Goal: Information Seeking & Learning: Learn about a topic

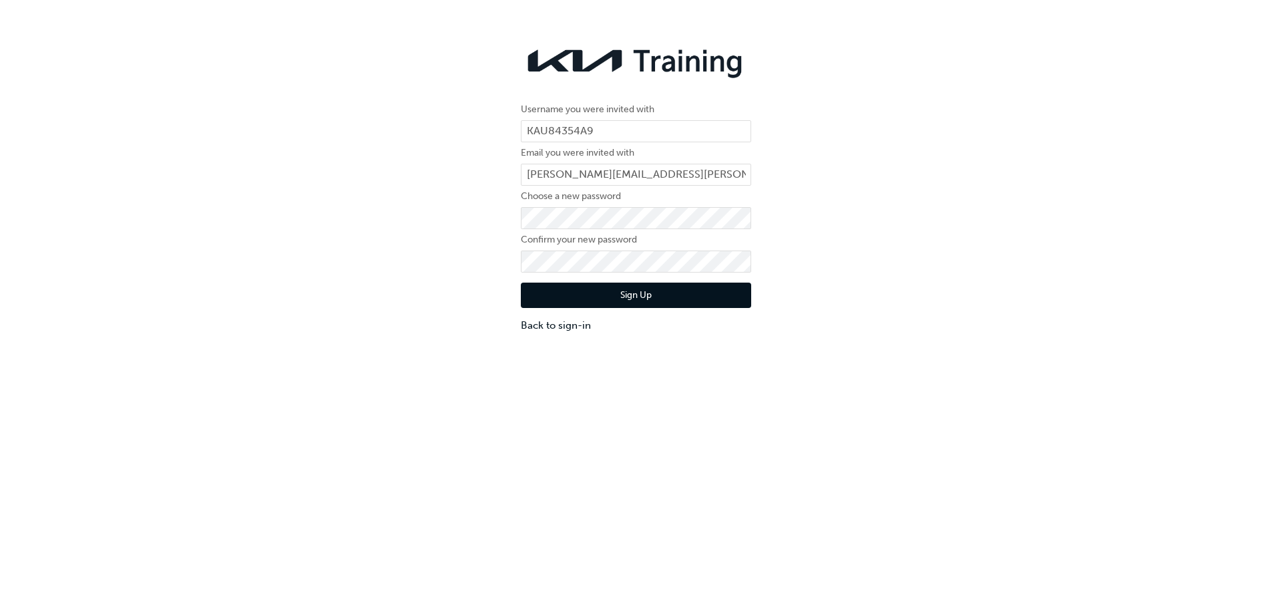
click at [630, 303] on button "Sign Up" at bounding box center [636, 294] width 230 height 25
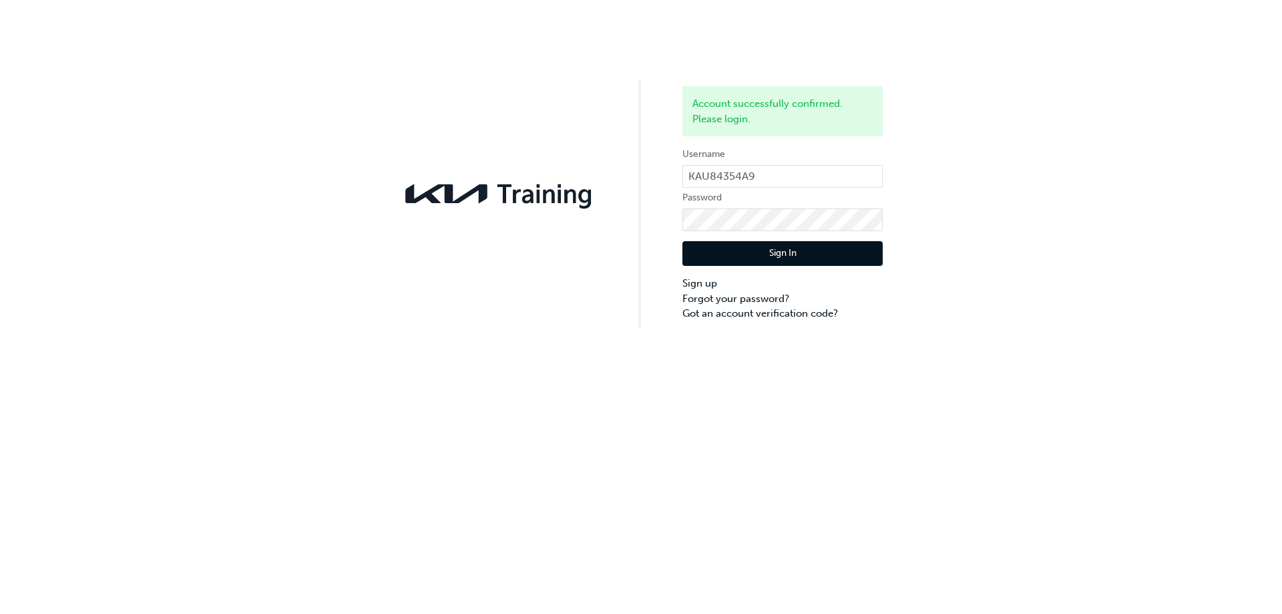
click at [787, 250] on button "Sign In" at bounding box center [782, 253] width 200 height 25
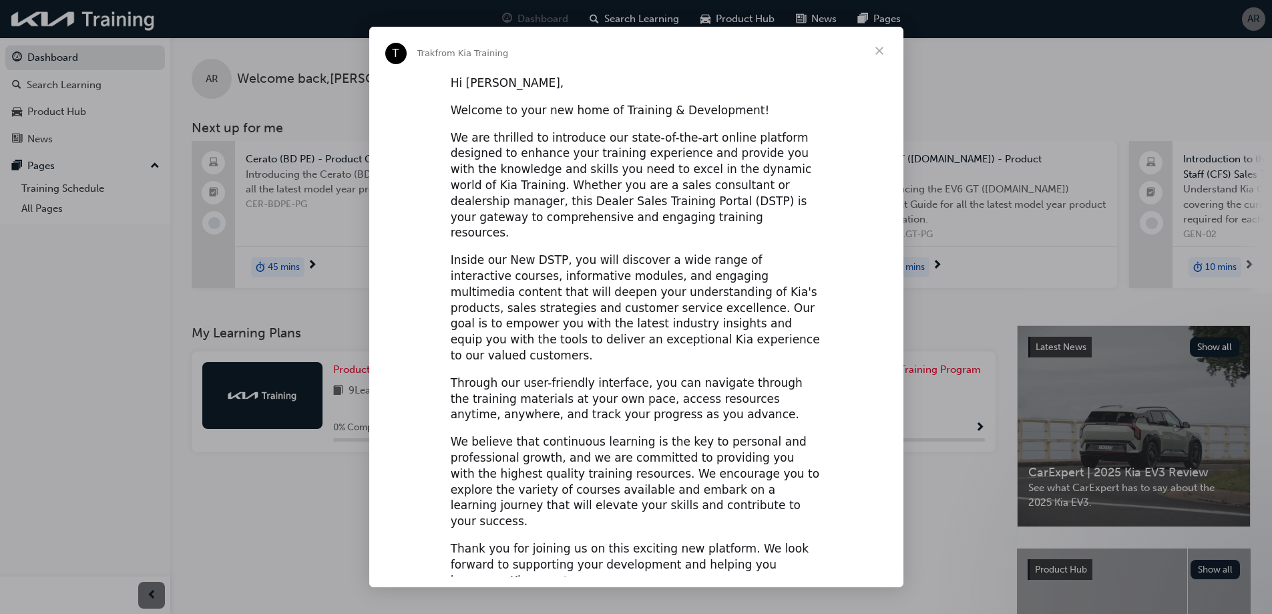
click at [882, 56] on span "Close" at bounding box center [879, 51] width 48 height 48
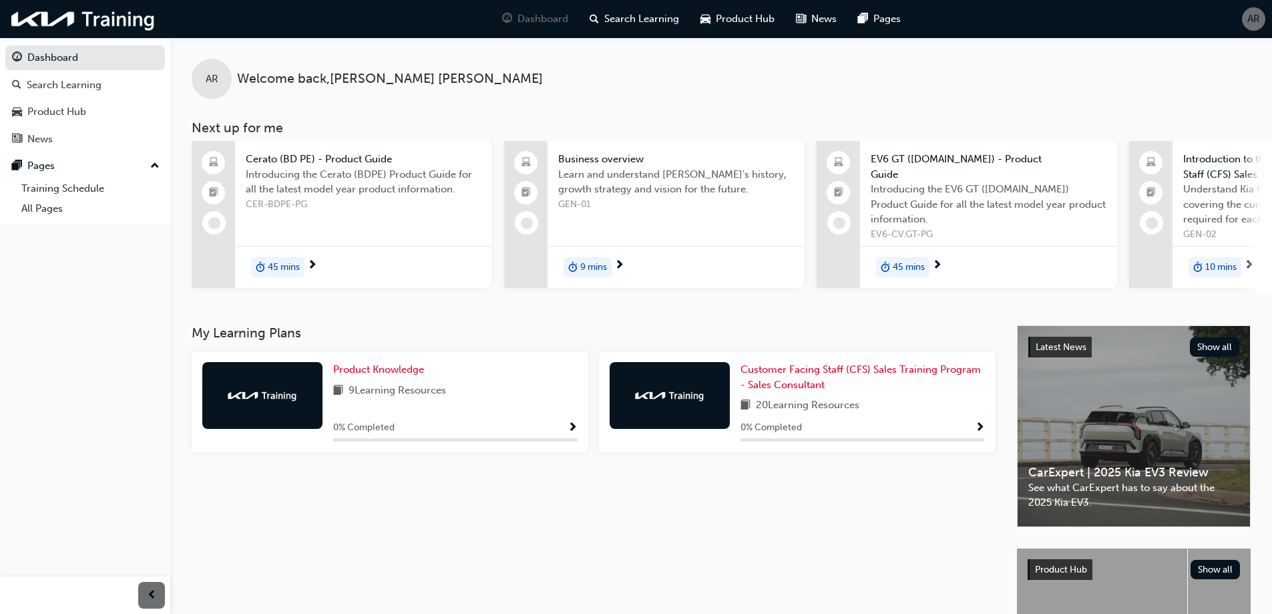
click at [461, 399] on div "9 Learning Resources" at bounding box center [455, 391] width 244 height 17
click at [380, 377] on link "Product Knowledge" at bounding box center [381, 369] width 96 height 15
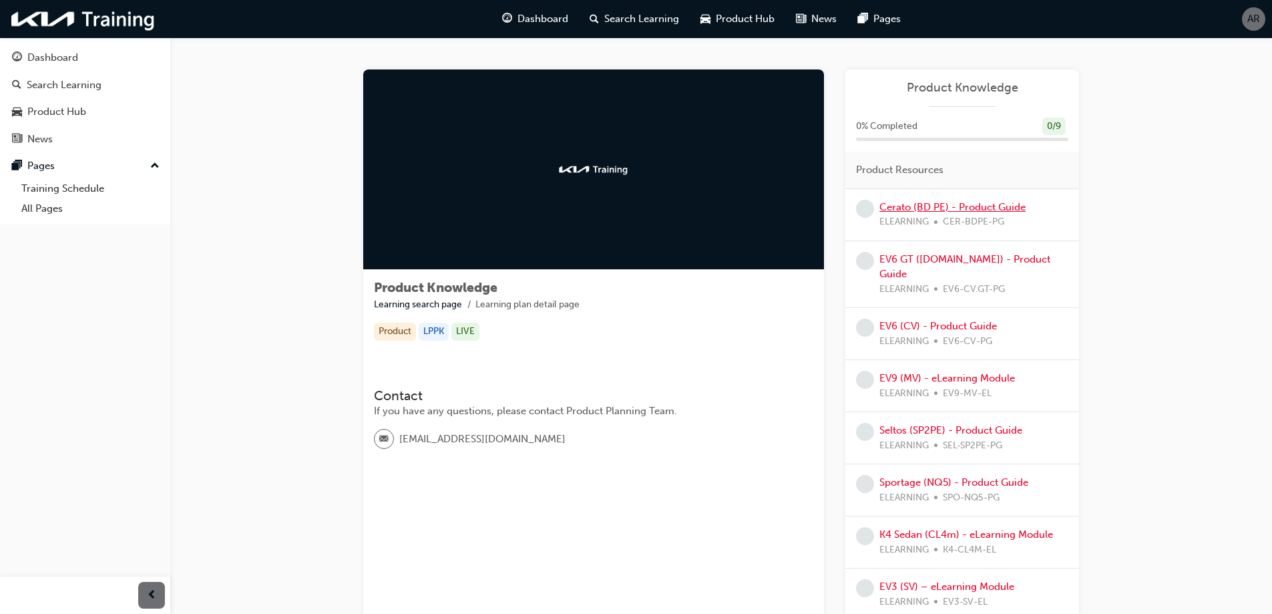
click at [961, 208] on link "Cerato (BD PE) - Product Guide" at bounding box center [952, 207] width 146 height 12
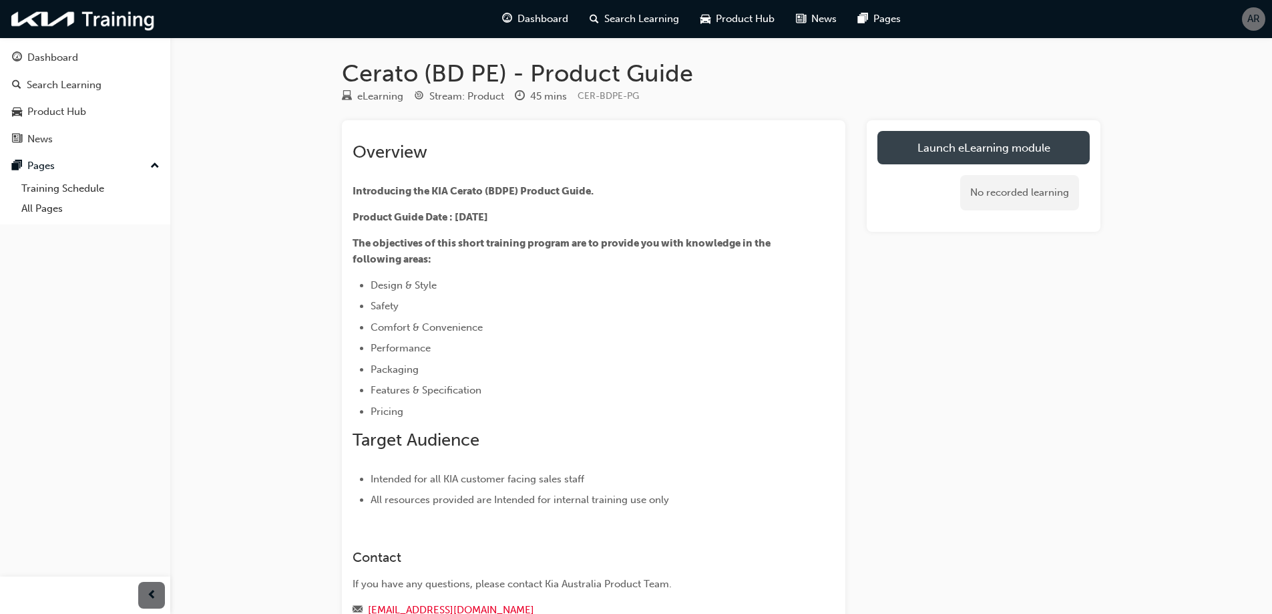
click at [948, 160] on link "Launch eLearning module" at bounding box center [983, 147] width 212 height 33
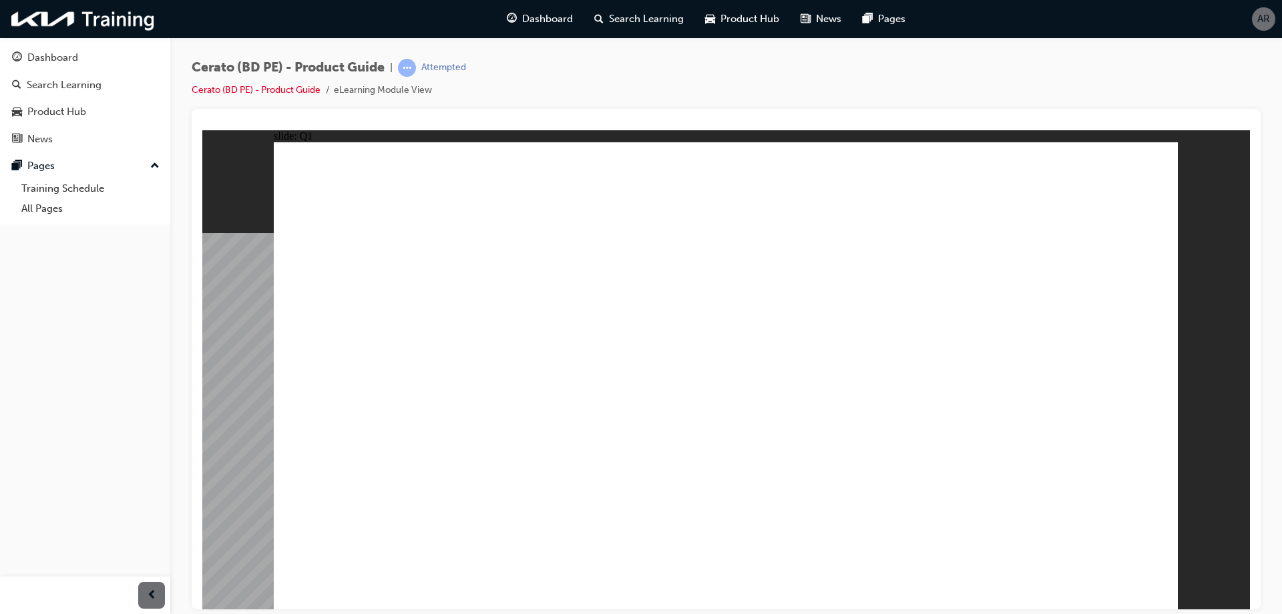
radio input "true"
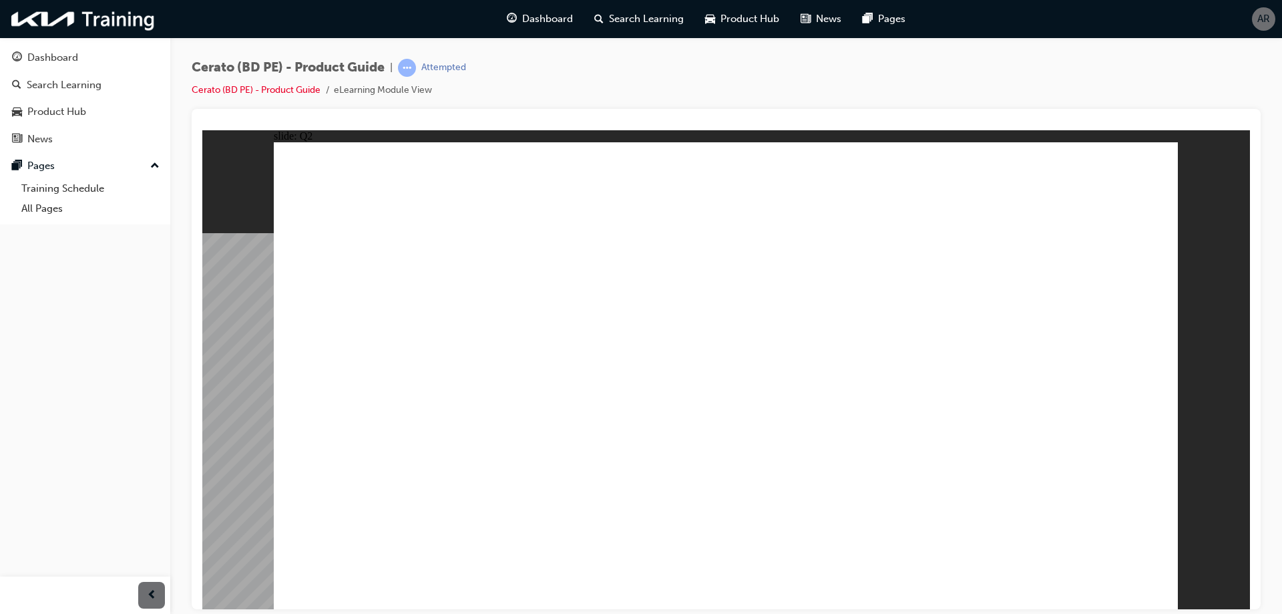
radio input "true"
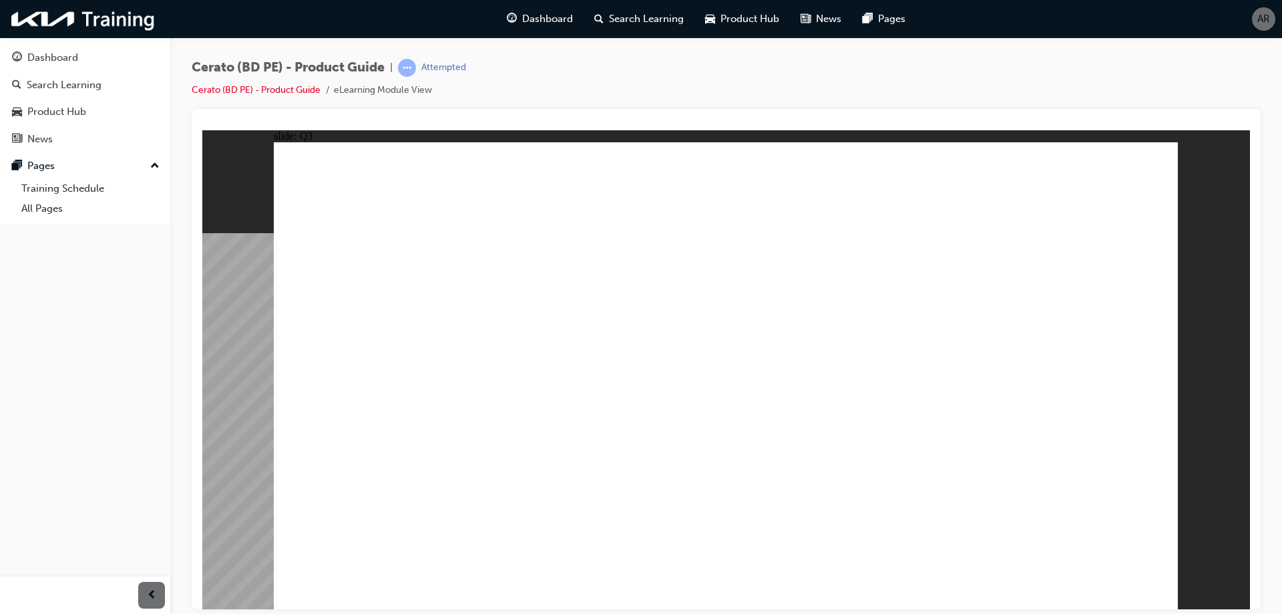
radio input "true"
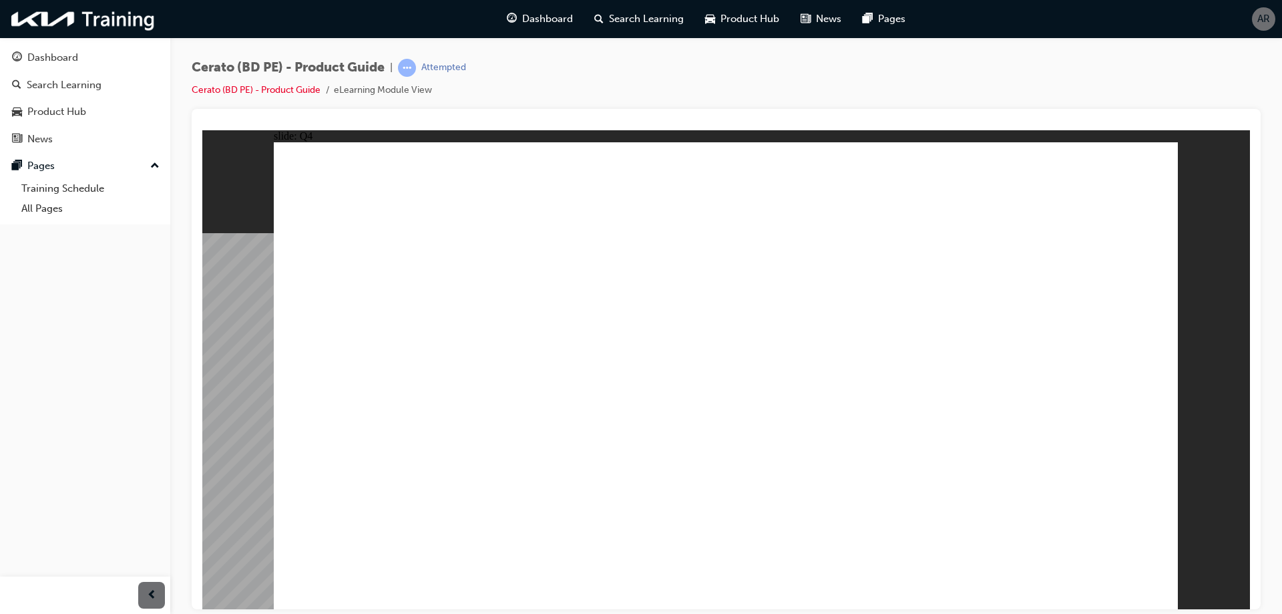
radio input "true"
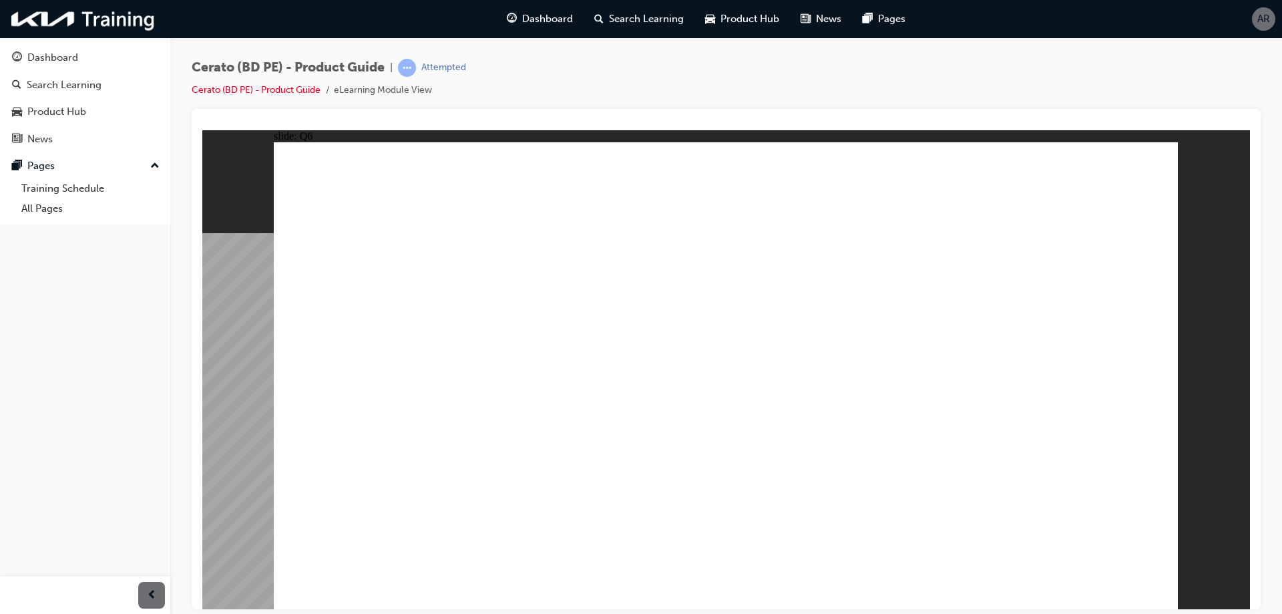
radio input "true"
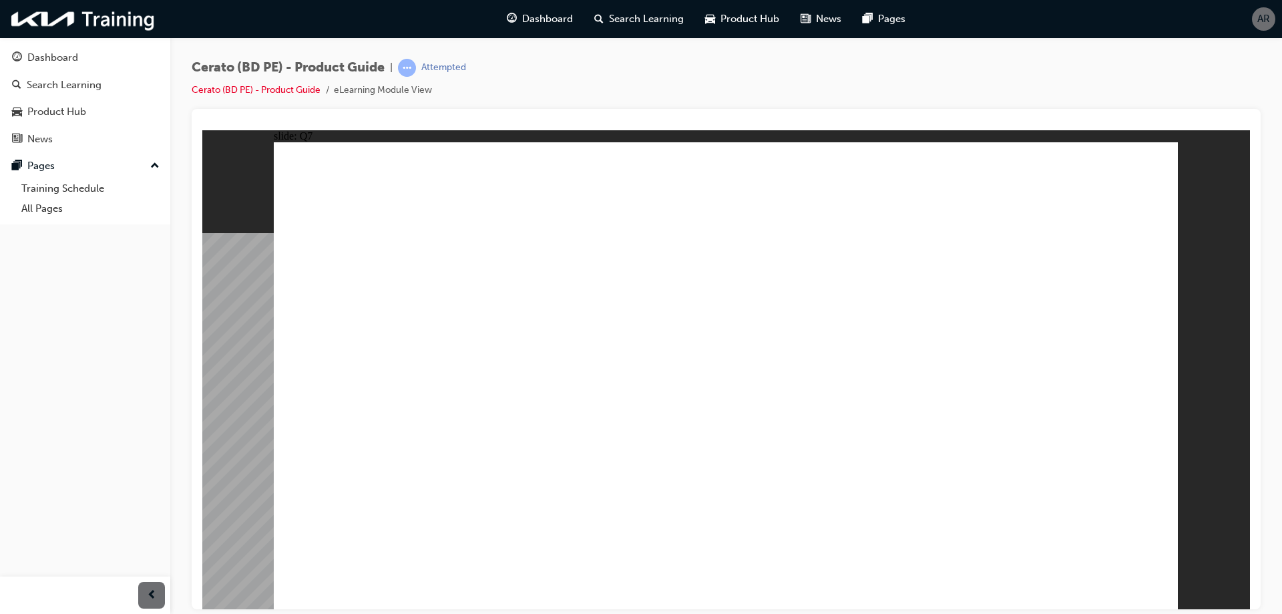
radio input "true"
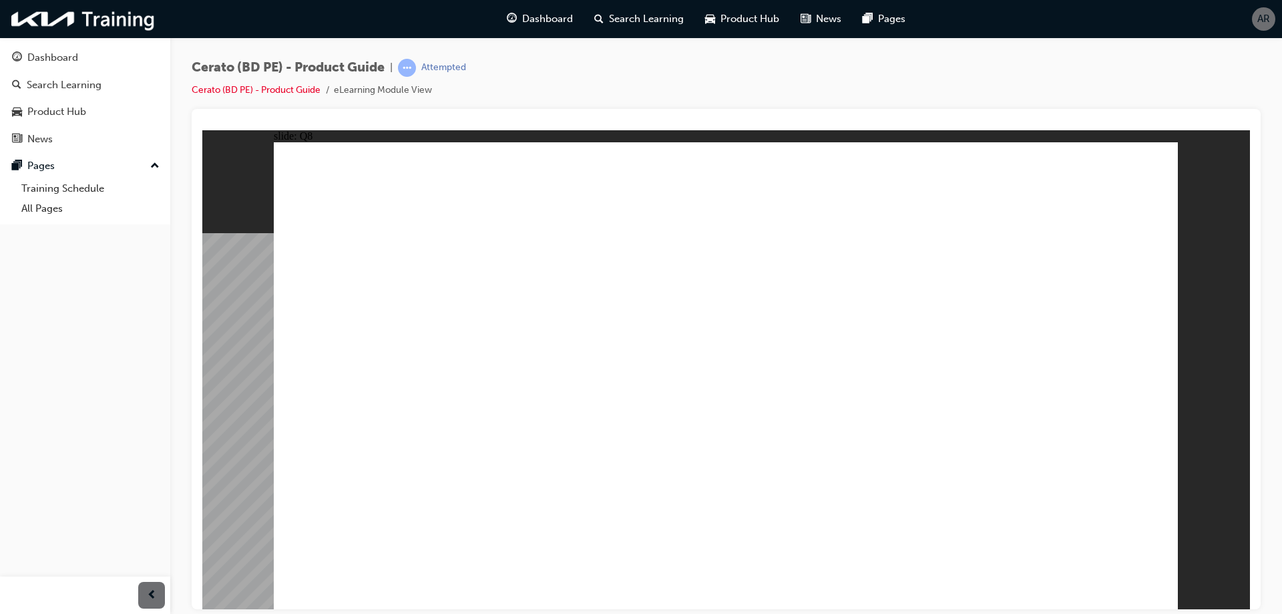
radio input "true"
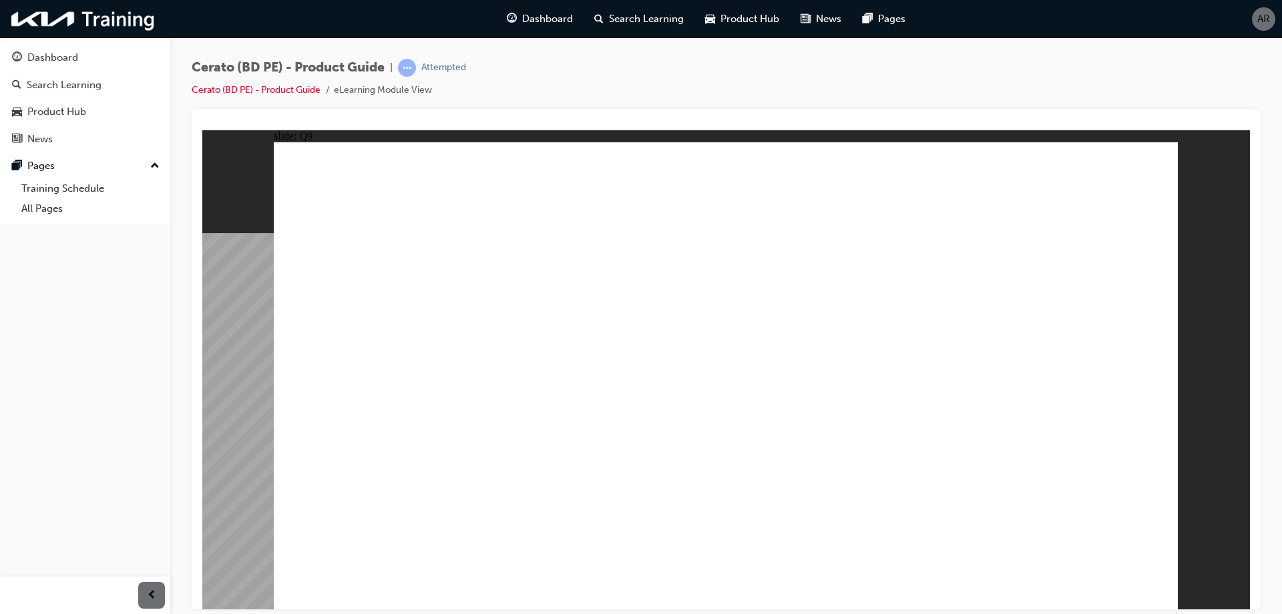
radio input "true"
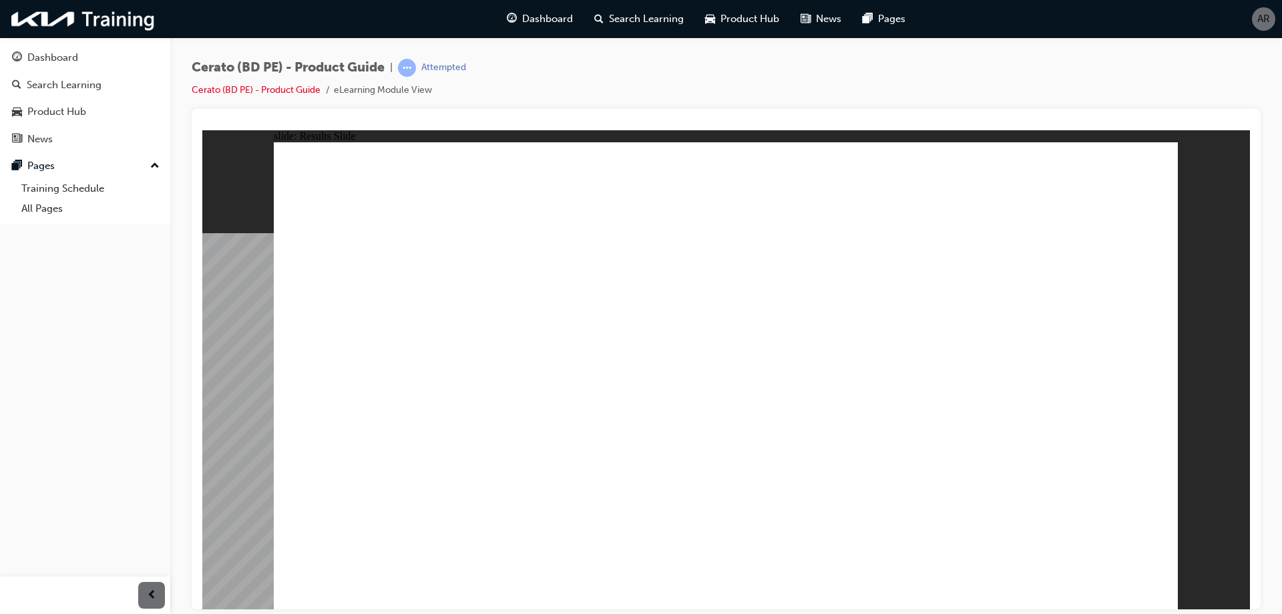
radio input "true"
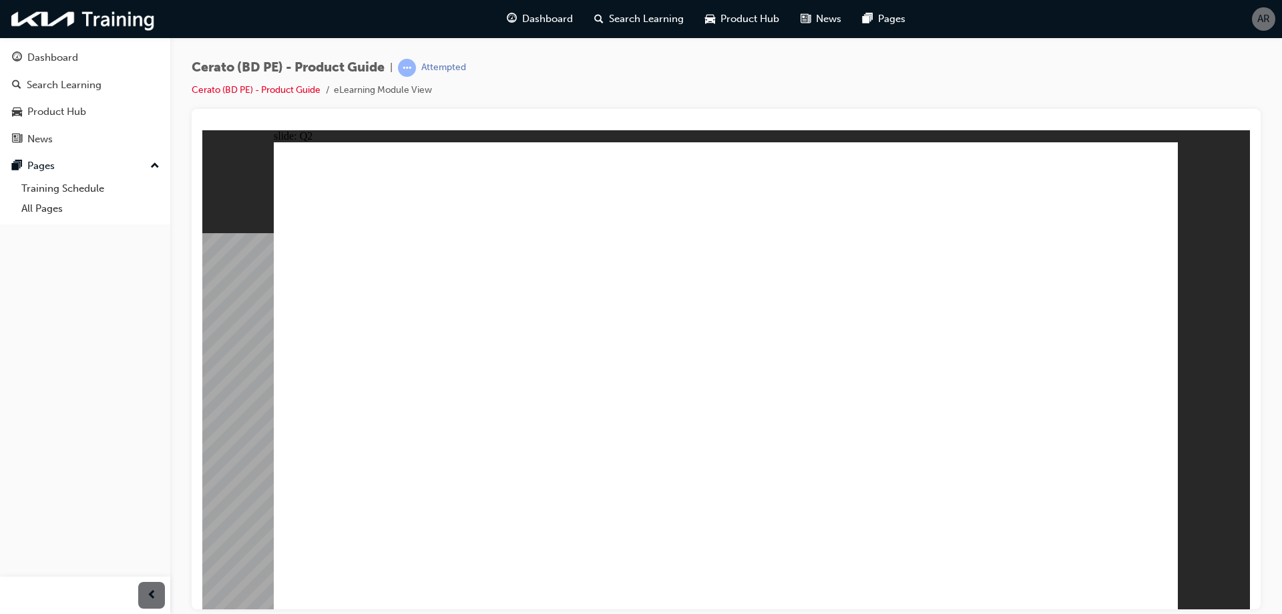
radio input "true"
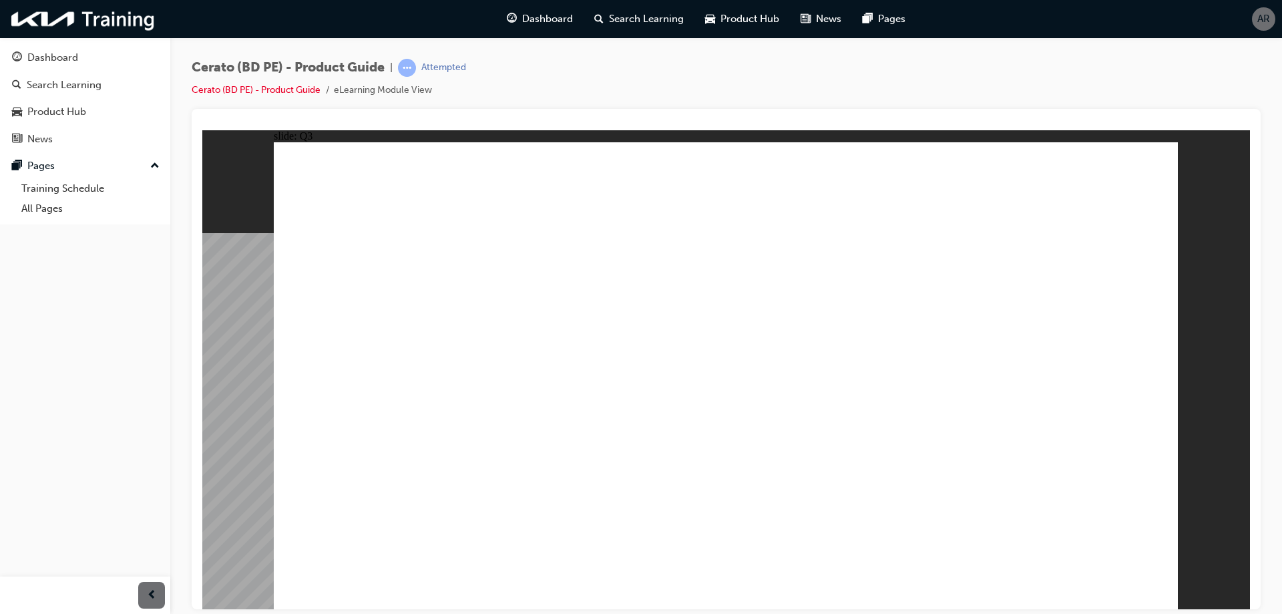
radio input "true"
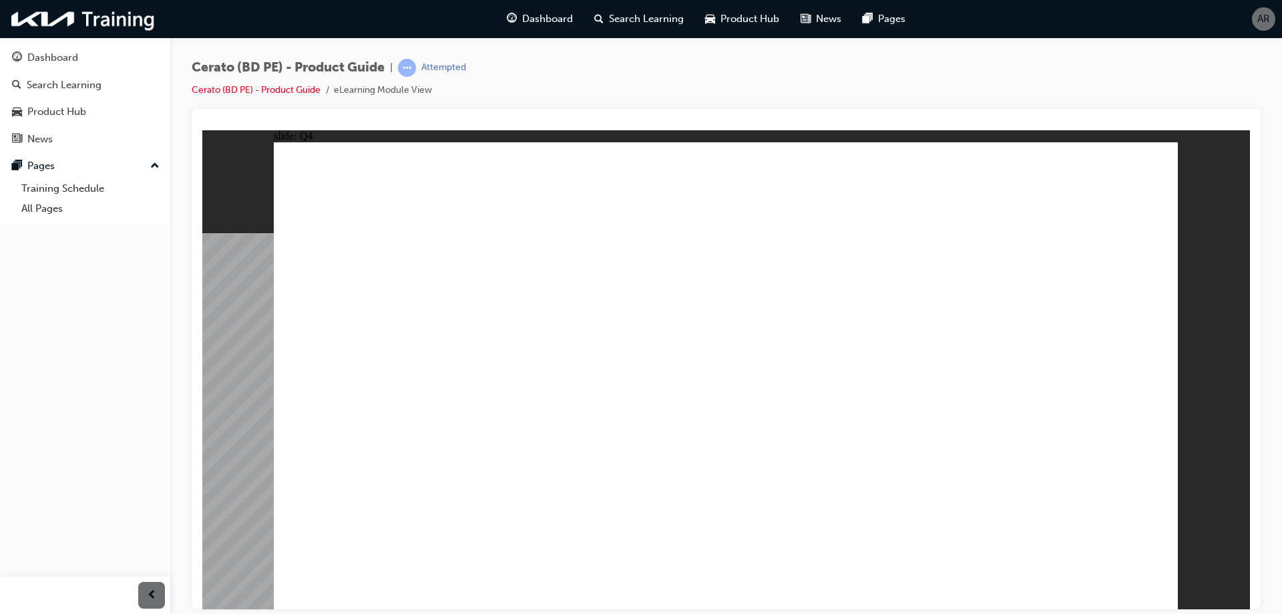
radio input "true"
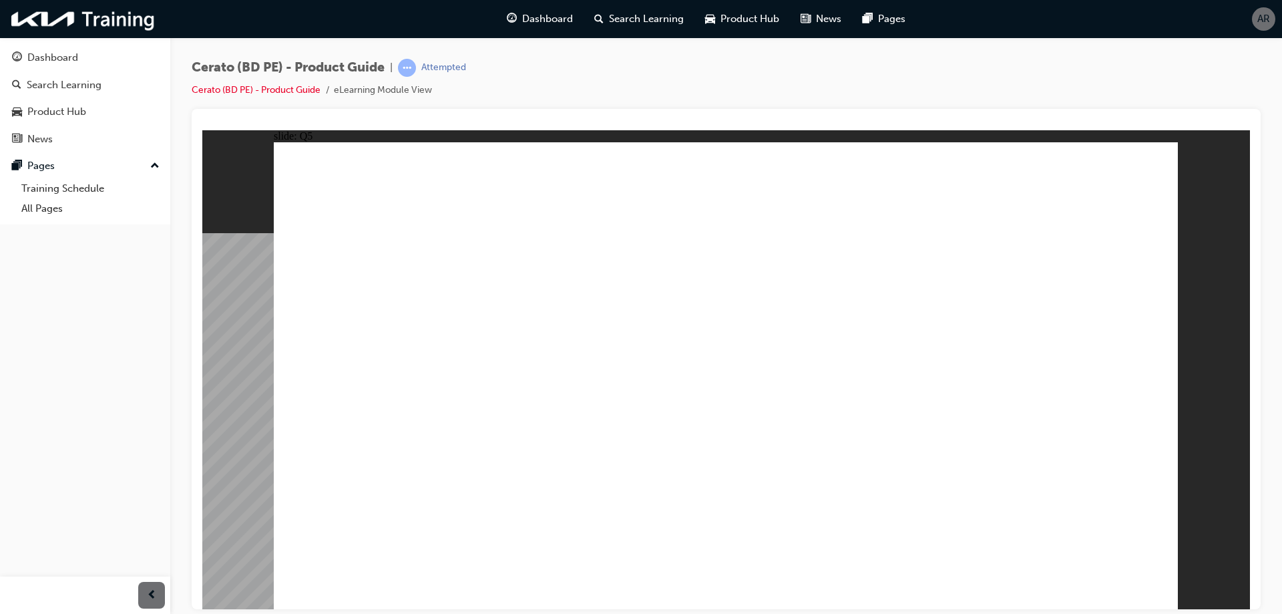
radio input "true"
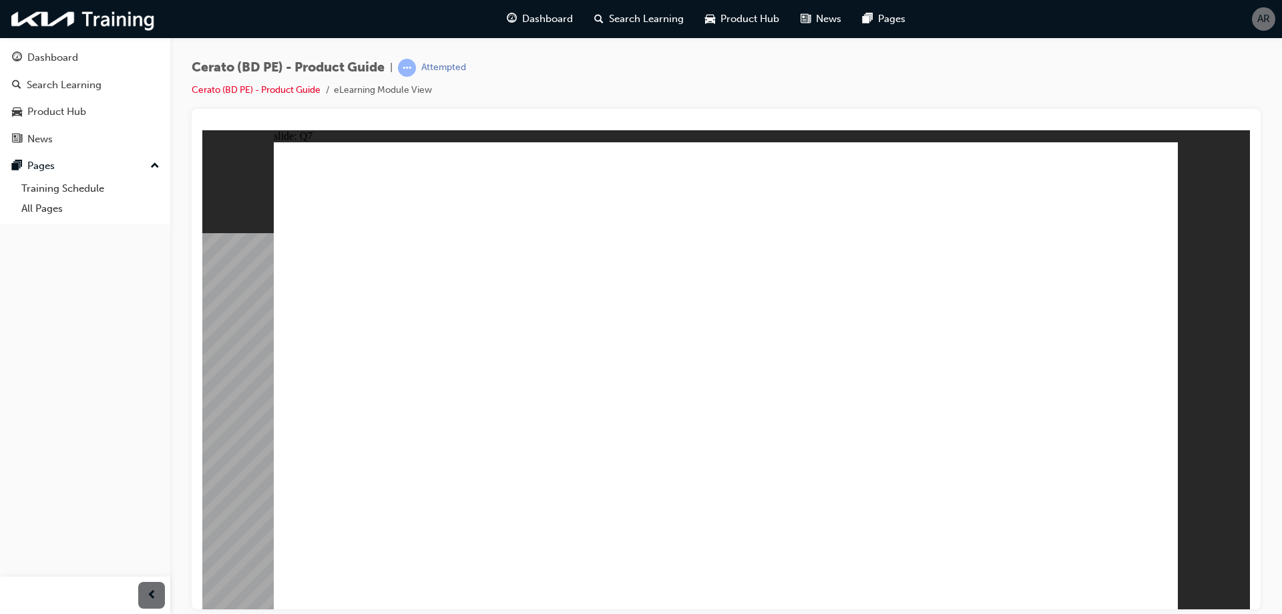
radio input "true"
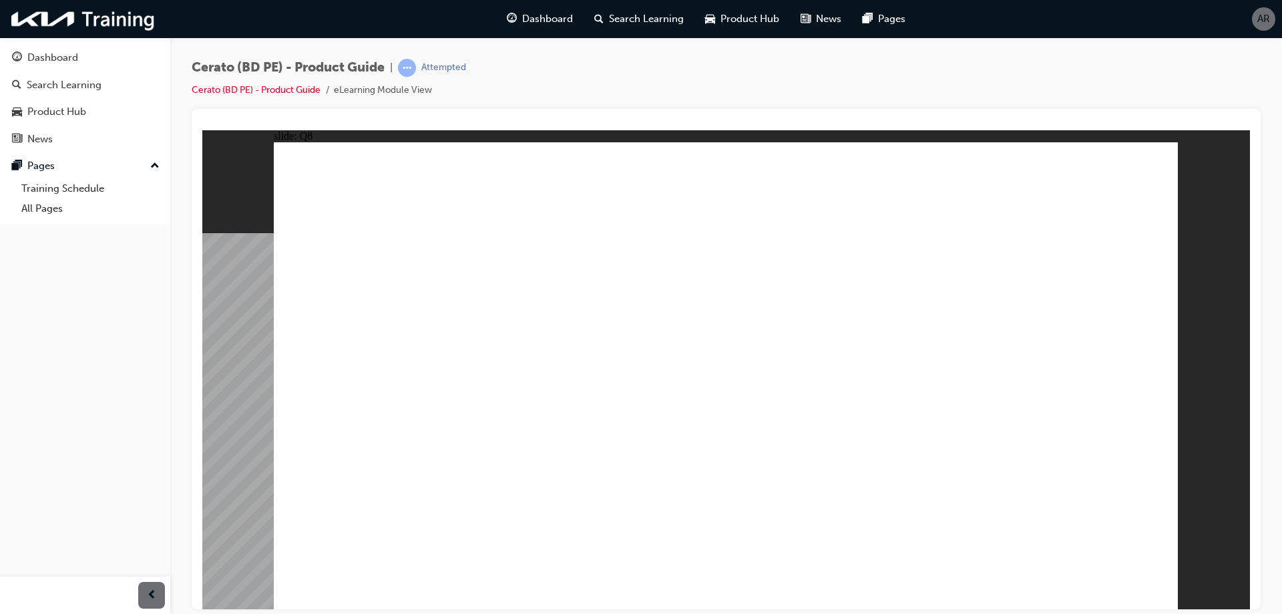
radio input "true"
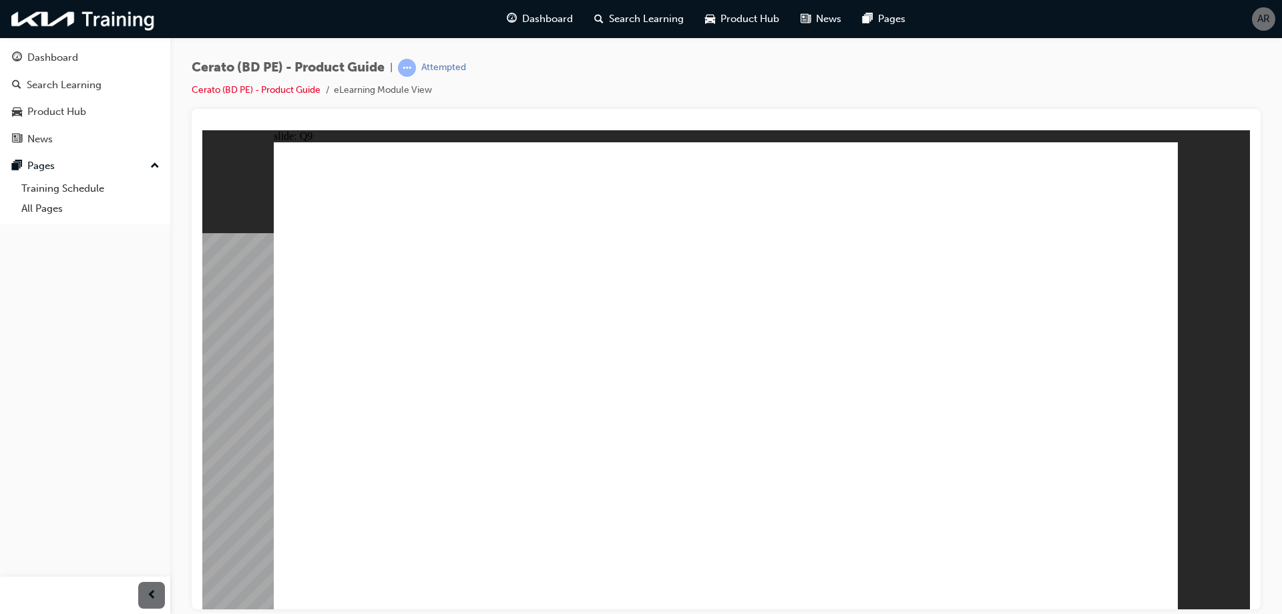
radio input "true"
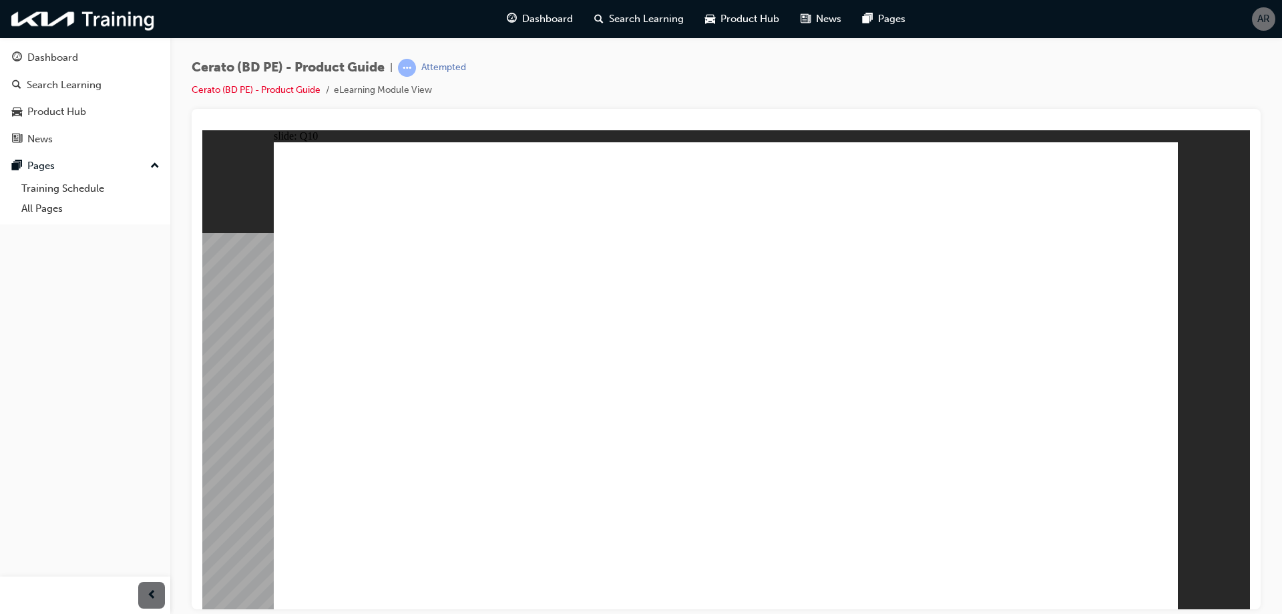
radio input "true"
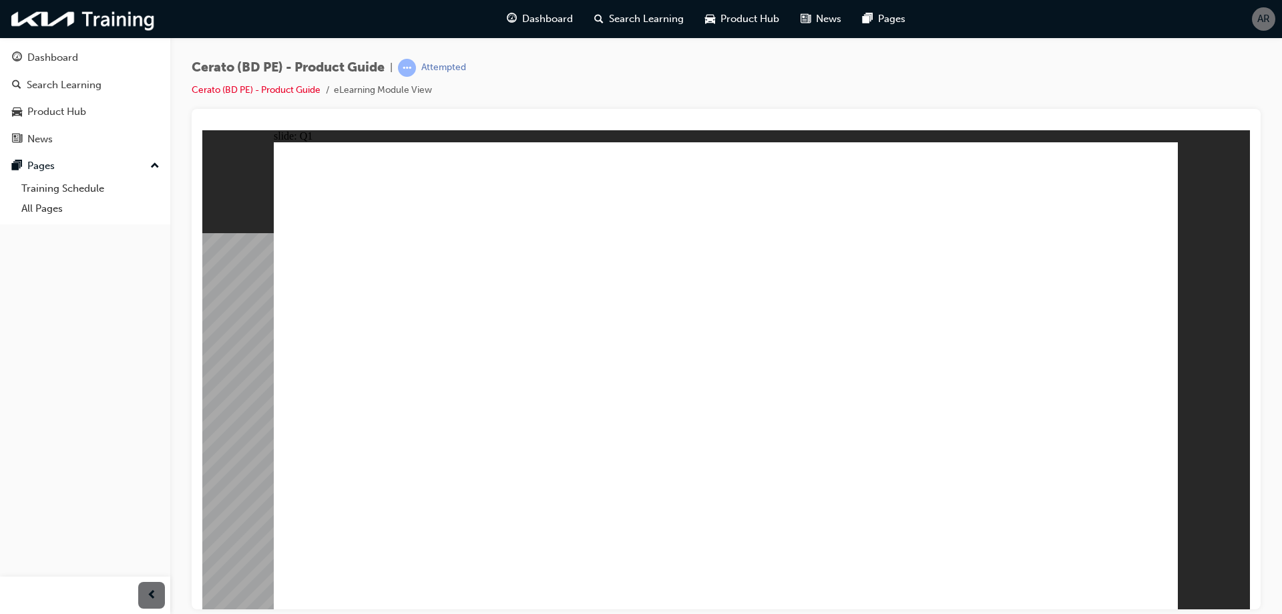
radio input "true"
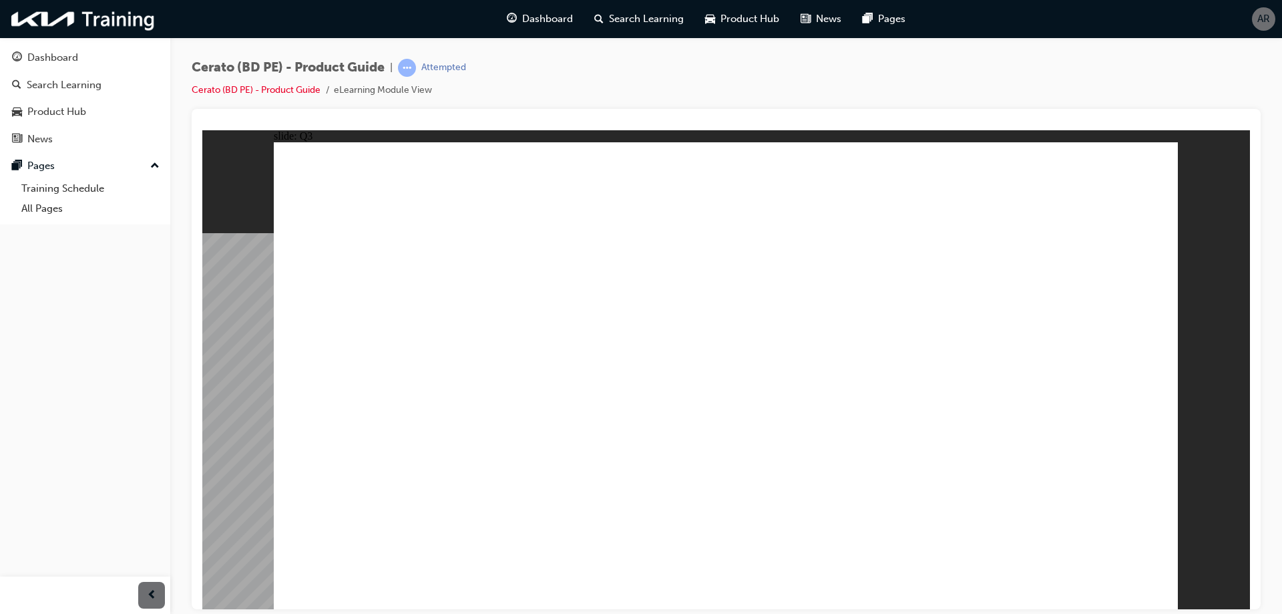
radio input "true"
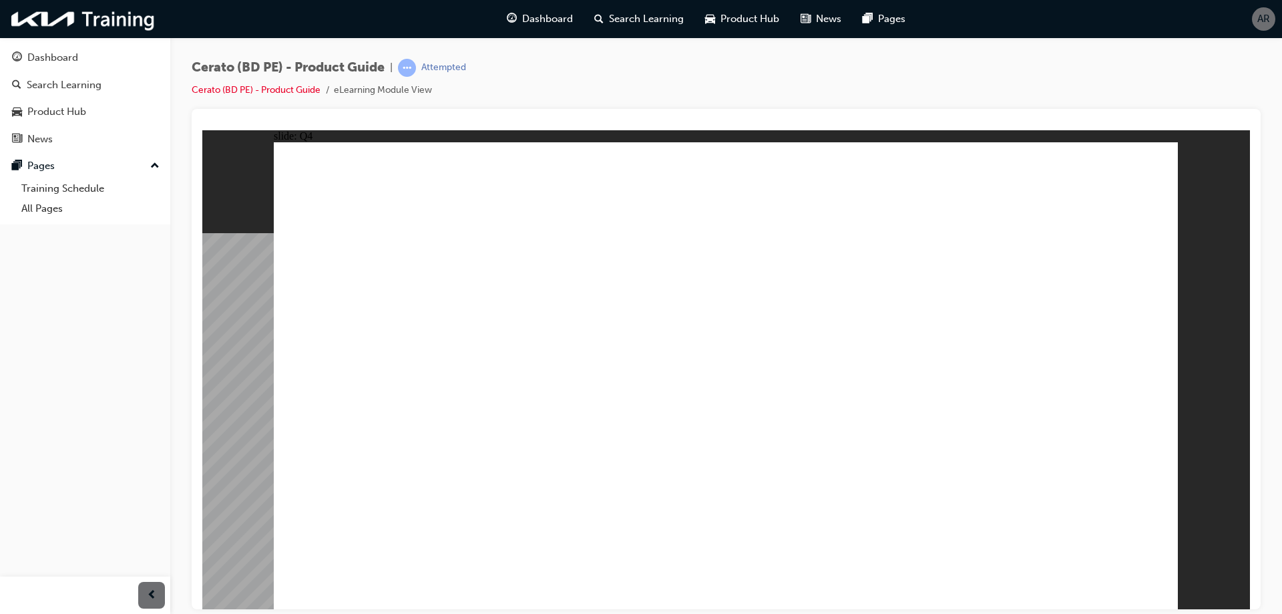
radio input "true"
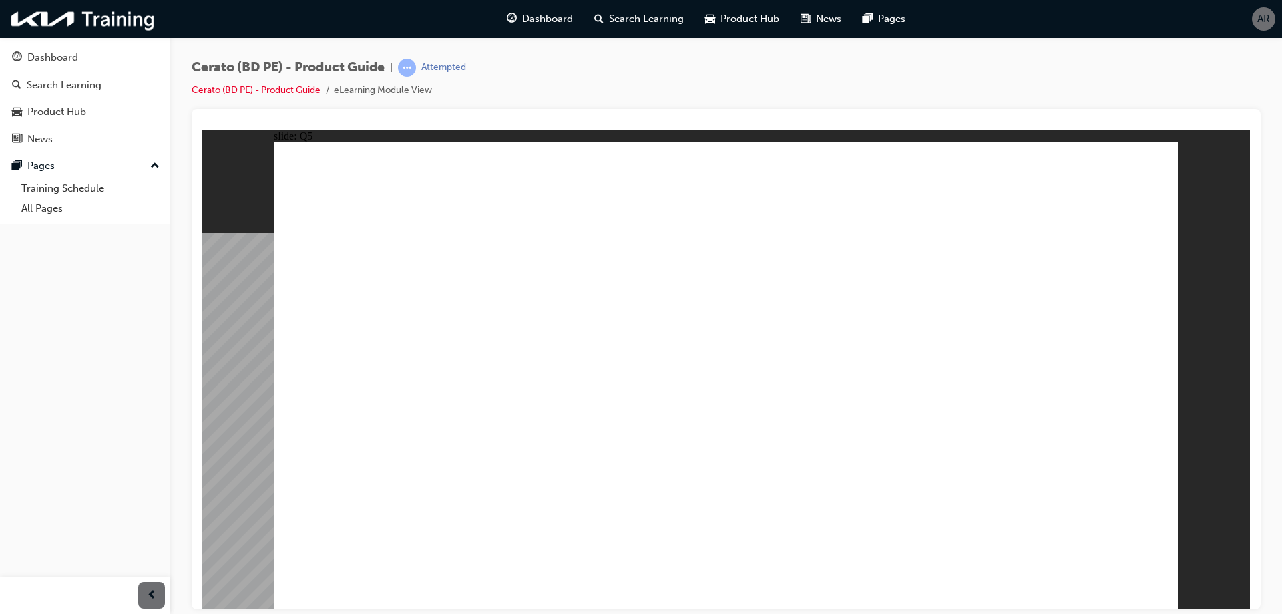
radio input "true"
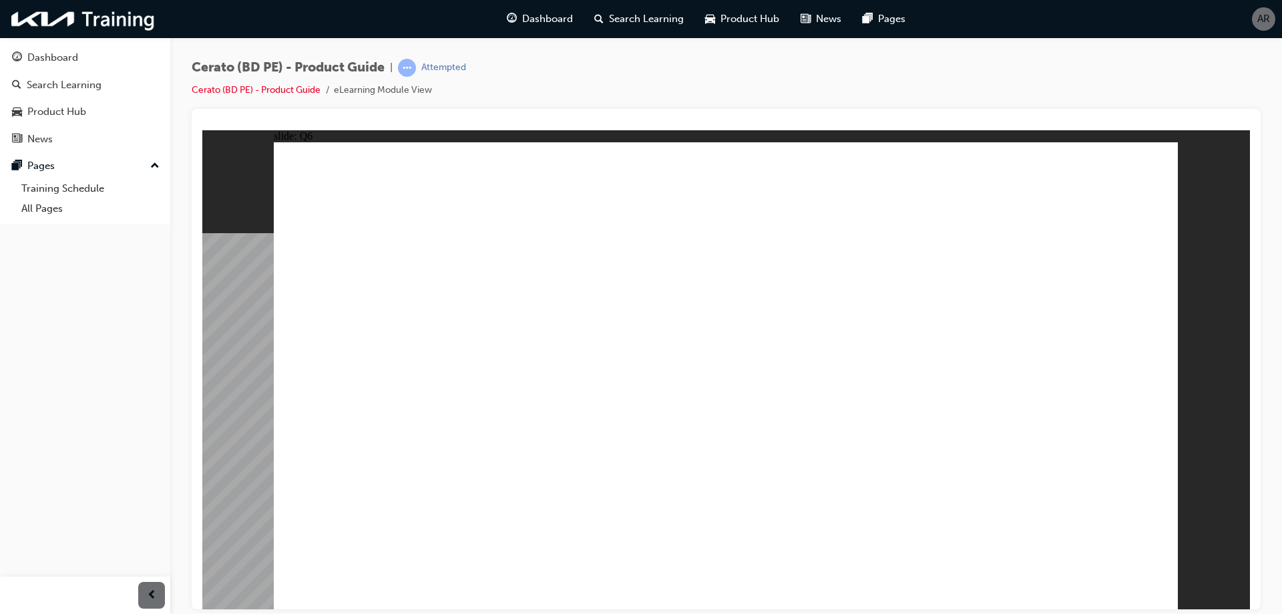
radio input "true"
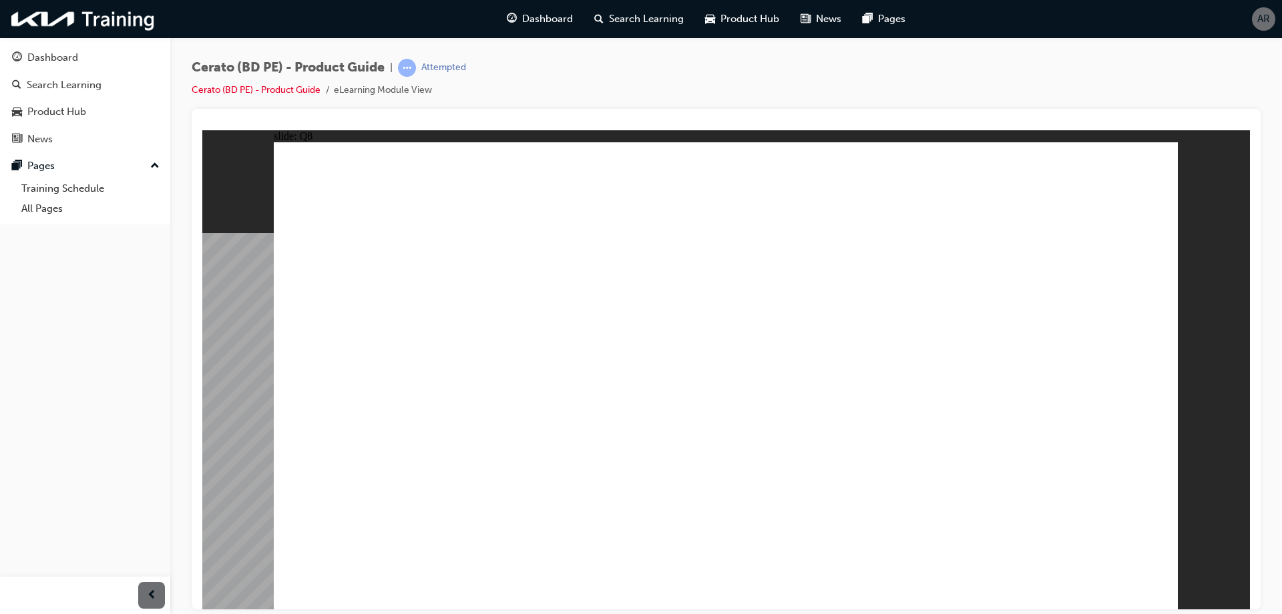
radio input "true"
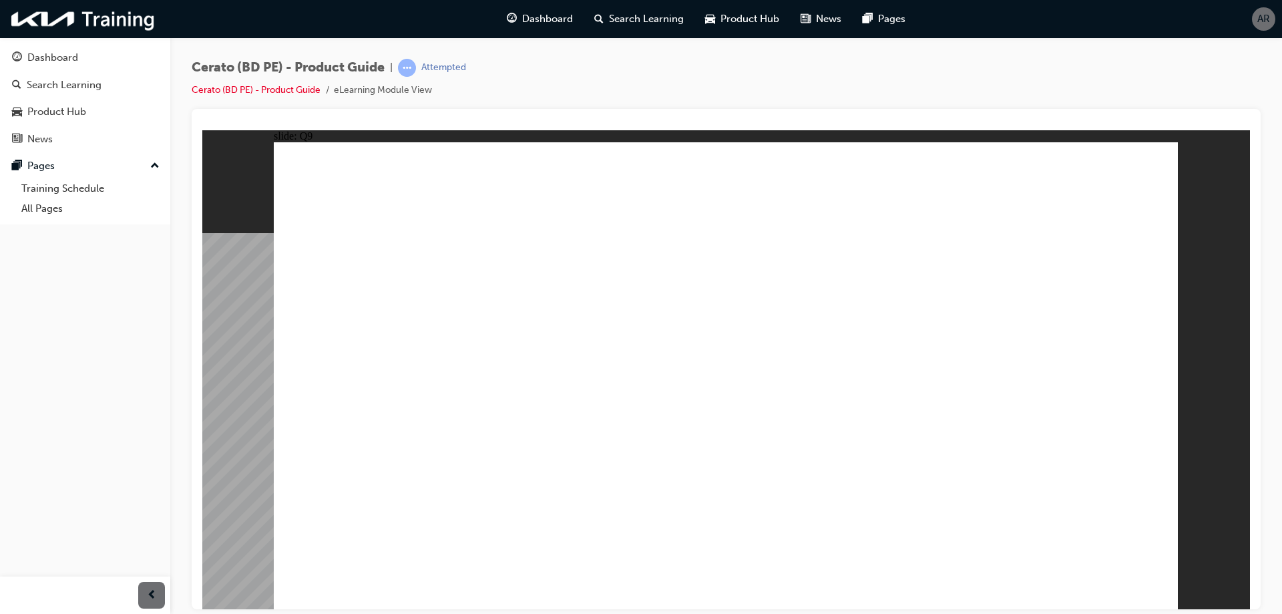
radio input "true"
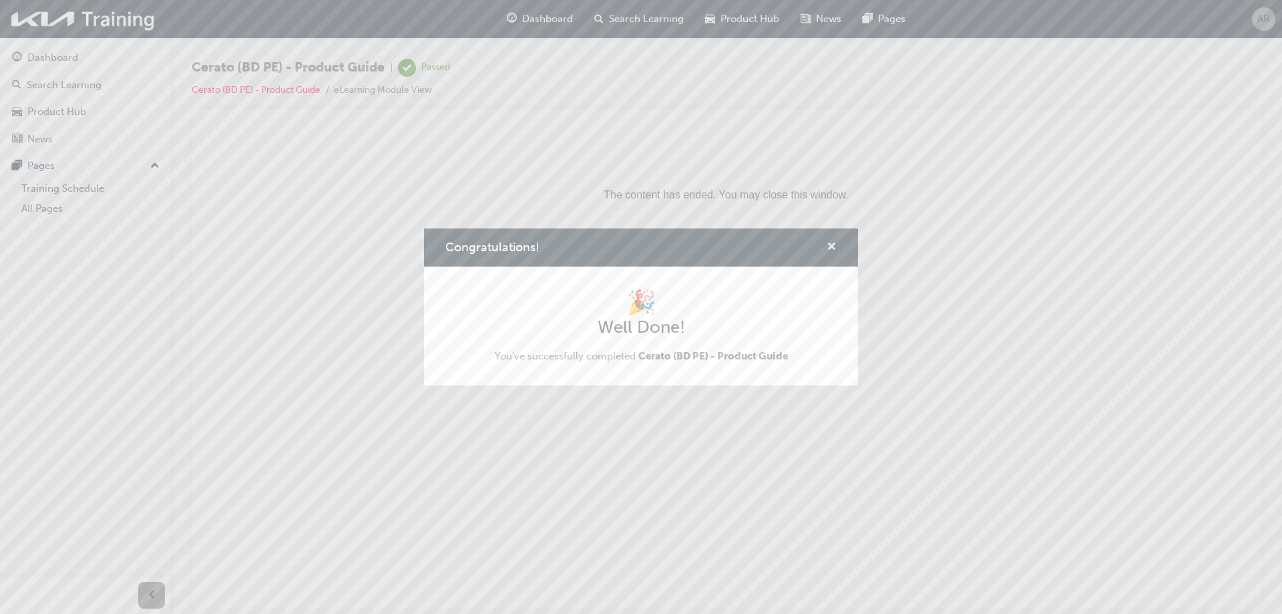
click at [832, 248] on span "cross-icon" at bounding box center [831, 248] width 10 height 12
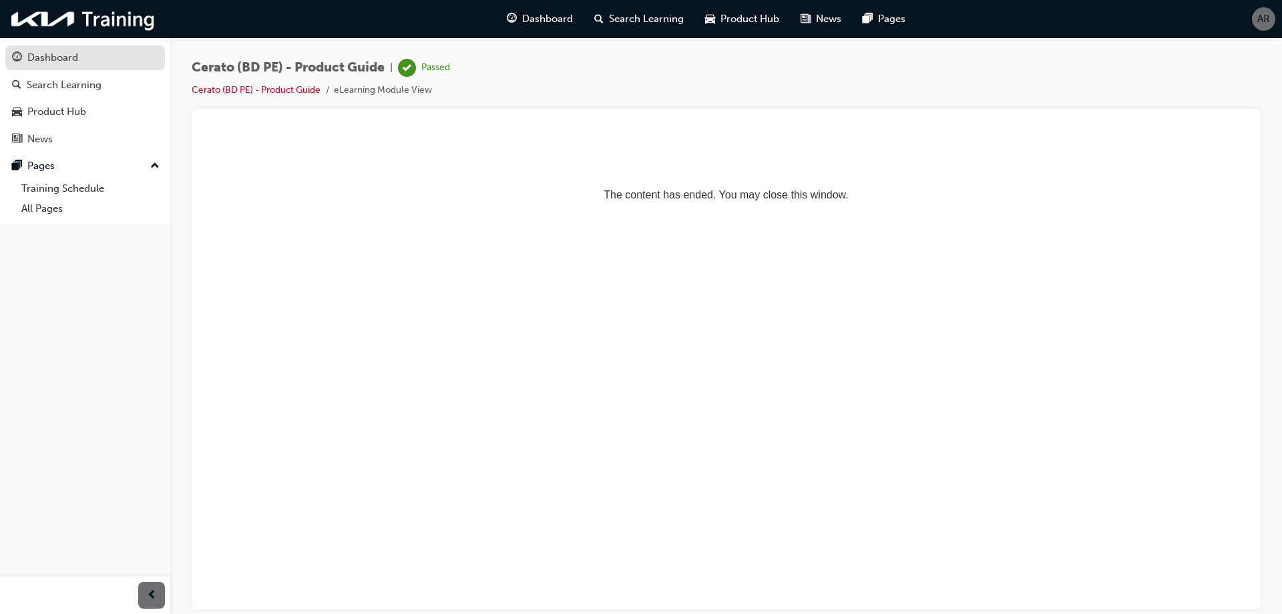
click at [53, 51] on div "Dashboard" at bounding box center [52, 57] width 51 height 15
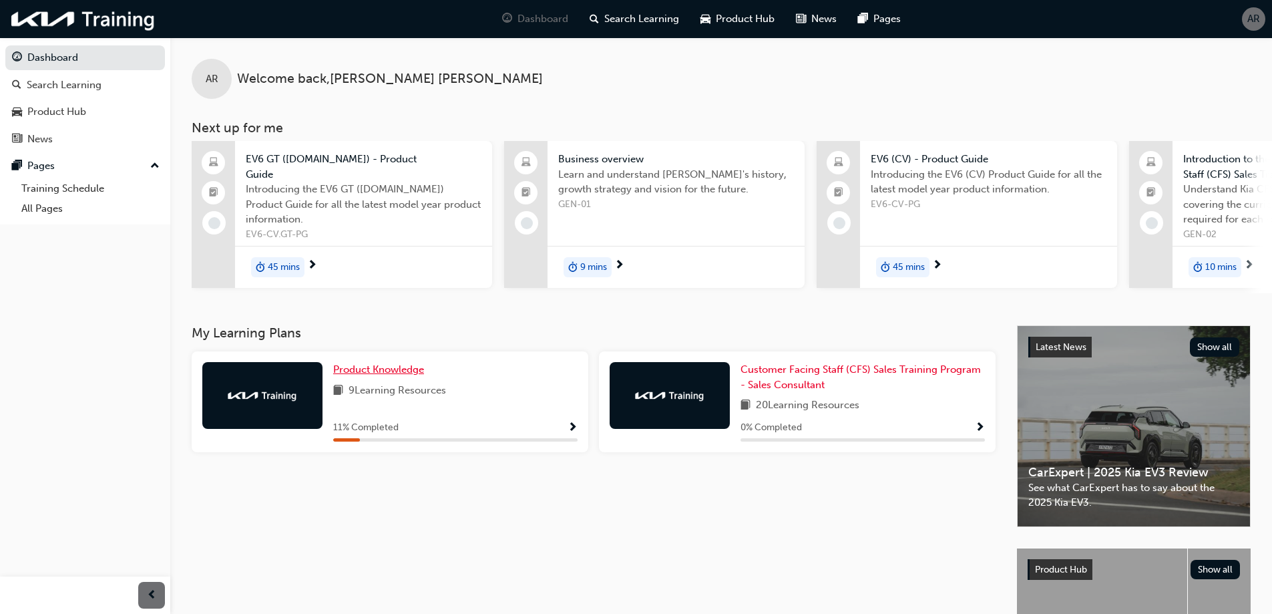
click at [383, 375] on span "Product Knowledge" at bounding box center [378, 369] width 91 height 12
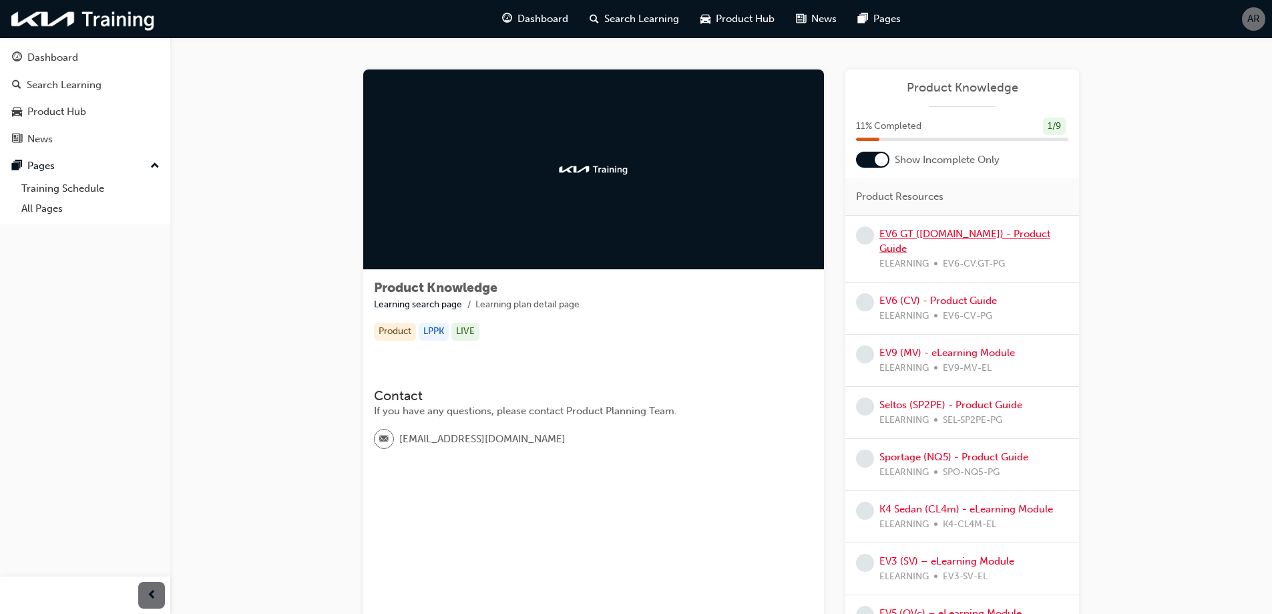
click at [949, 228] on link "EV6 GT ([DOMAIN_NAME]) - Product Guide" at bounding box center [964, 241] width 171 height 27
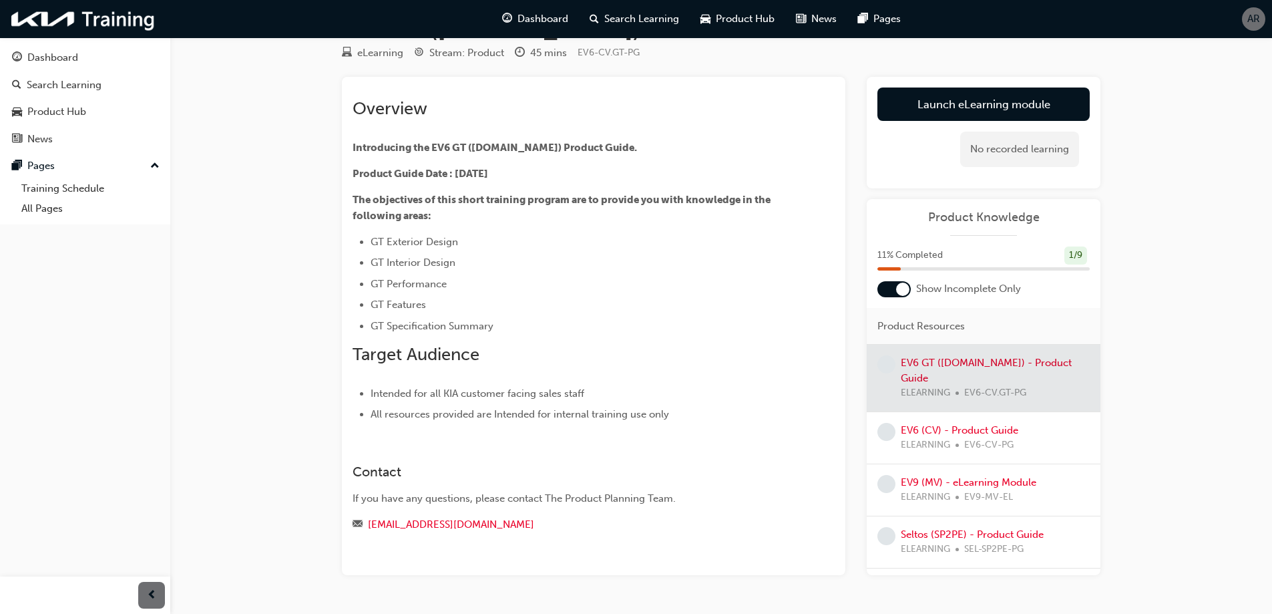
scroll to position [81, 0]
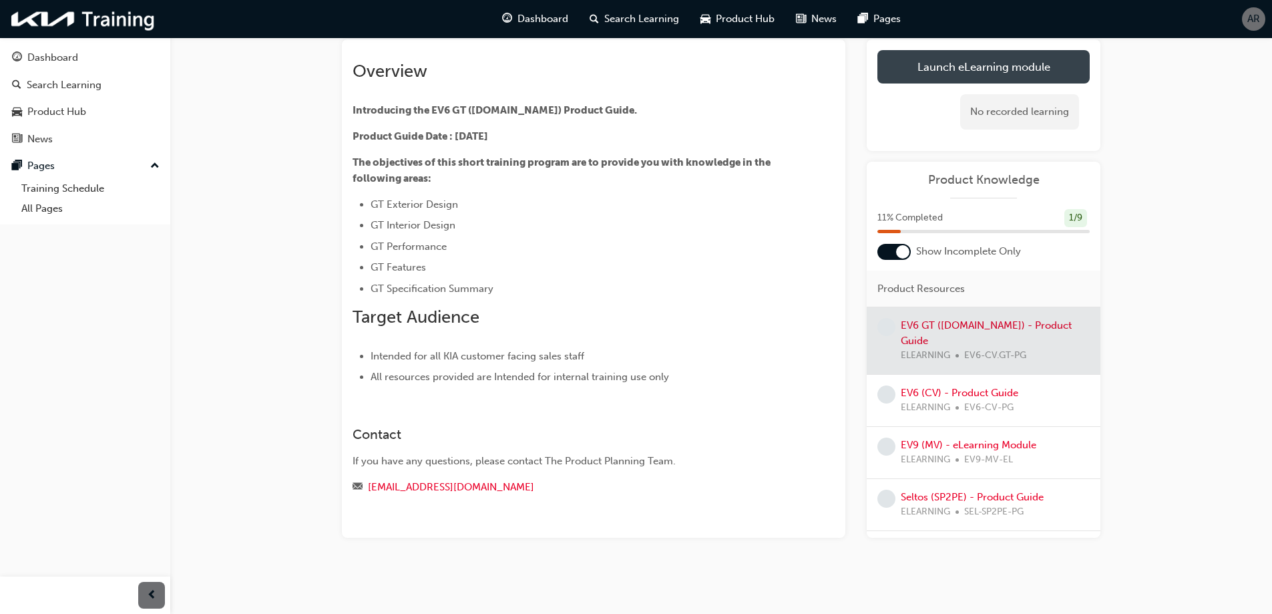
click at [981, 69] on link "Launch eLearning module" at bounding box center [983, 66] width 212 height 33
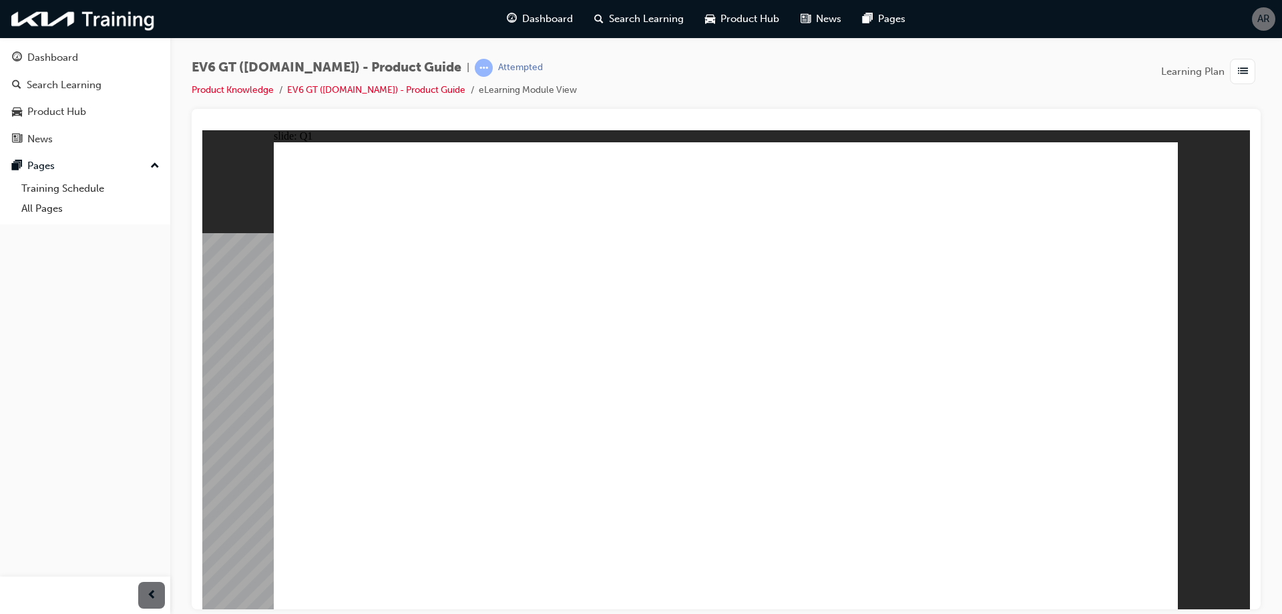
radio input "true"
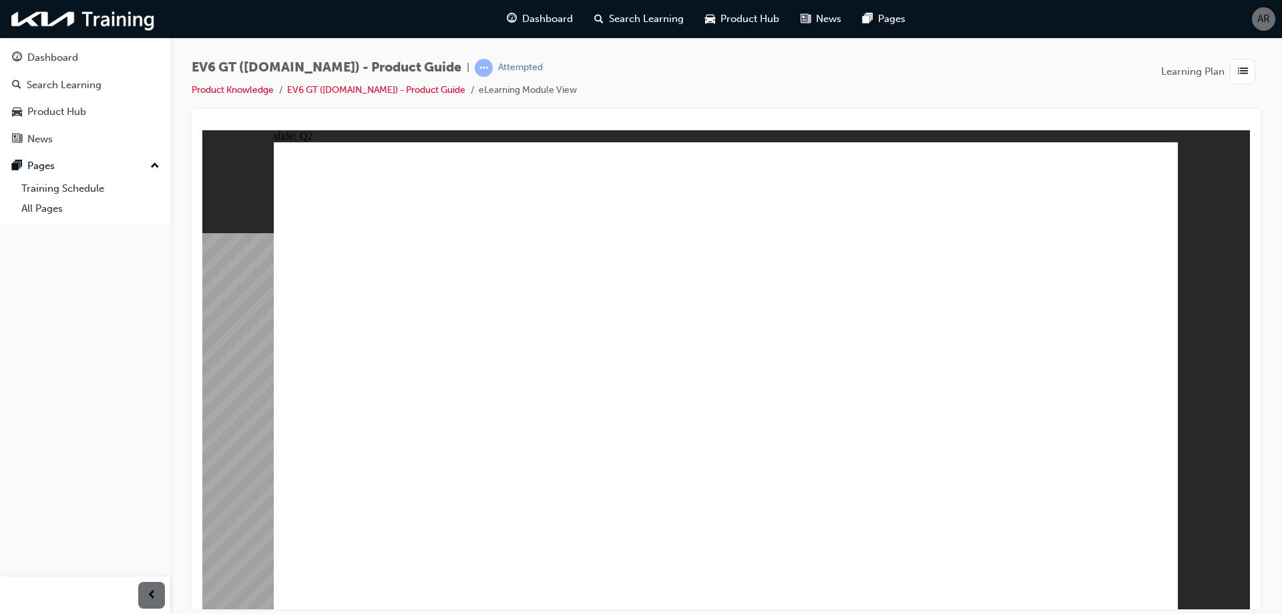
radio input "true"
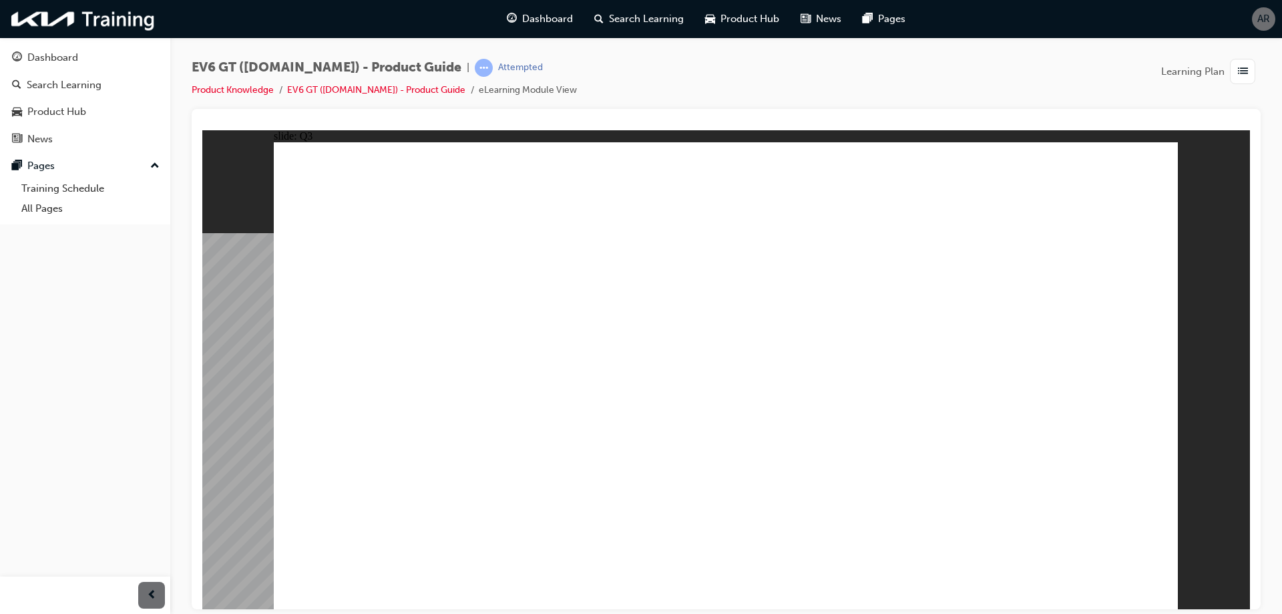
radio input "true"
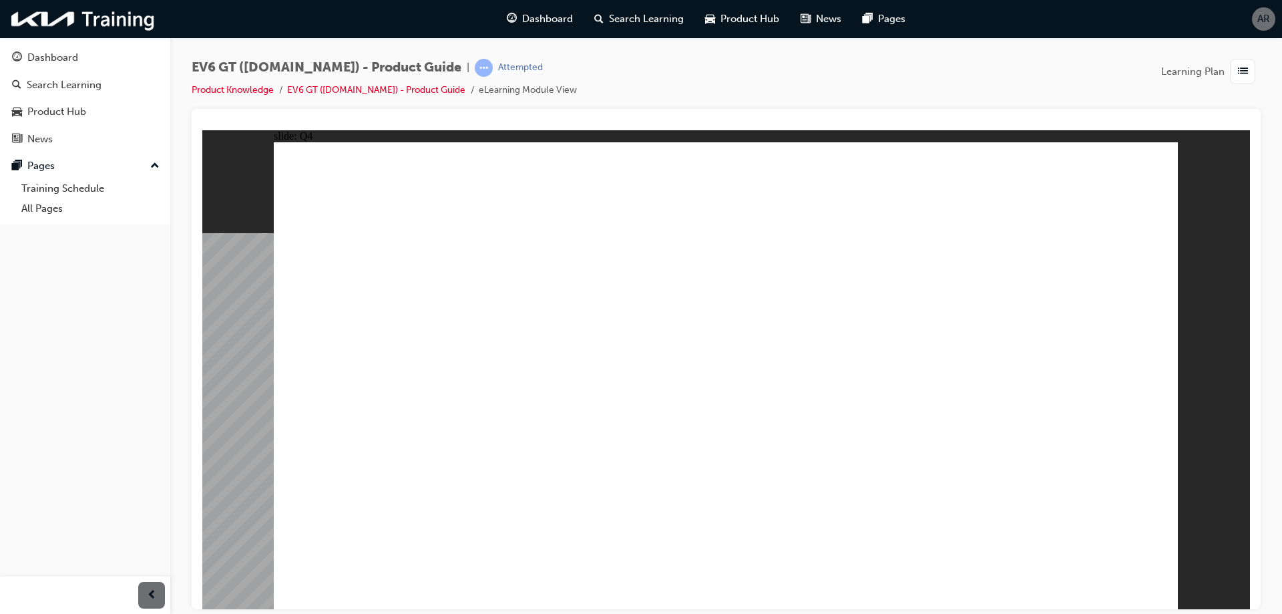
radio input "true"
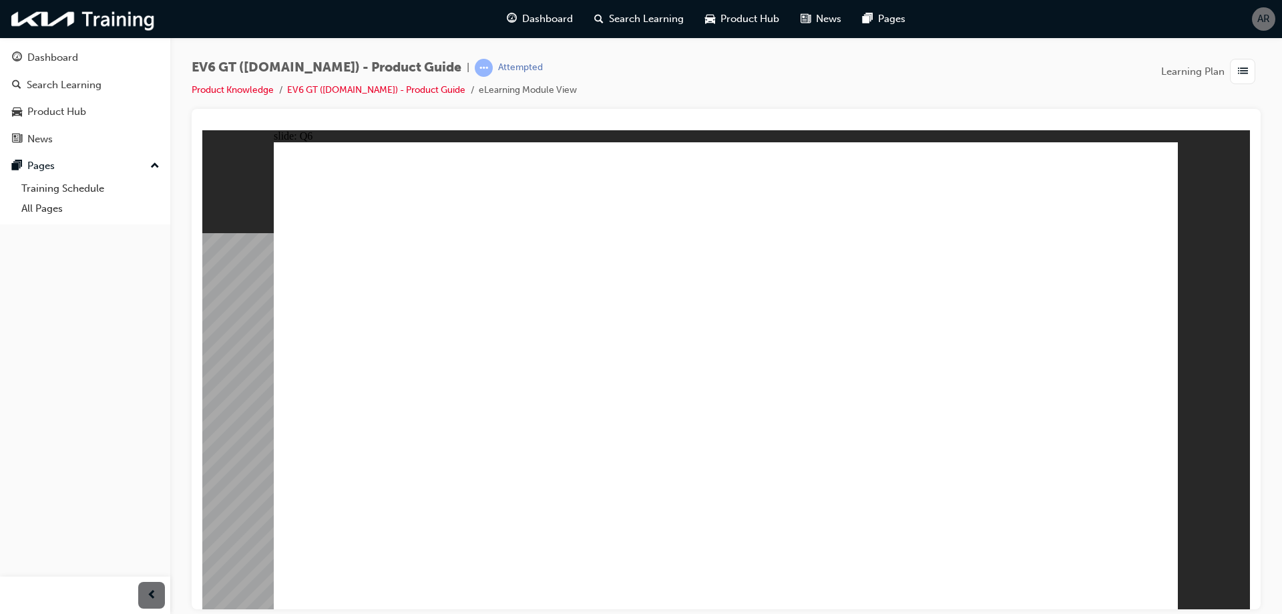
radio input "true"
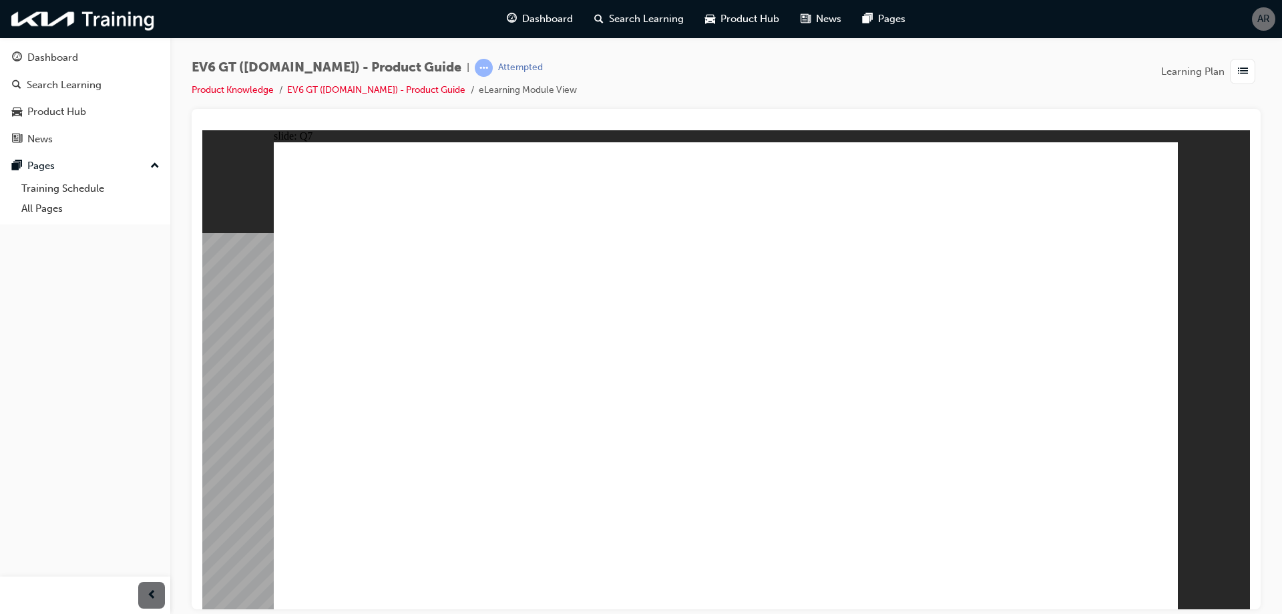
radio input "true"
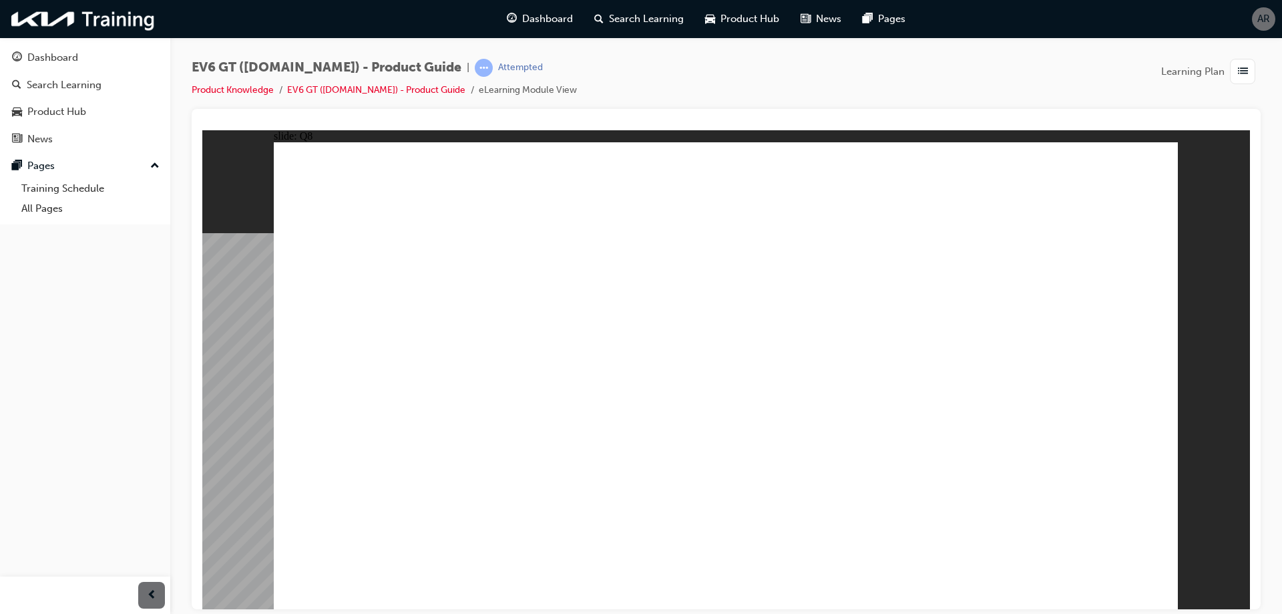
radio input "true"
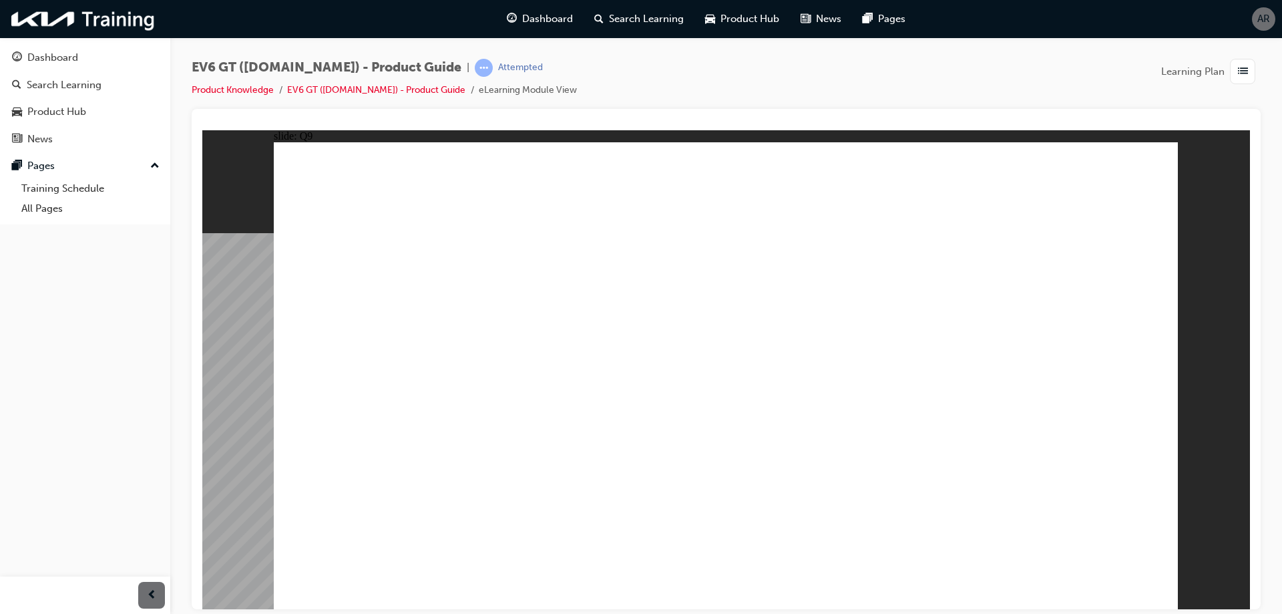
radio input "true"
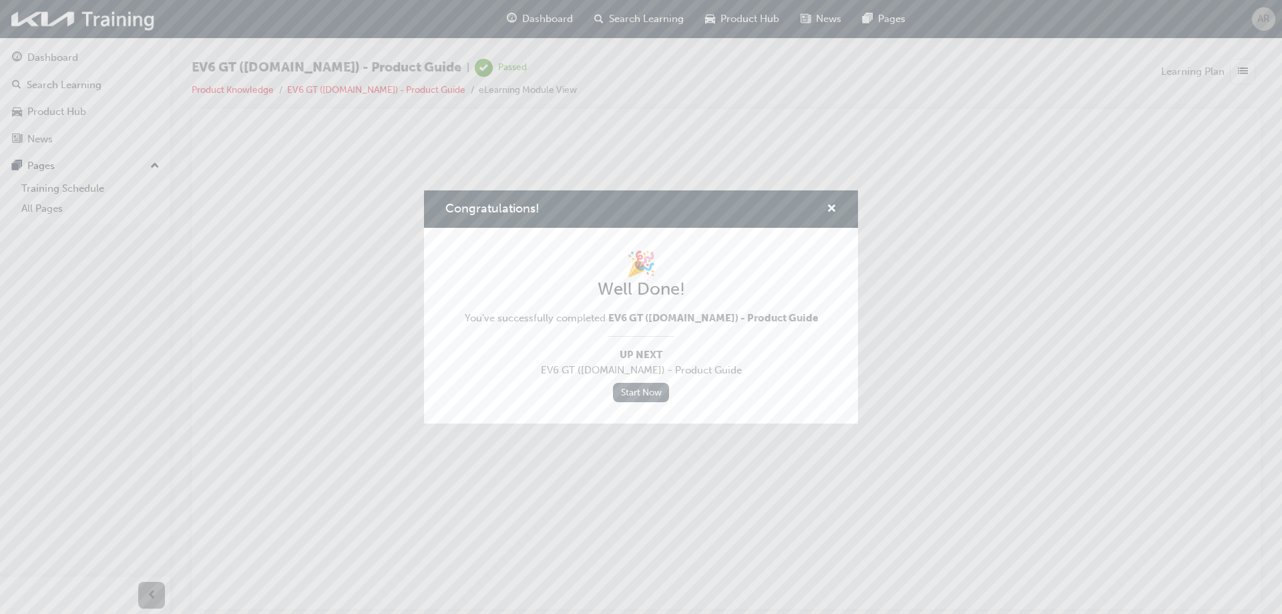
click at [651, 389] on link "Start Now" at bounding box center [641, 392] width 56 height 19
click at [635, 399] on link "Start Now" at bounding box center [641, 392] width 56 height 19
click at [830, 206] on span "cross-icon" at bounding box center [831, 210] width 10 height 12
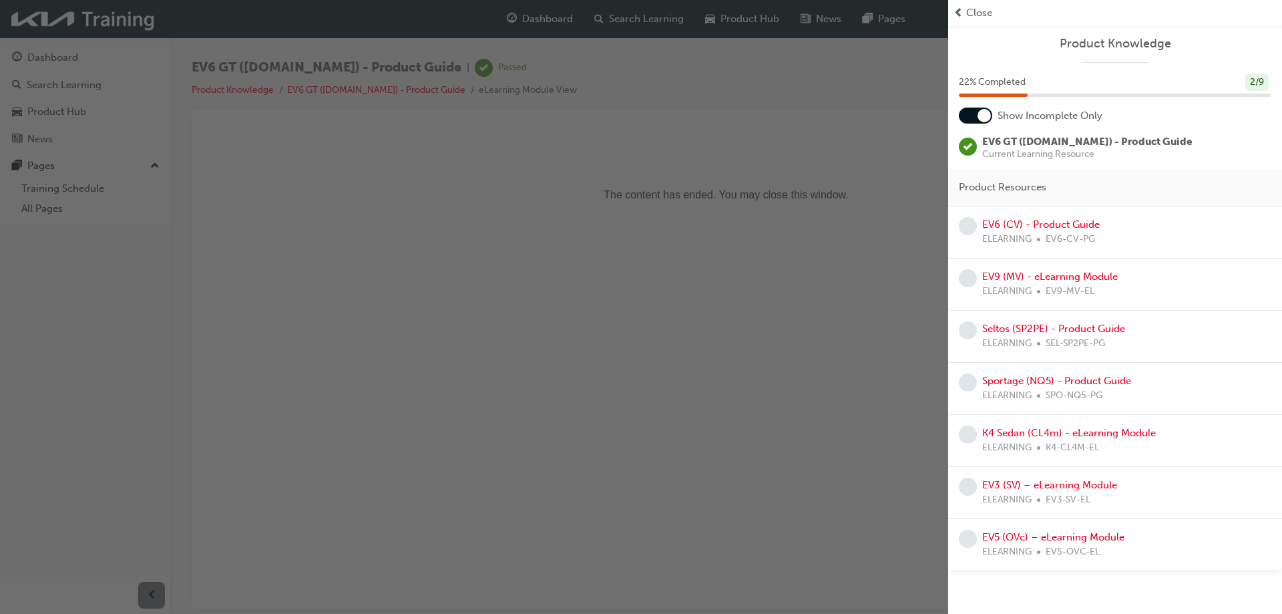
click at [810, 269] on div "button" at bounding box center [474, 307] width 948 height 614
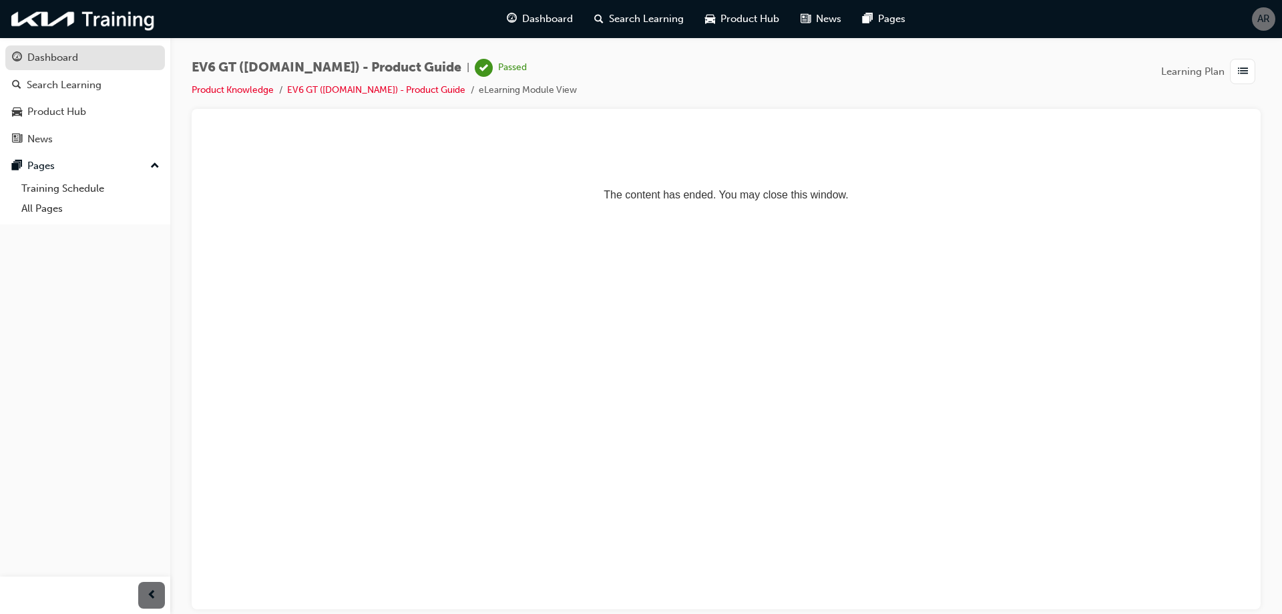
click at [56, 62] on div "Dashboard" at bounding box center [52, 57] width 51 height 15
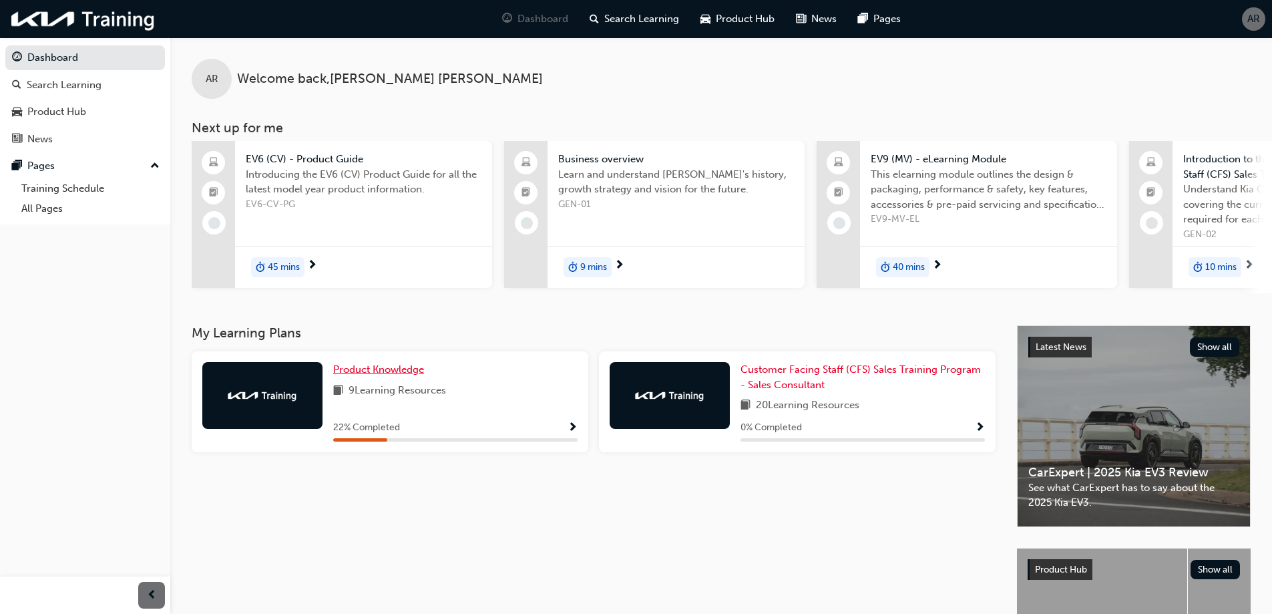
click at [380, 371] on span "Product Knowledge" at bounding box center [378, 369] width 91 height 12
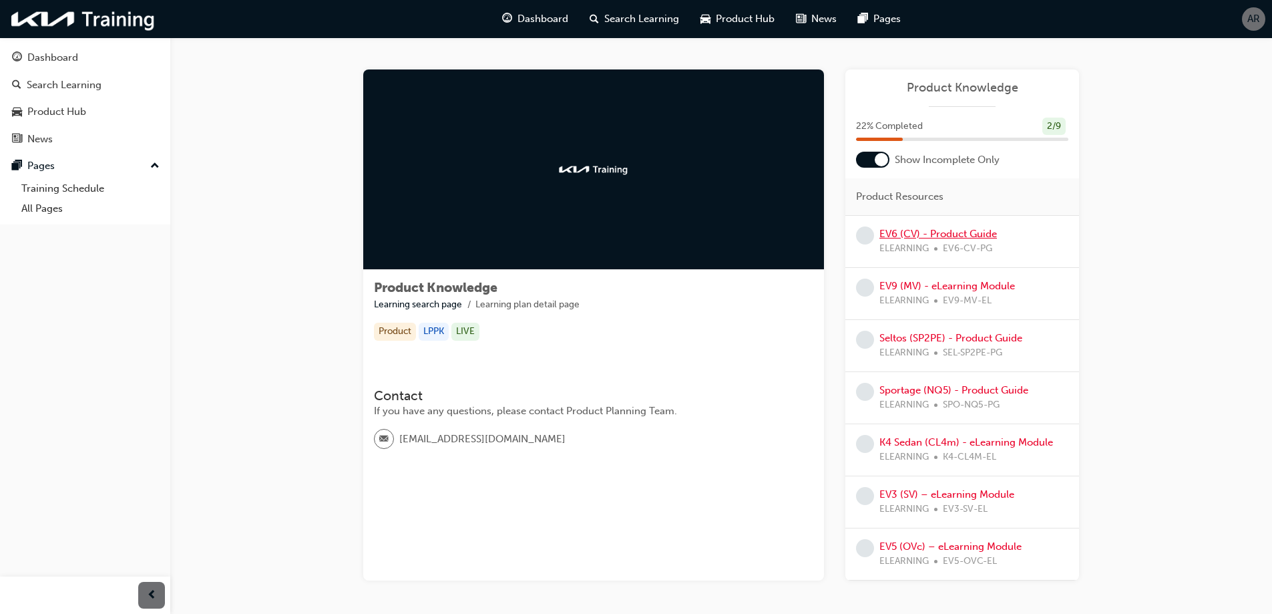
click at [957, 232] on link "EV6 (CV) - Product Guide" at bounding box center [937, 234] width 117 height 12
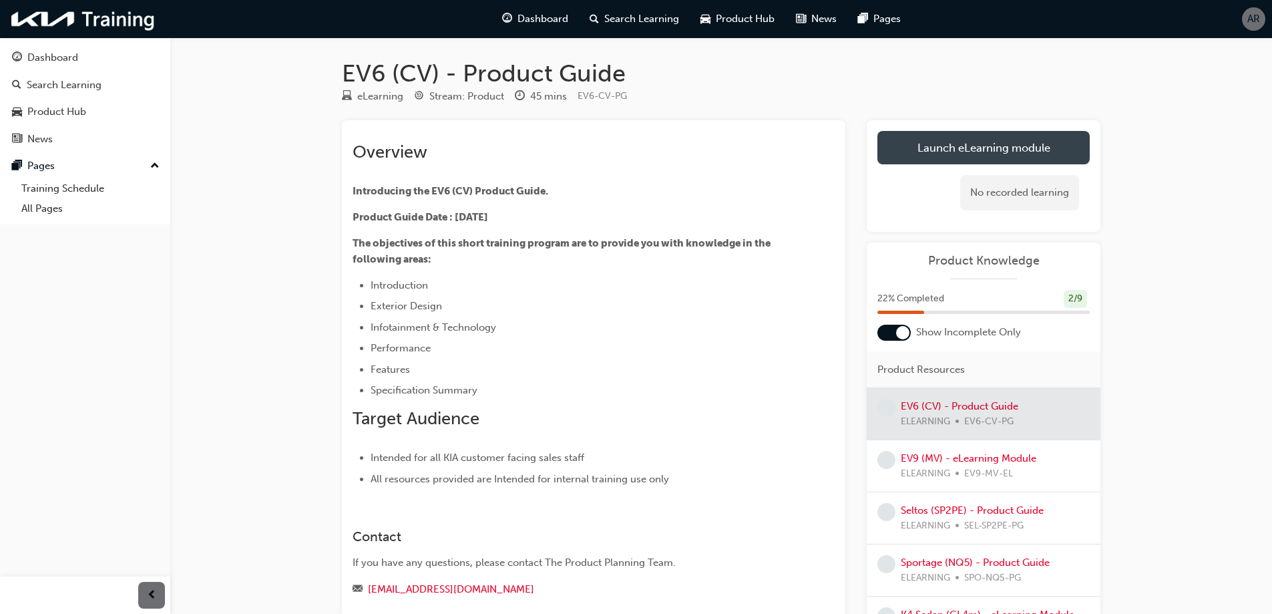
click at [952, 153] on link "Launch eLearning module" at bounding box center [983, 147] width 212 height 33
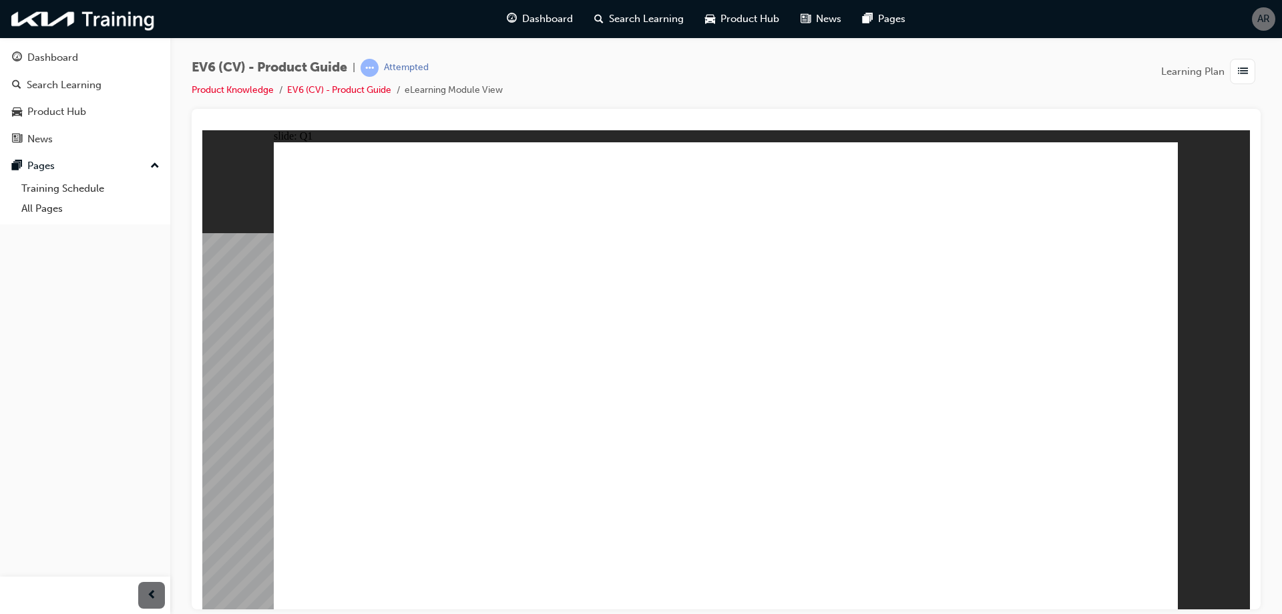
radio input "true"
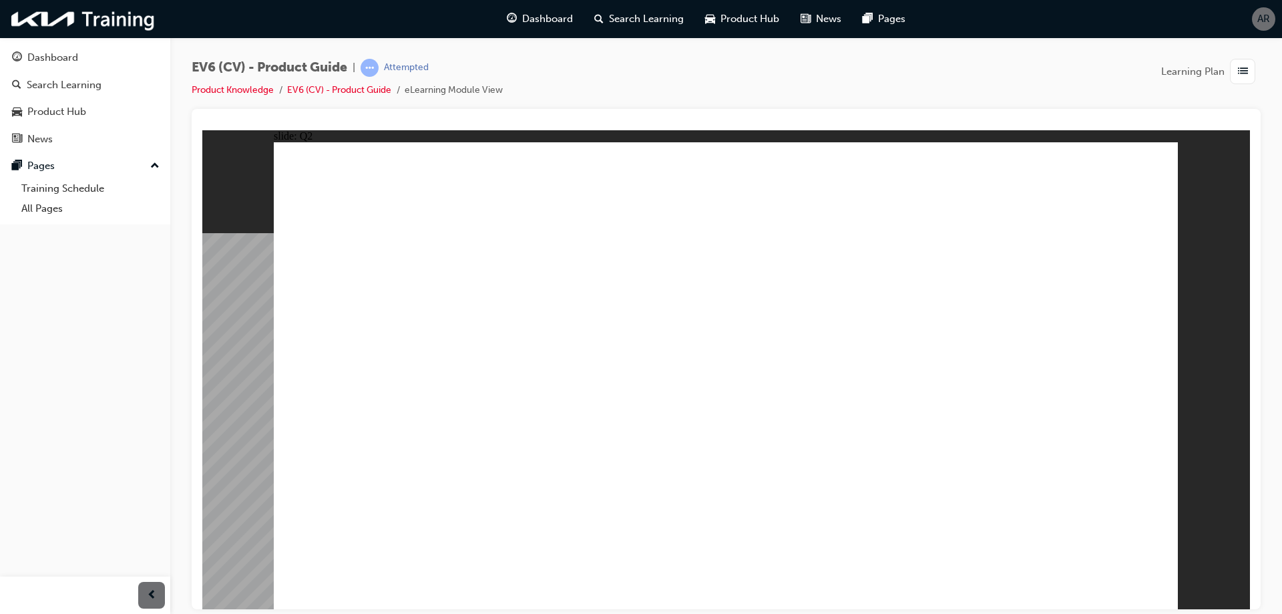
radio input "true"
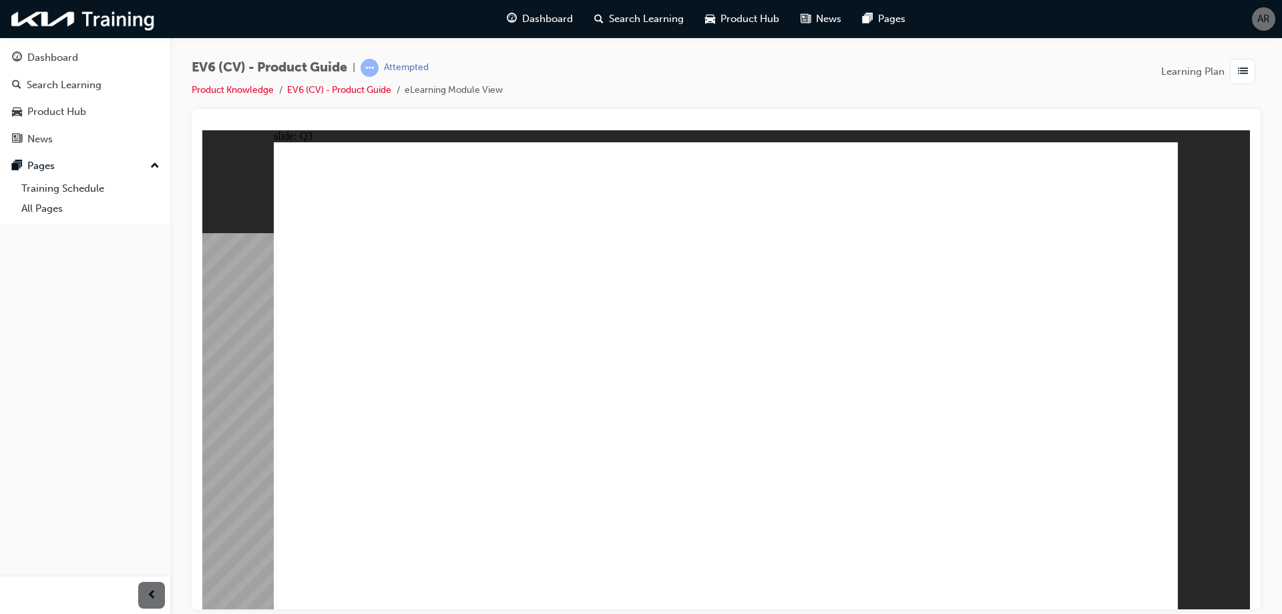
drag, startPoint x: 814, startPoint y: 424, endPoint x: 826, endPoint y: 426, distance: 11.5
radio input "true"
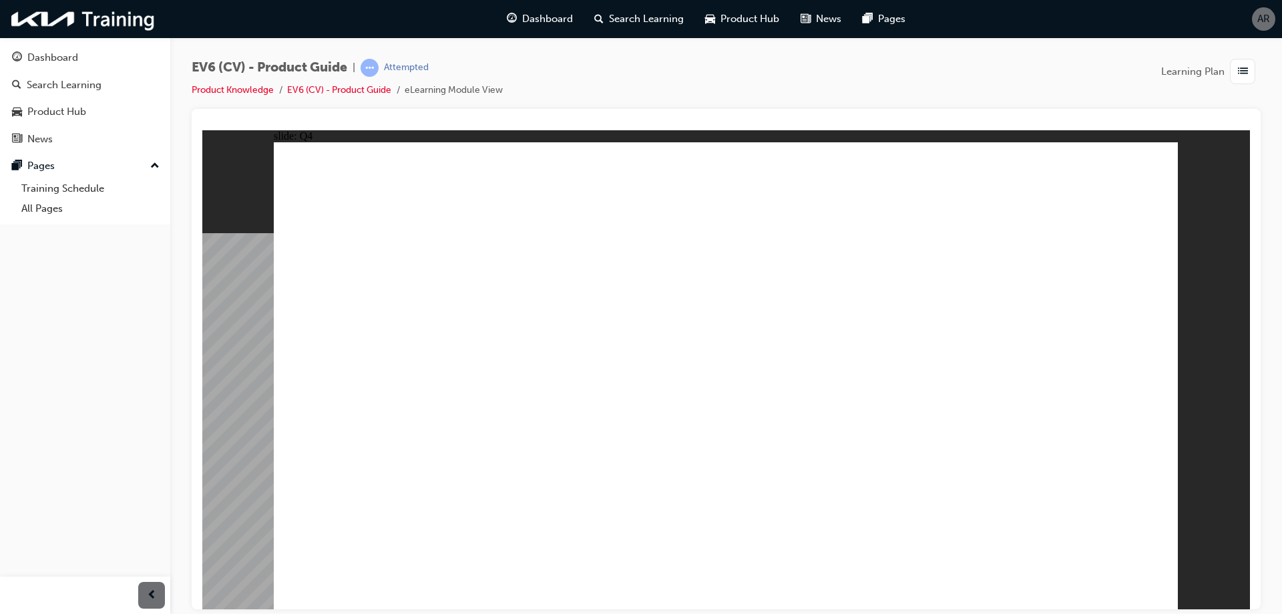
radio input "true"
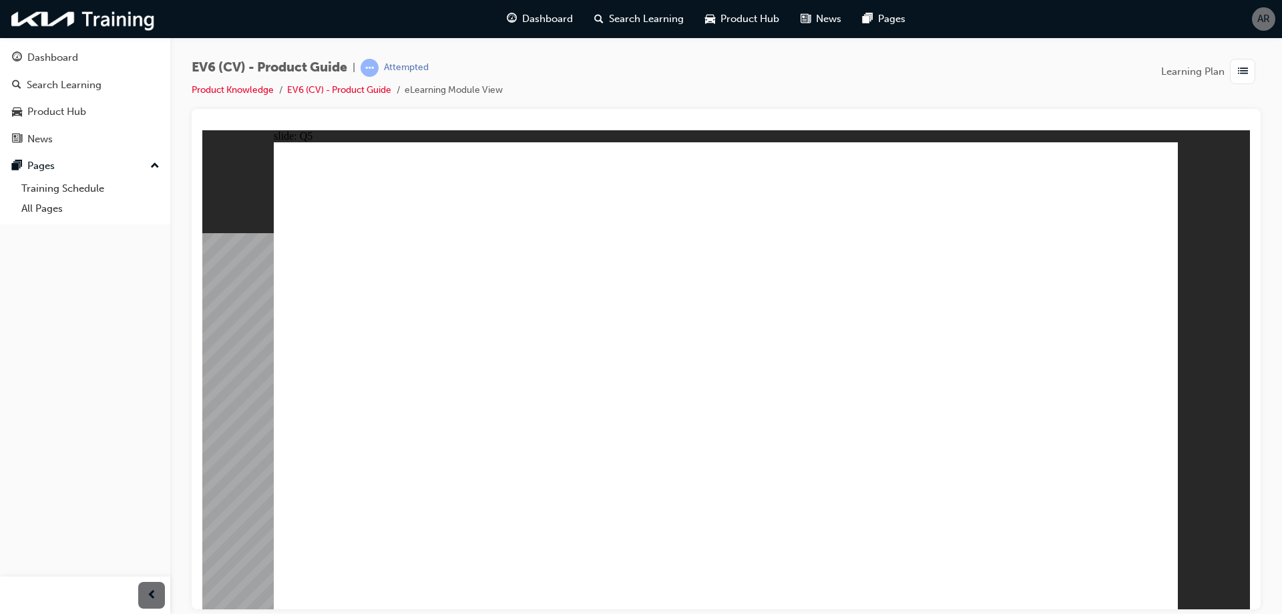
radio input "true"
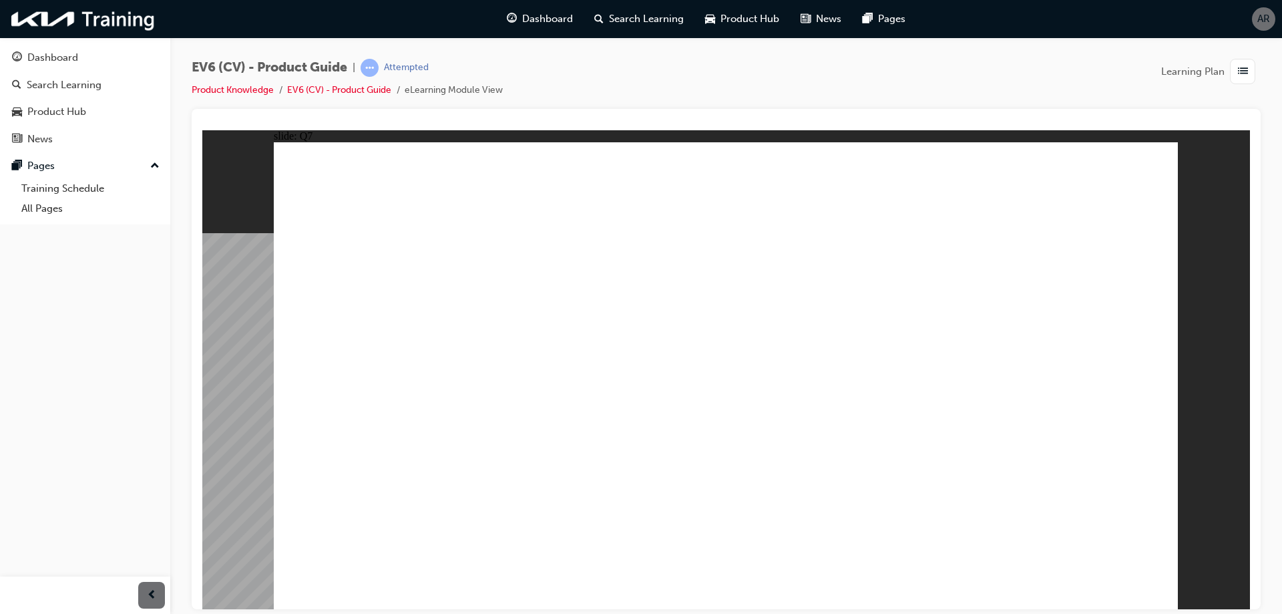
radio input "true"
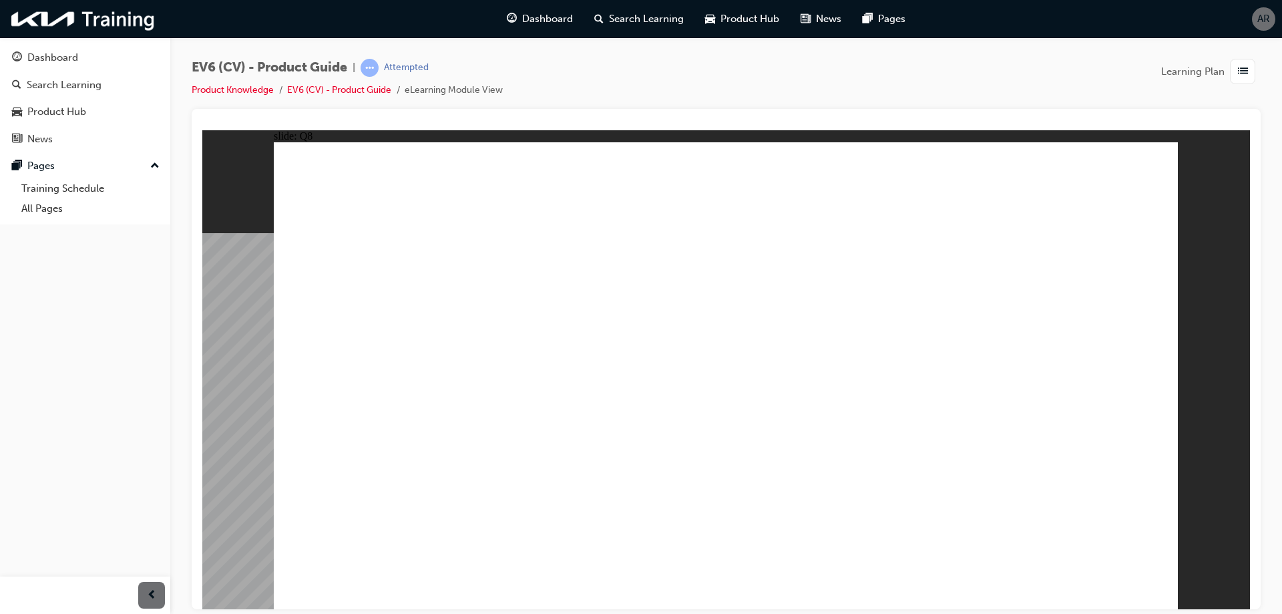
radio input "true"
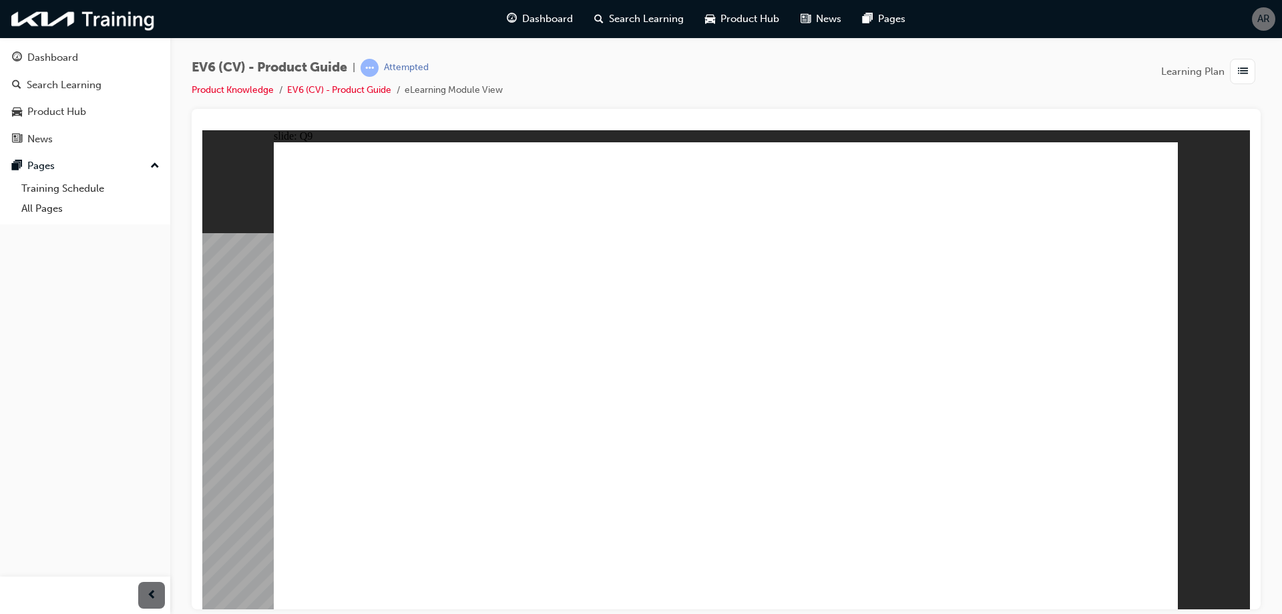
radio input "true"
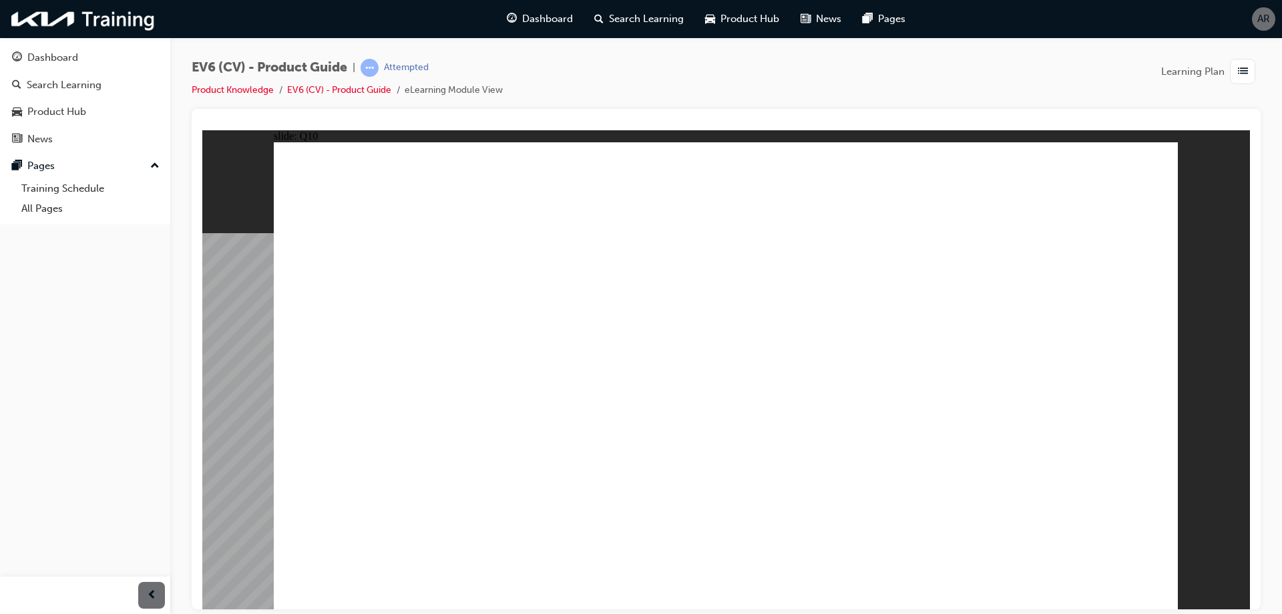
radio input "true"
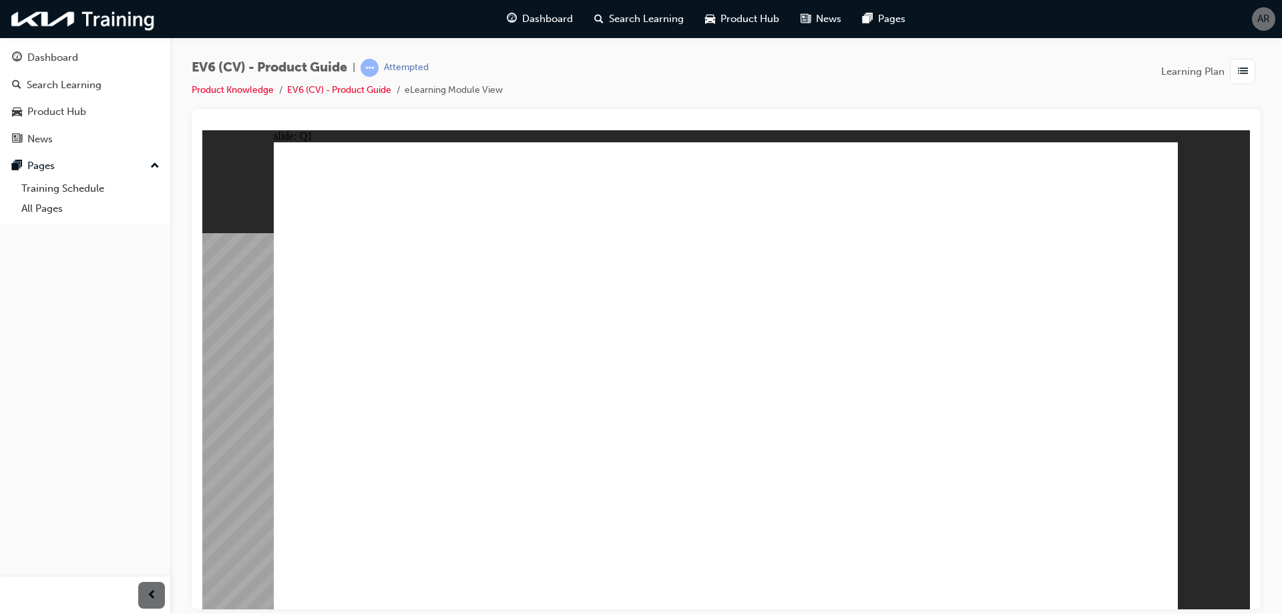
radio input "true"
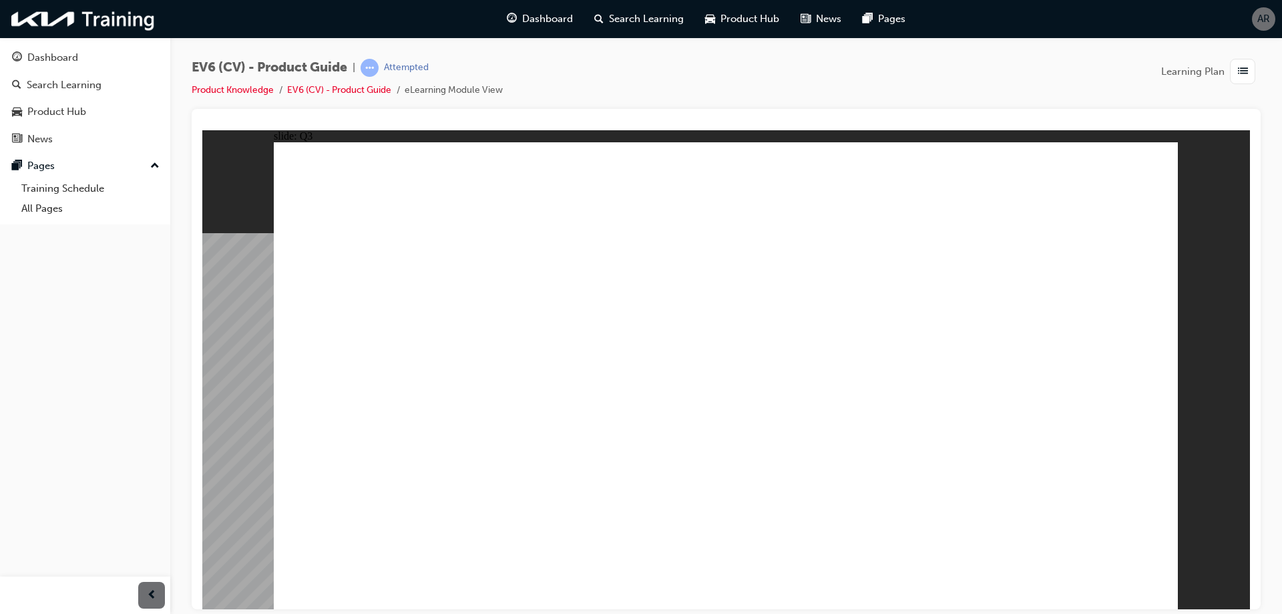
radio input "true"
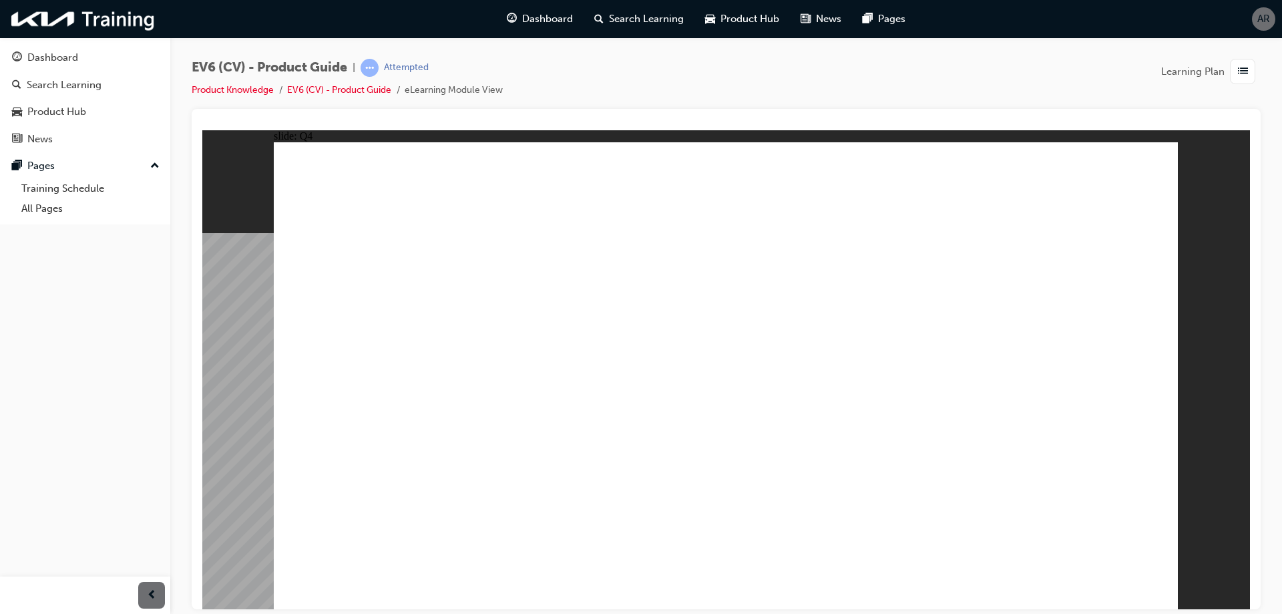
radio input "true"
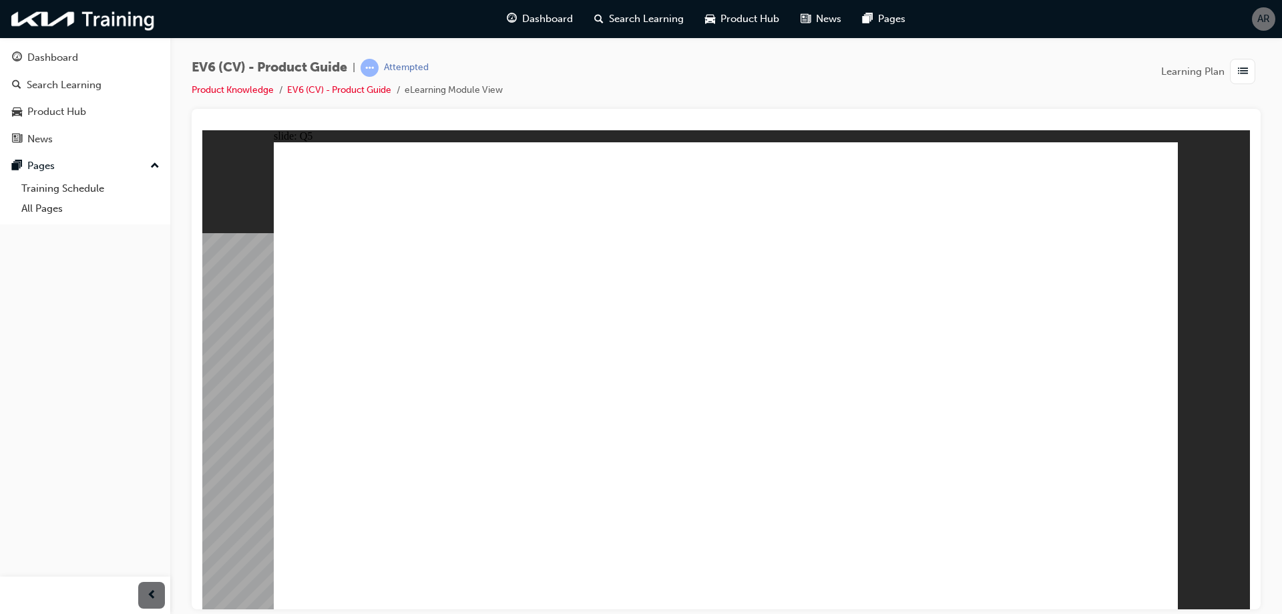
radio input "true"
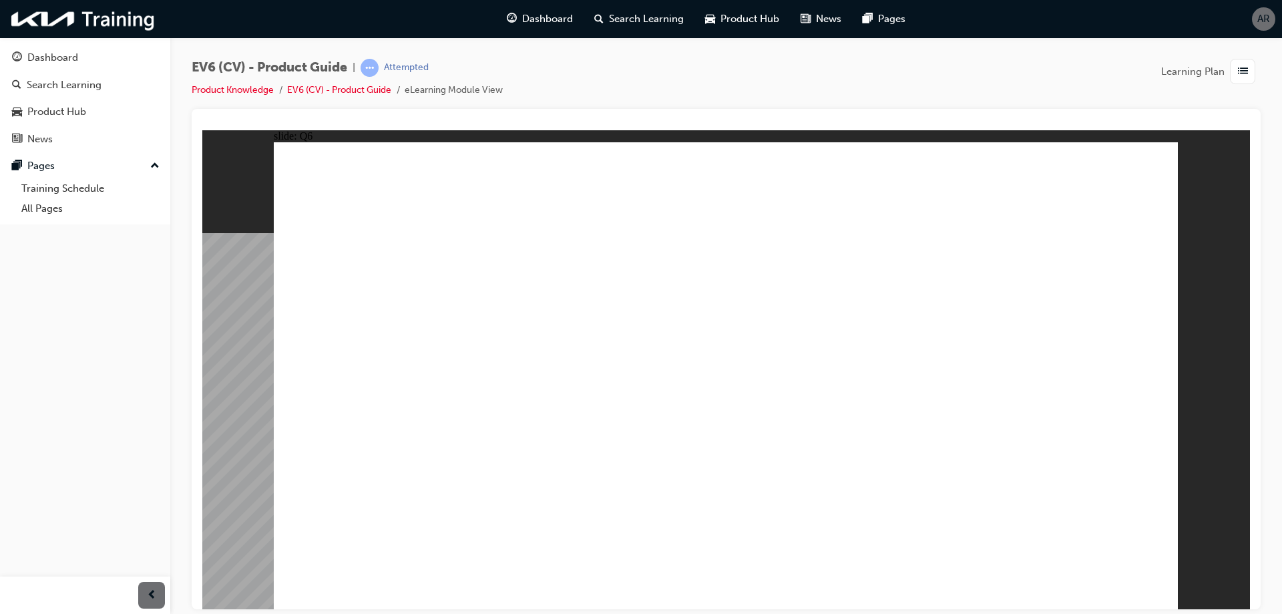
radio input "true"
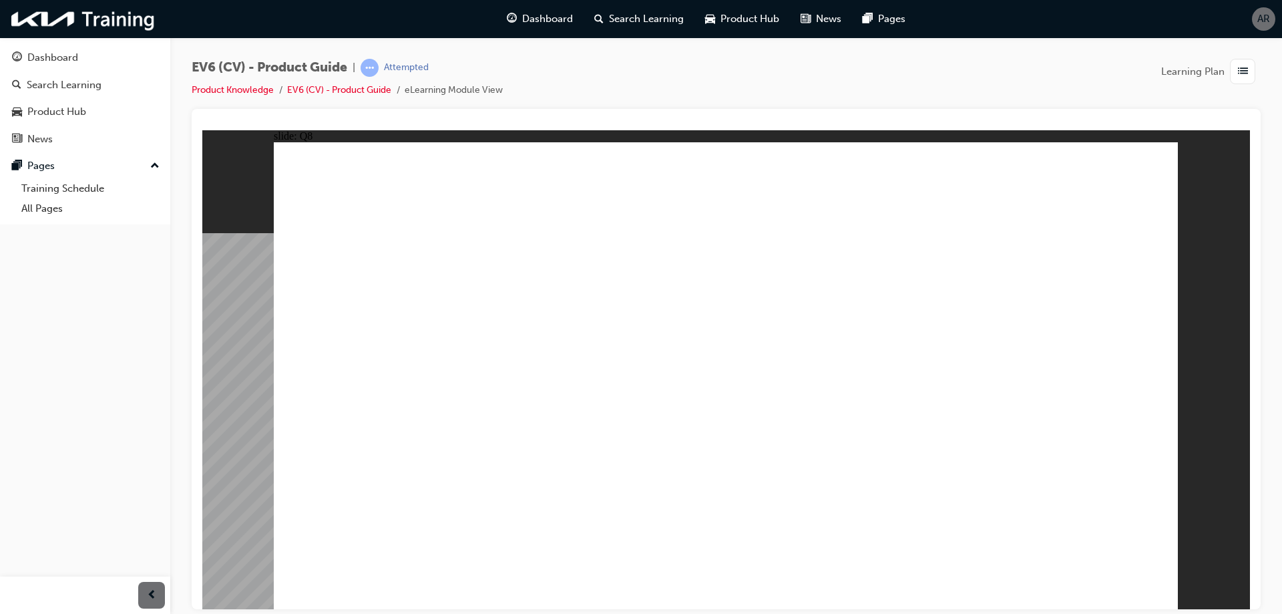
radio input "true"
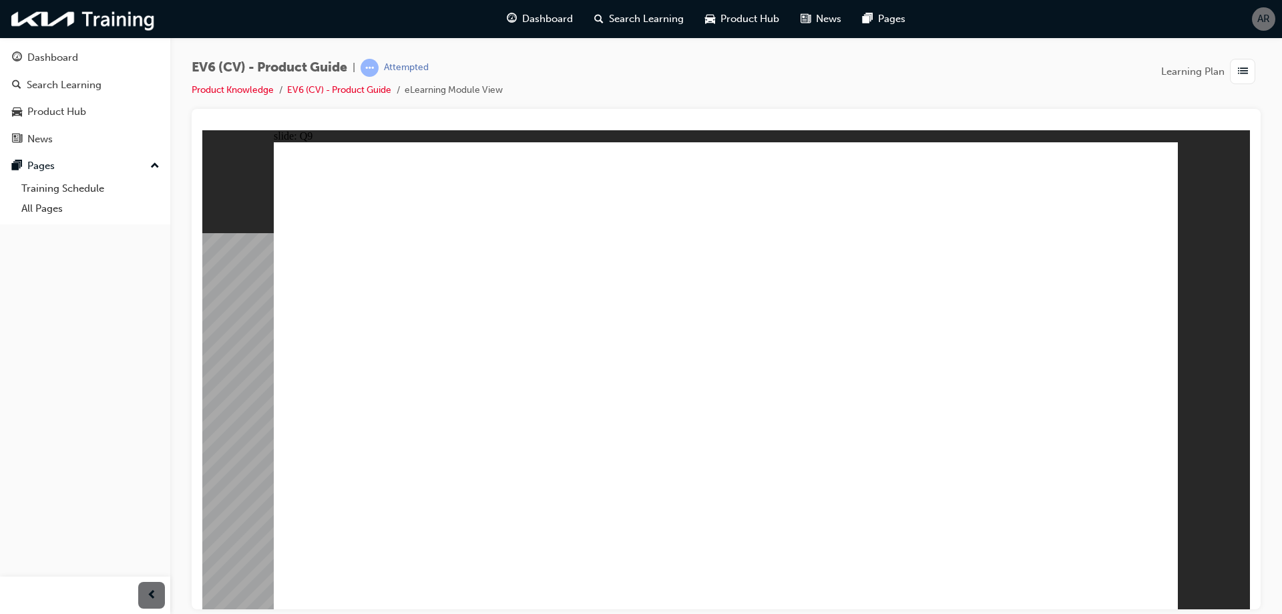
radio input "true"
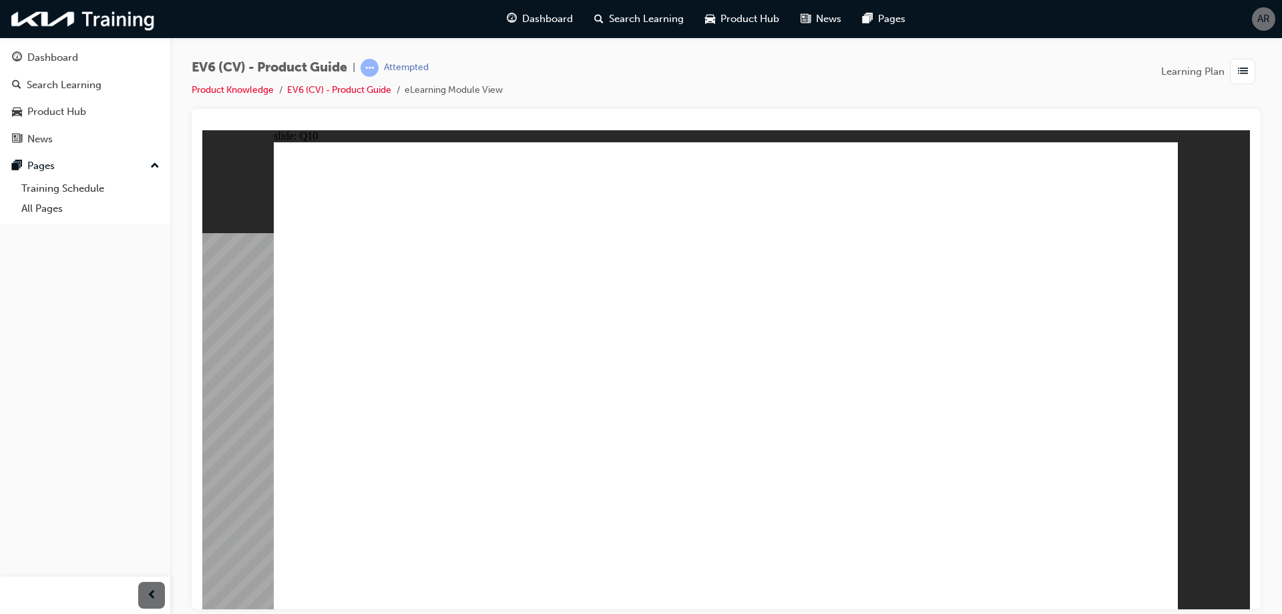
radio input "true"
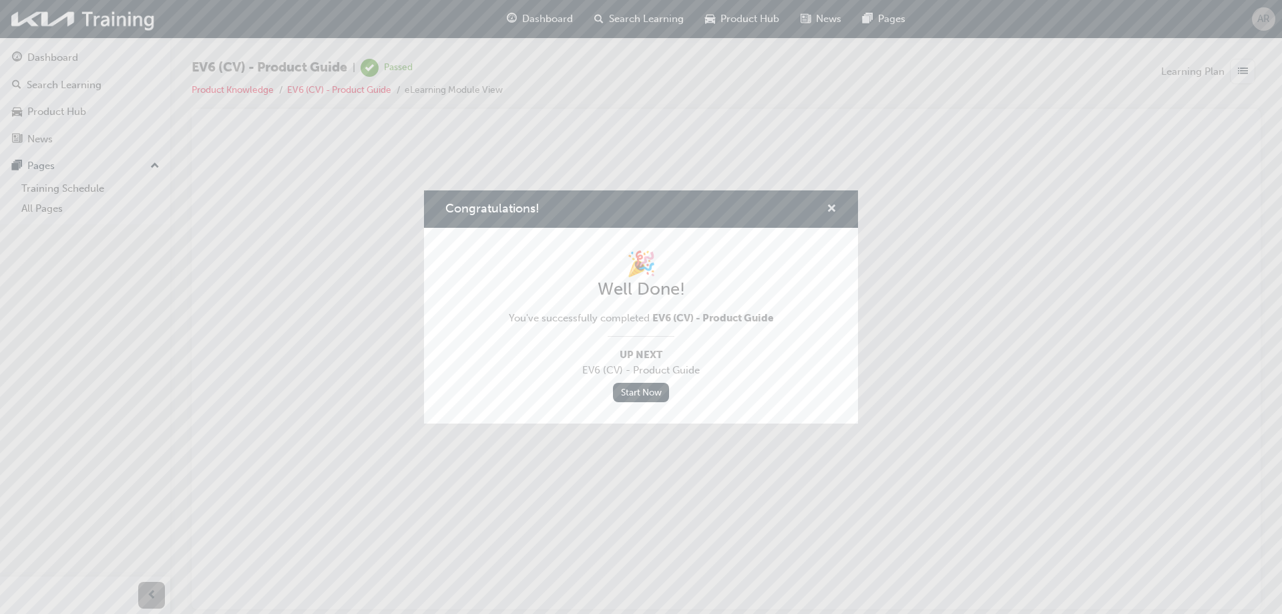
click at [828, 208] on span "cross-icon" at bounding box center [831, 210] width 10 height 12
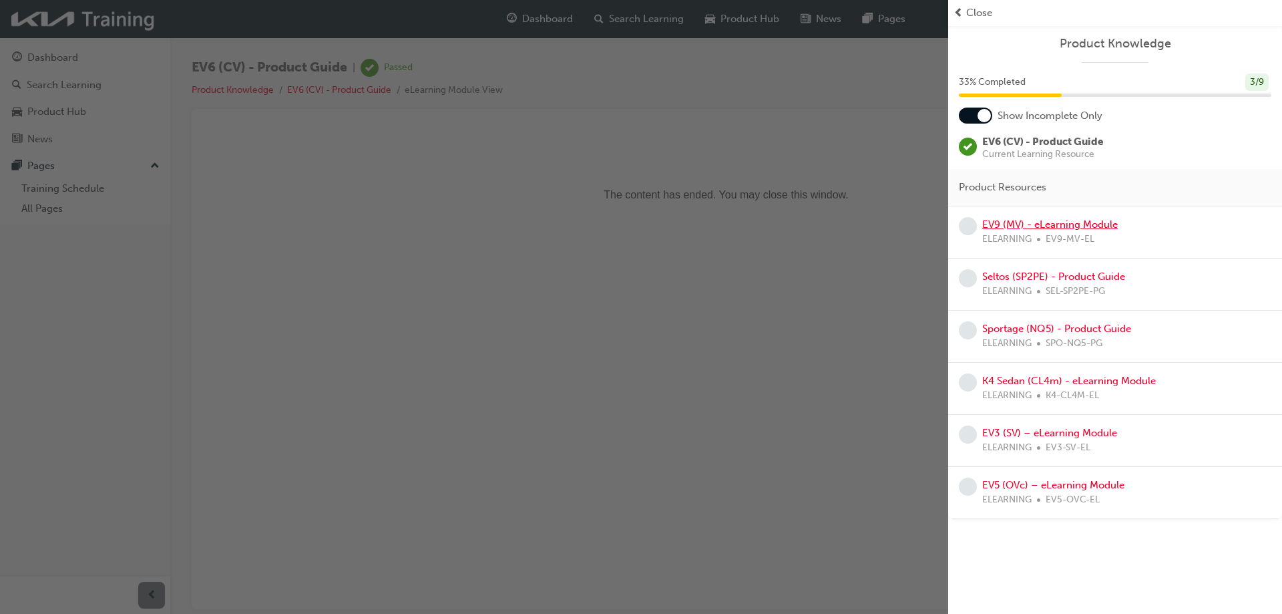
click at [1029, 221] on link "EV9 (MV) - eLearning Module" at bounding box center [1050, 224] width 136 height 12
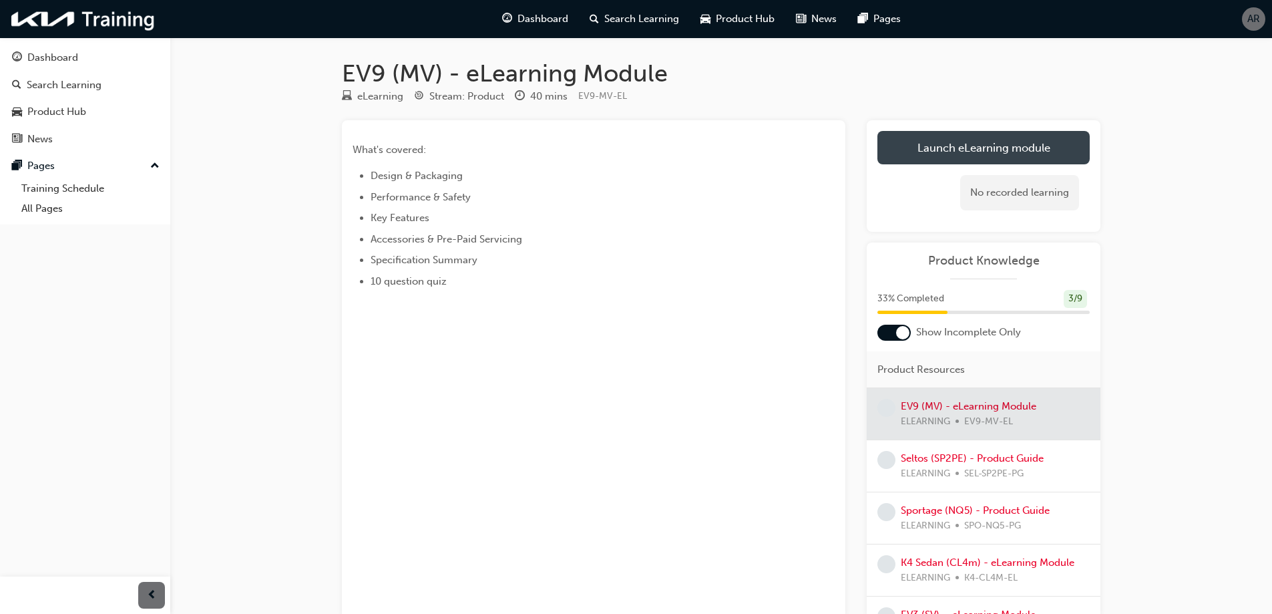
click at [967, 148] on link "Launch eLearning module" at bounding box center [983, 147] width 212 height 33
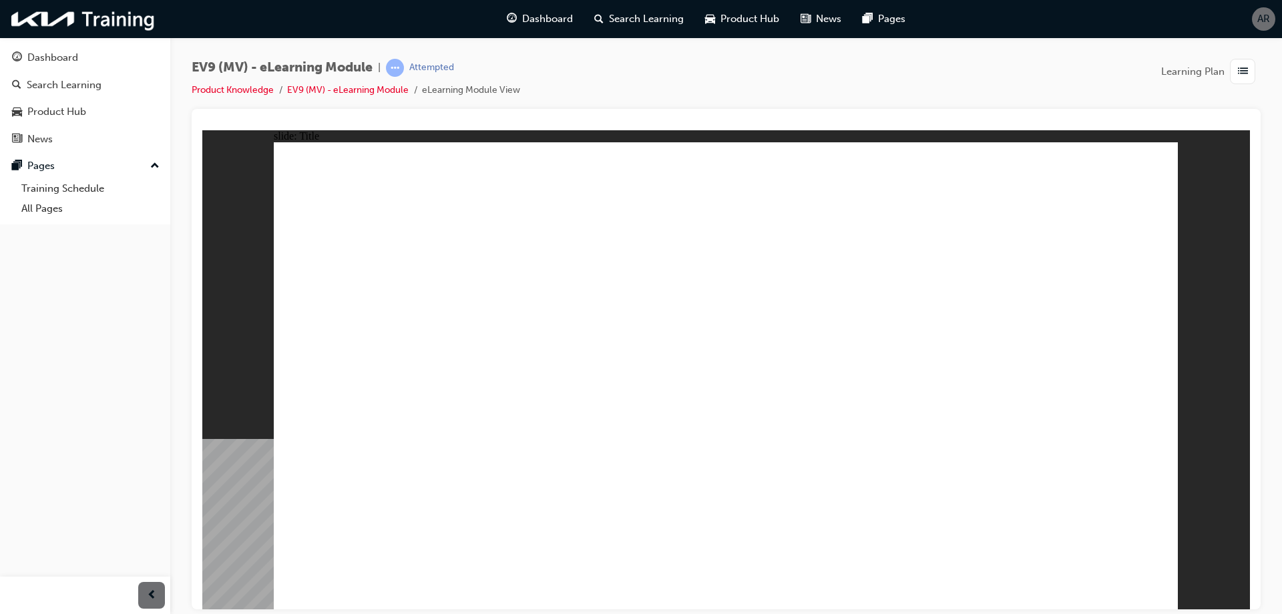
click at [202, 130] on image at bounding box center [202, 130] width 0 height 0
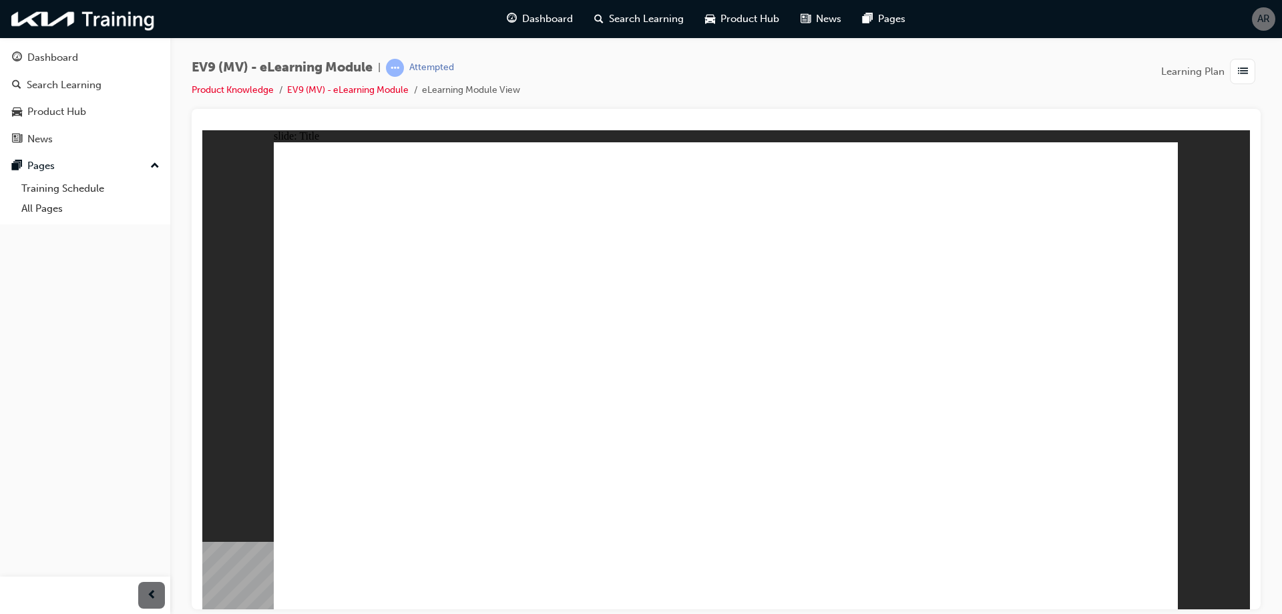
click at [202, 130] on image at bounding box center [202, 130] width 0 height 0
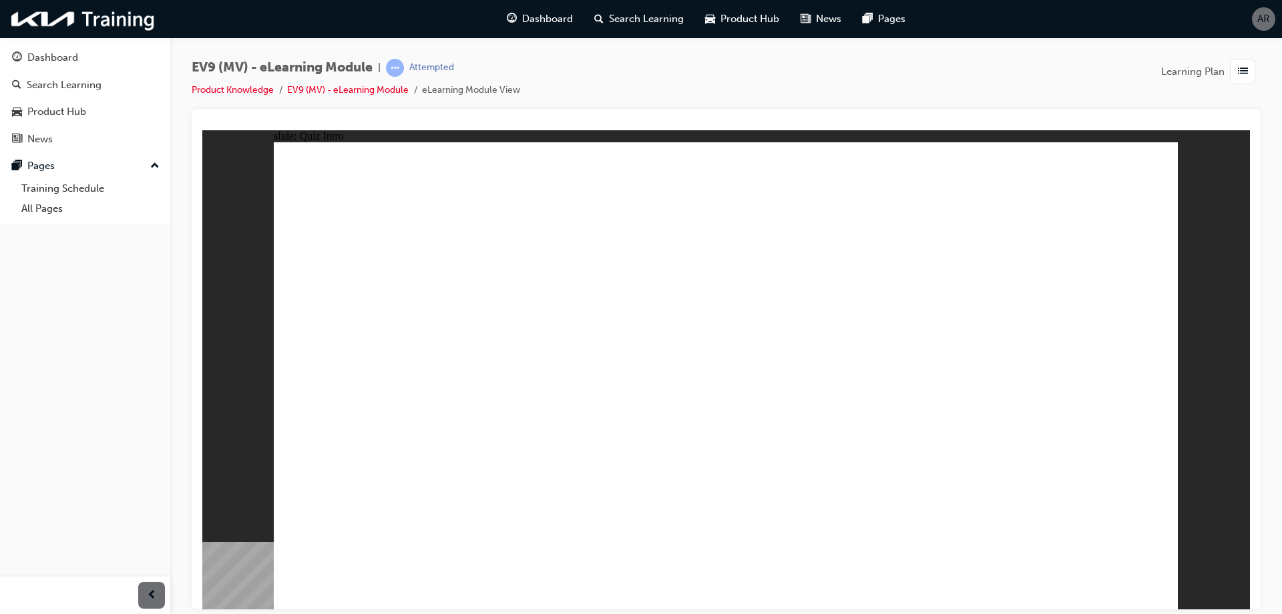
radio input "true"
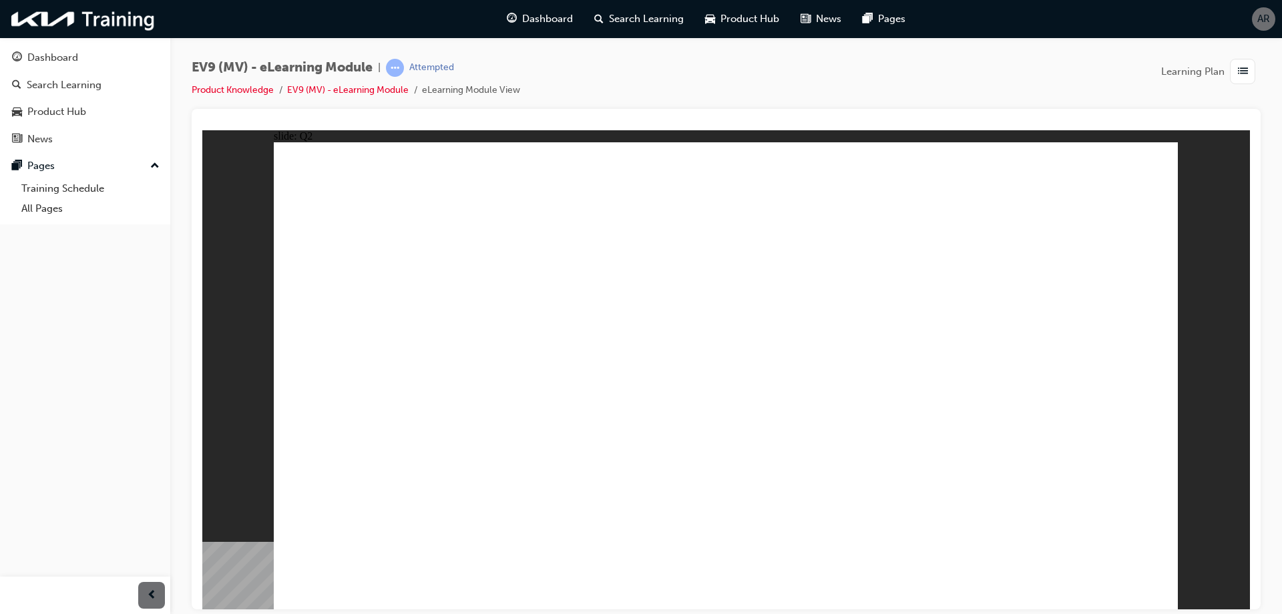
radio input "true"
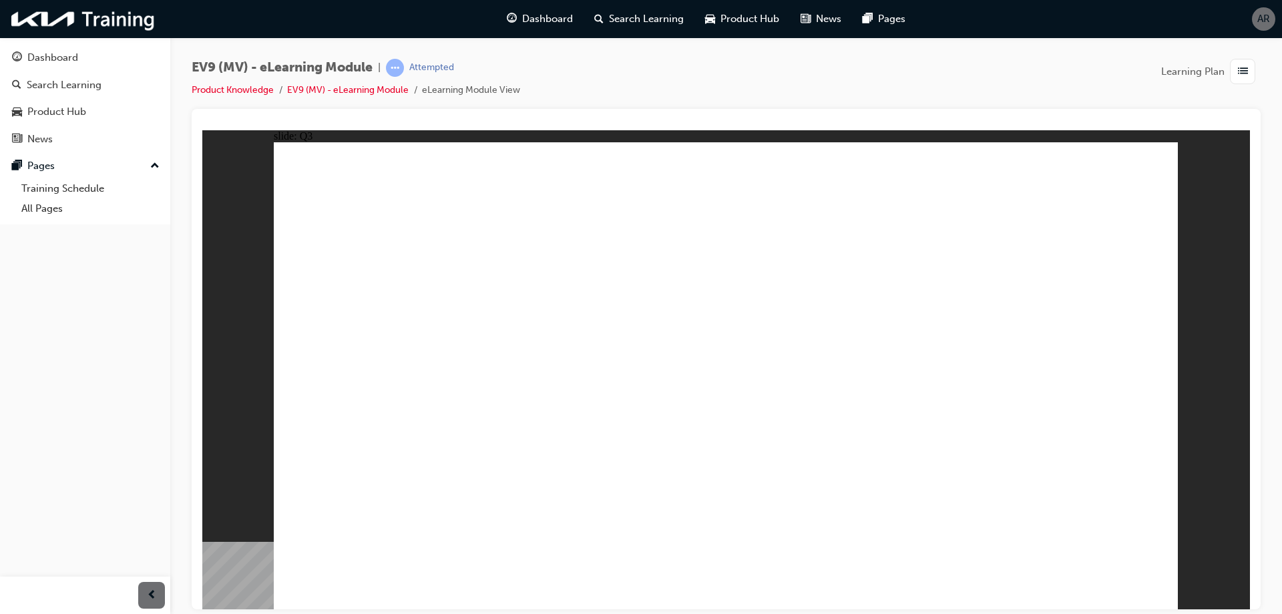
radio input "true"
checkbox input "true"
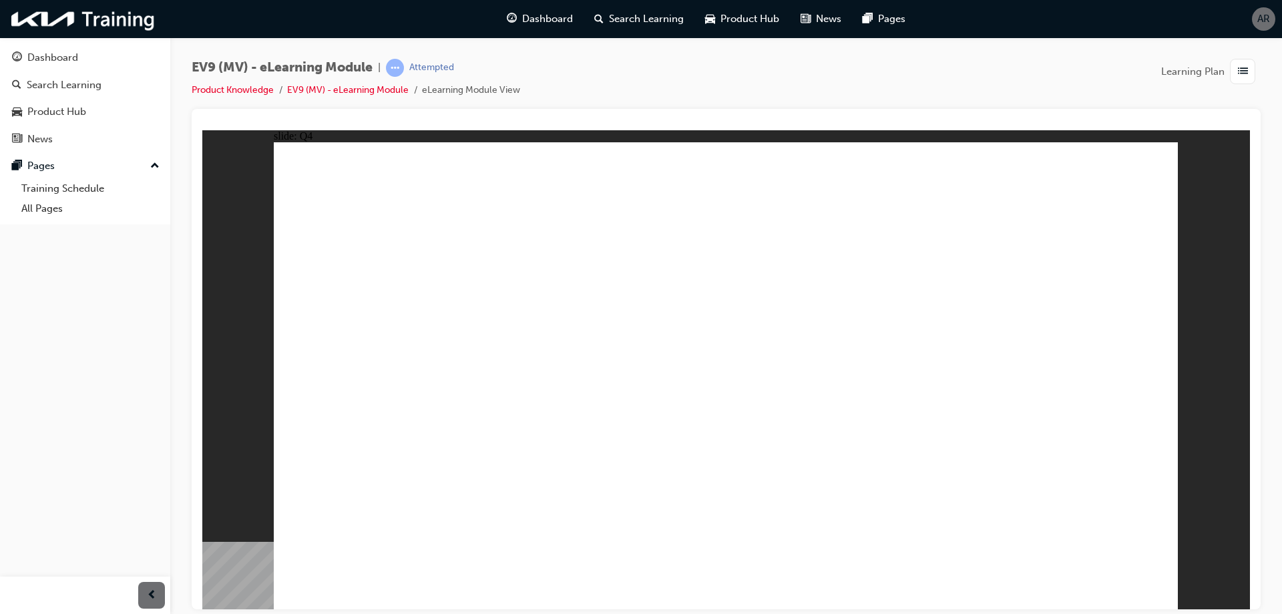
radio input "true"
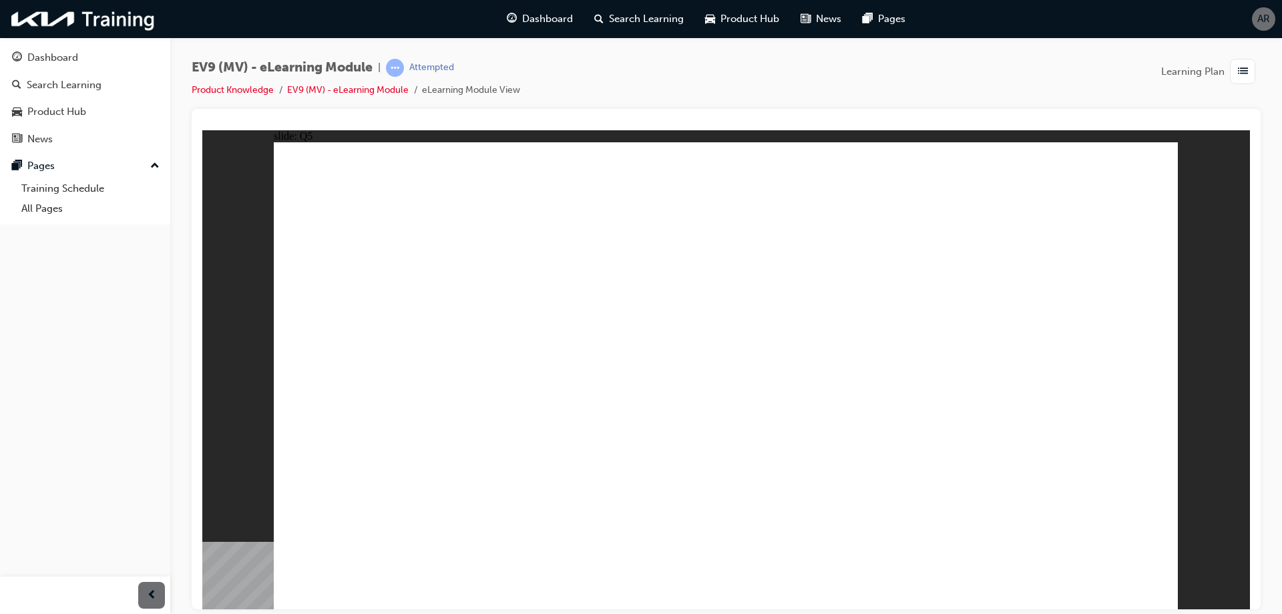
radio input "true"
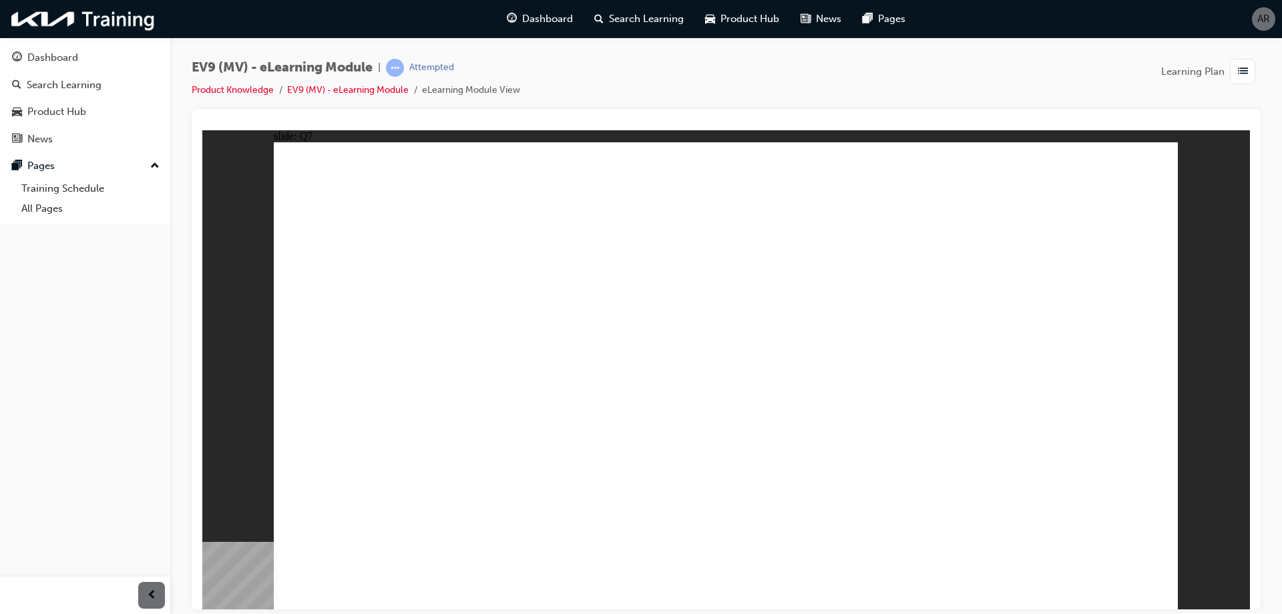
radio input "true"
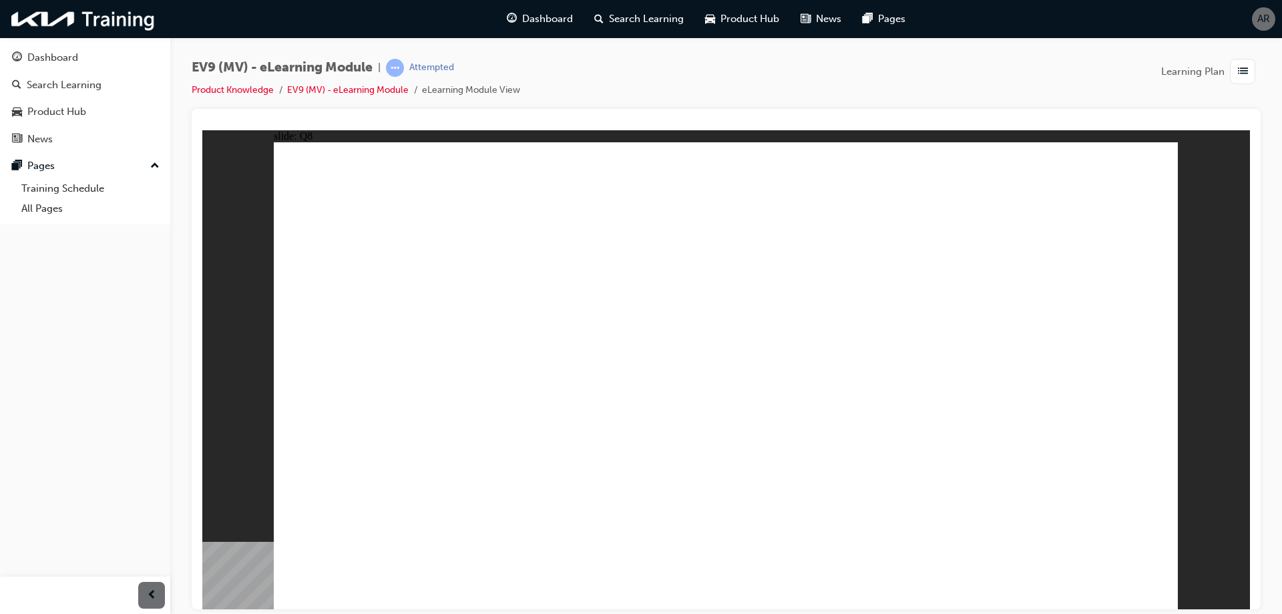
radio input "true"
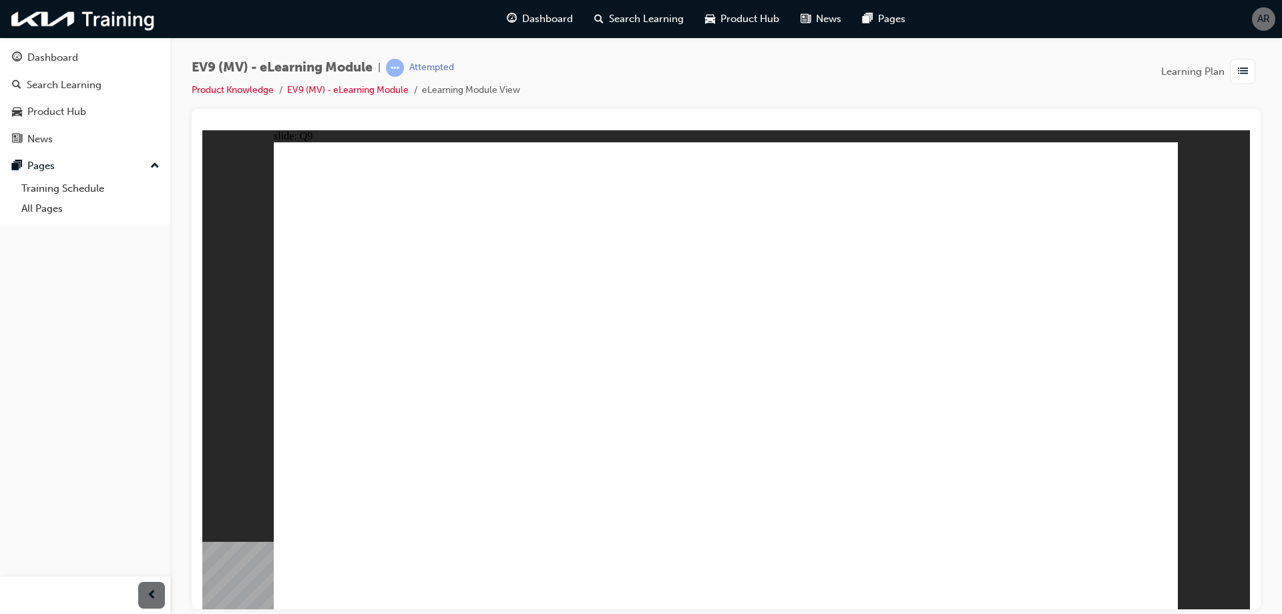
radio input "true"
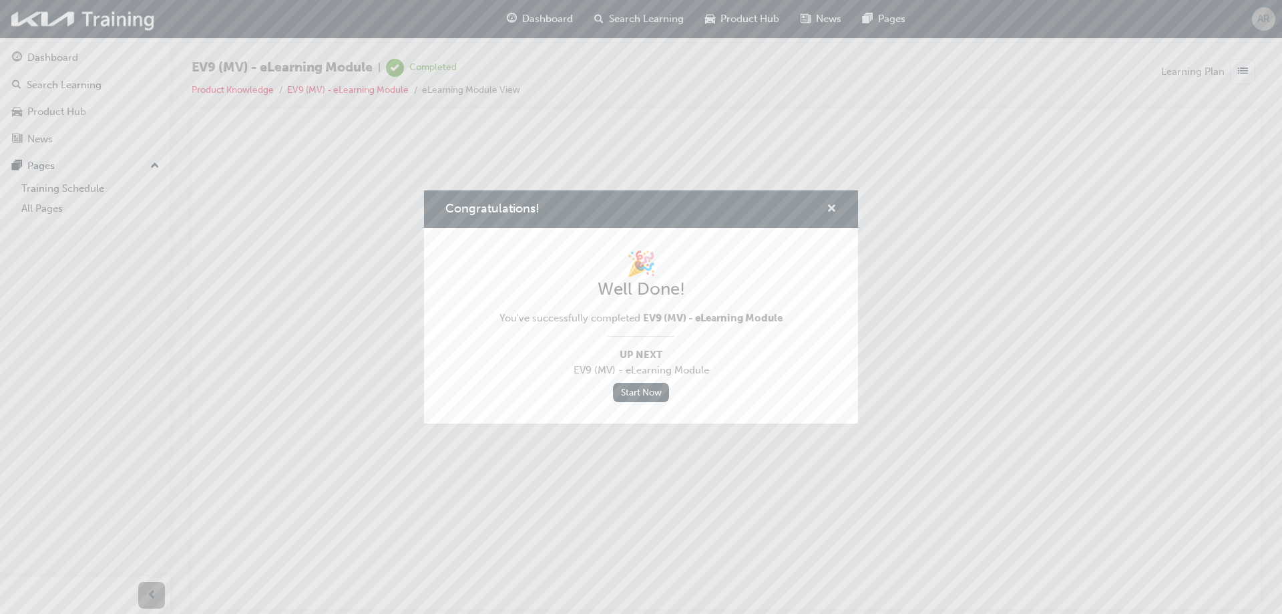
click at [827, 210] on span "cross-icon" at bounding box center [831, 210] width 10 height 12
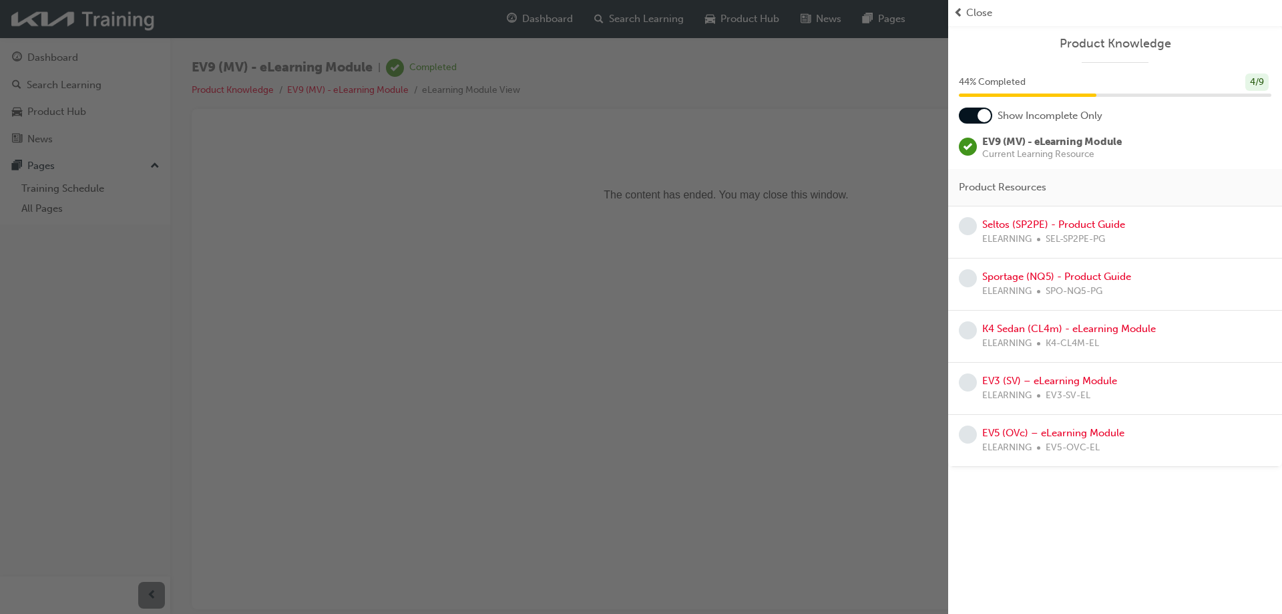
click at [756, 174] on div "button" at bounding box center [474, 307] width 948 height 614
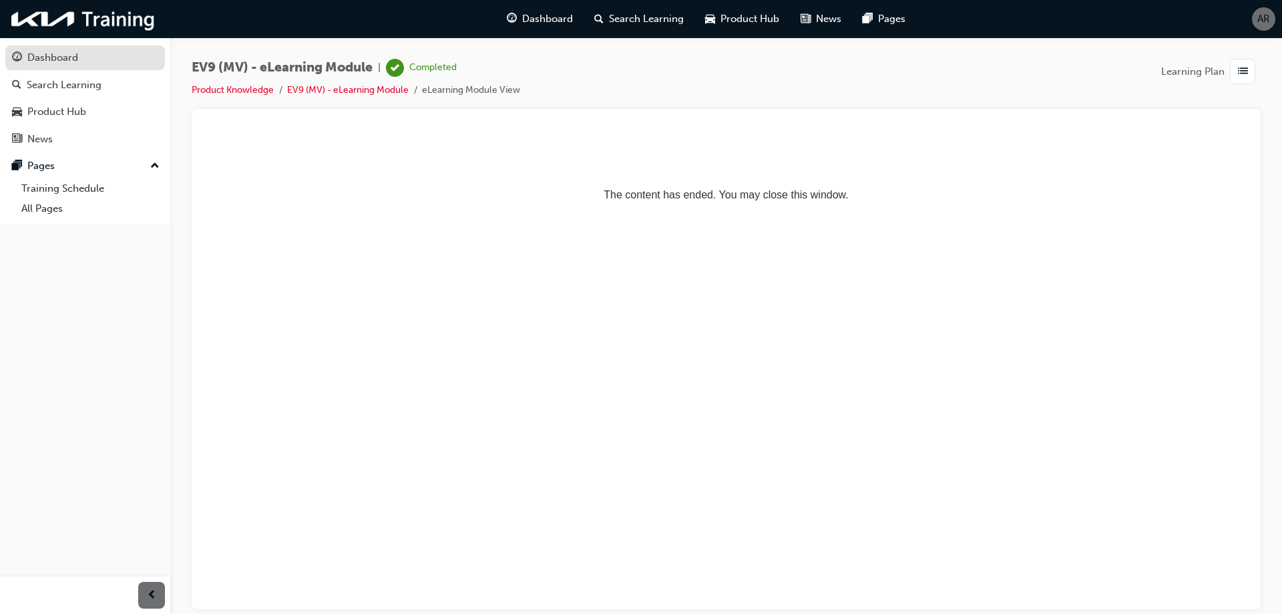
click at [54, 54] on div "Dashboard" at bounding box center [52, 57] width 51 height 15
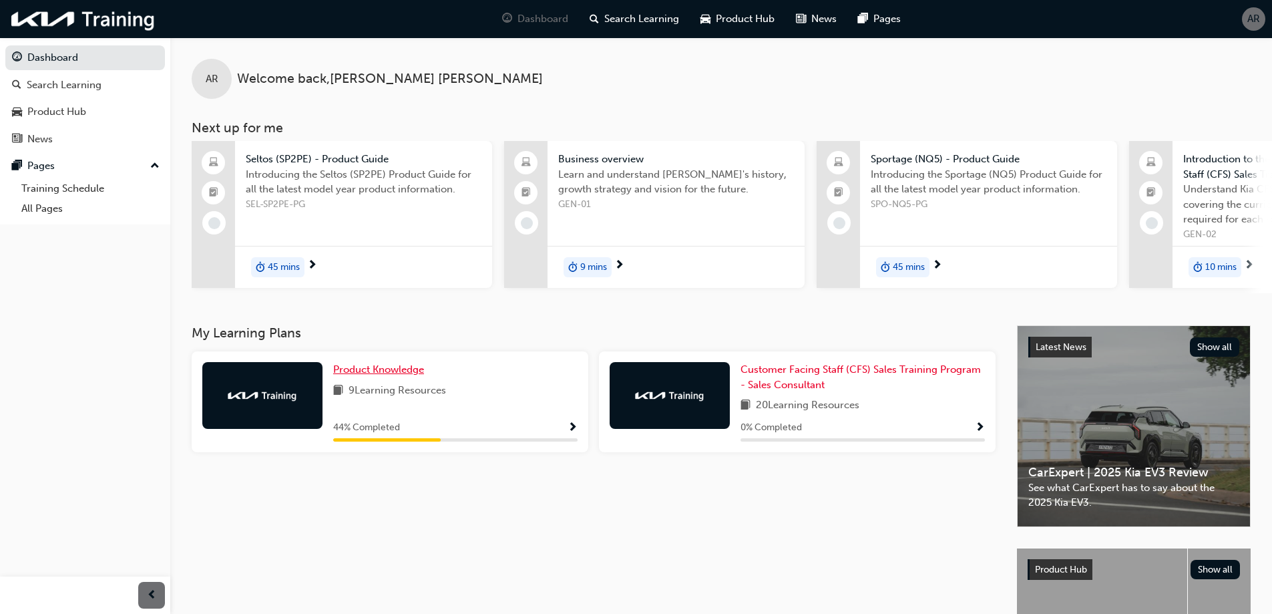
click at [368, 369] on span "Product Knowledge" at bounding box center [378, 369] width 91 height 12
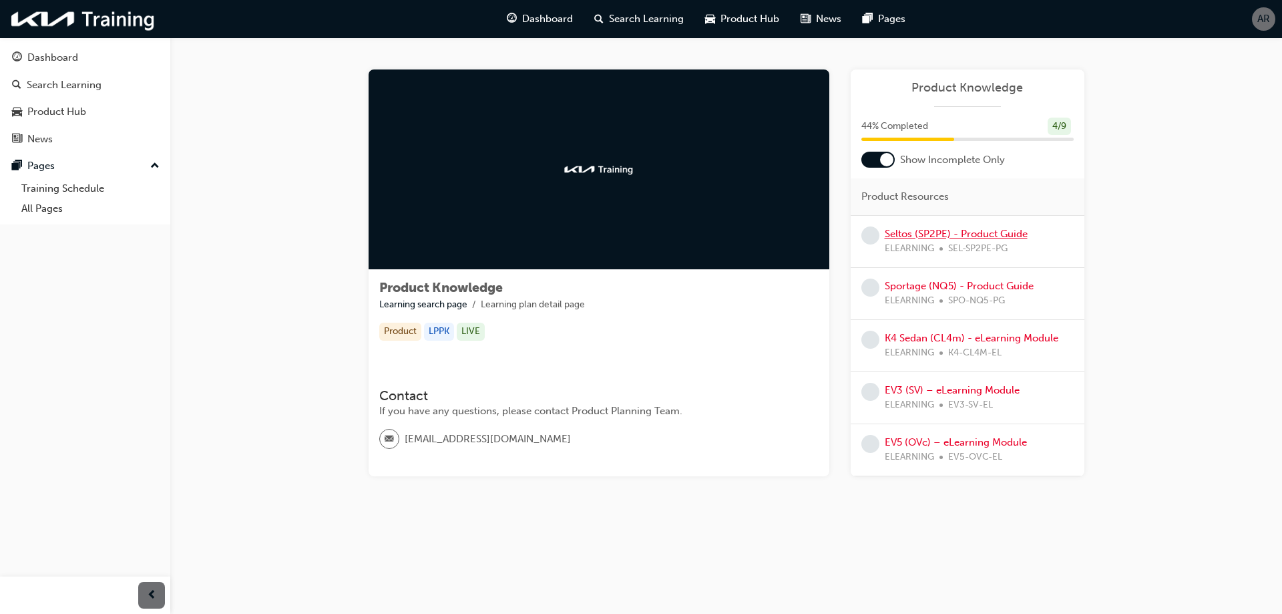
click at [962, 238] on link "Seltos (SP2PE) - Product Guide" at bounding box center [956, 234] width 143 height 12
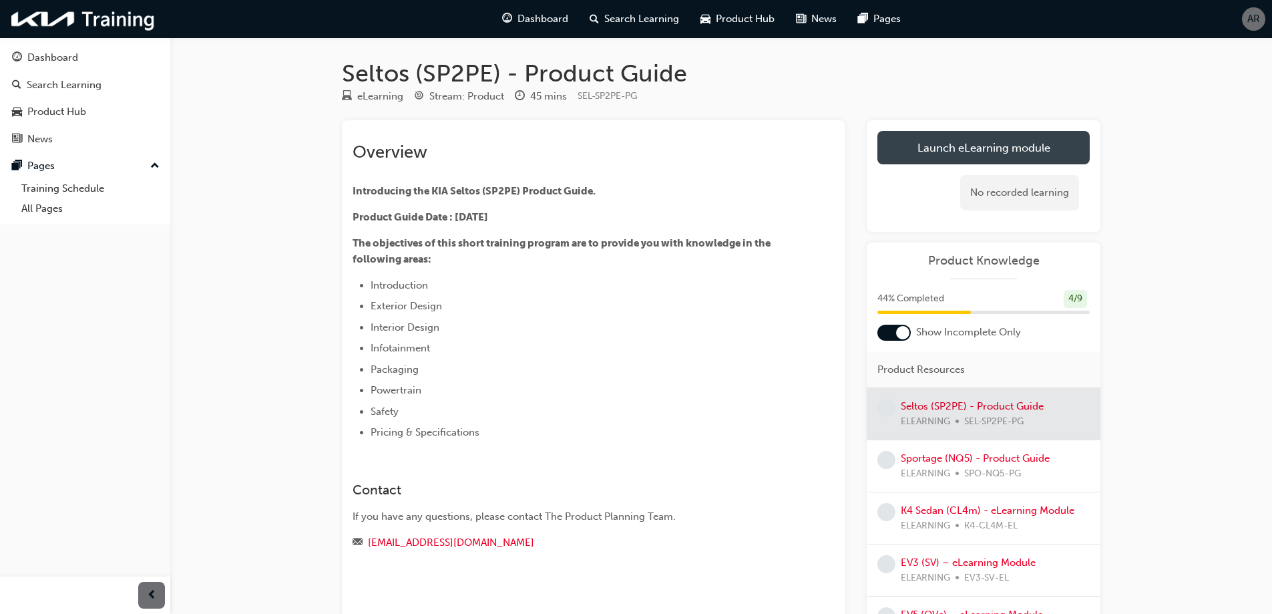
click at [971, 139] on link "Launch eLearning module" at bounding box center [983, 147] width 212 height 33
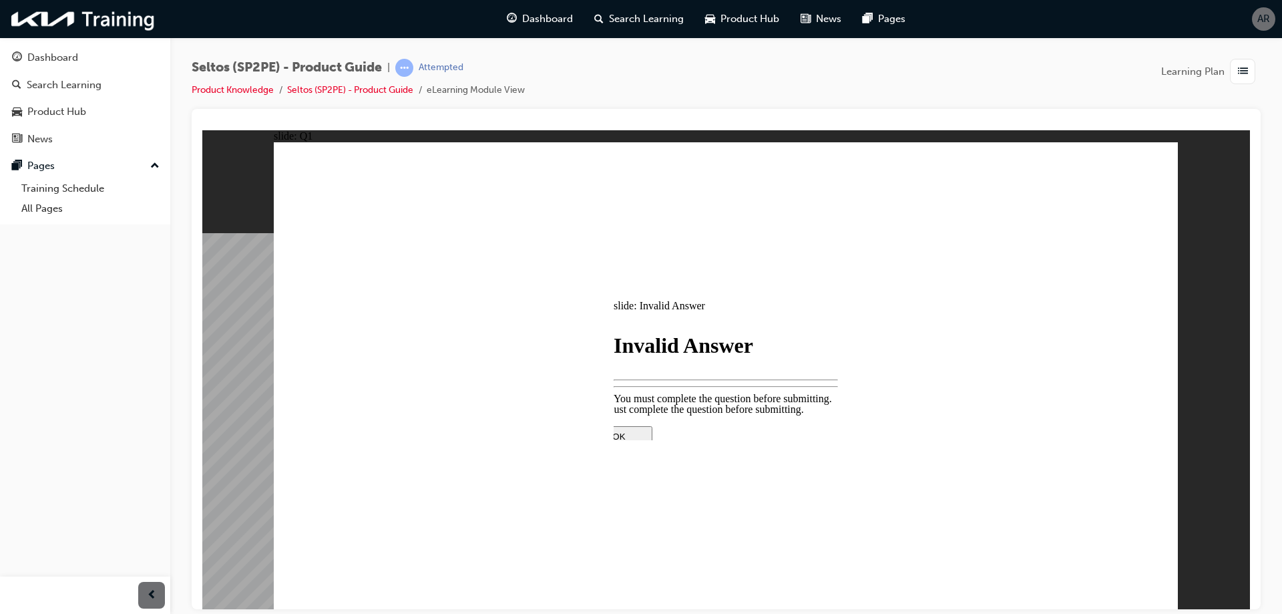
click at [708, 543] on div at bounding box center [725, 543] width 280 height 0
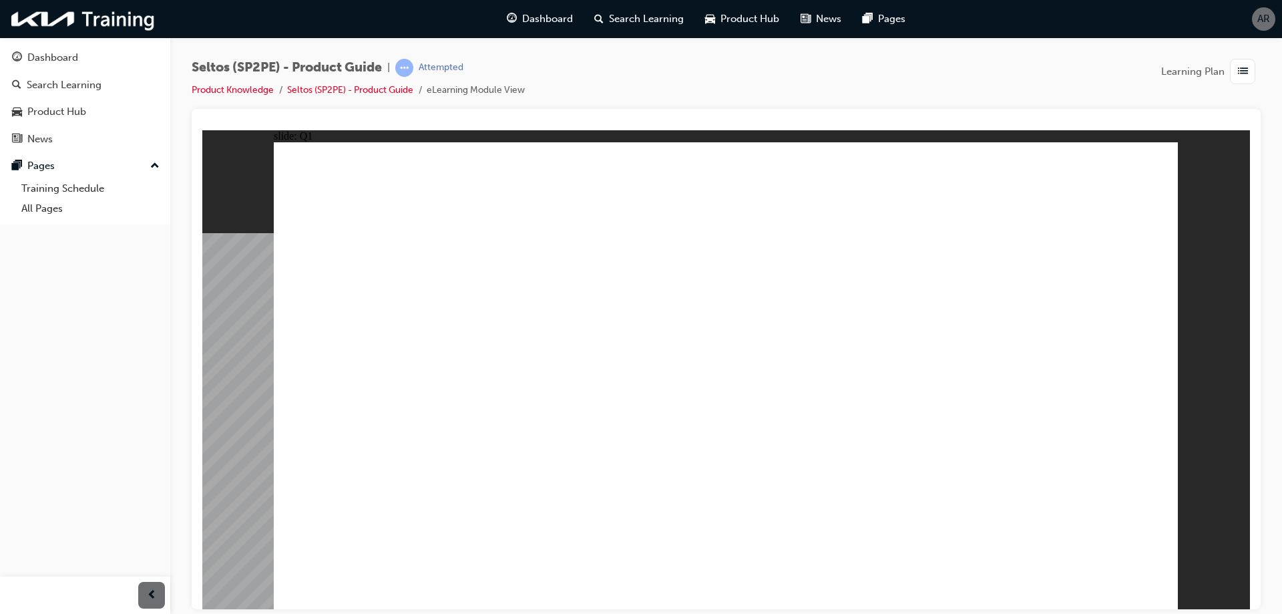
radio input "true"
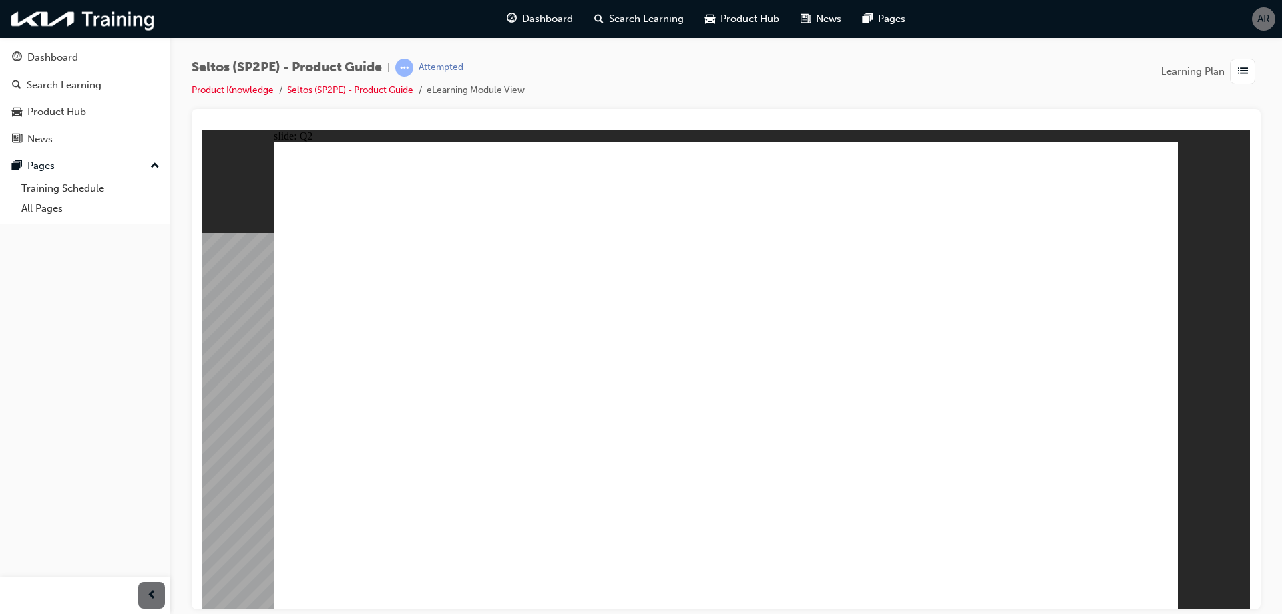
radio input "true"
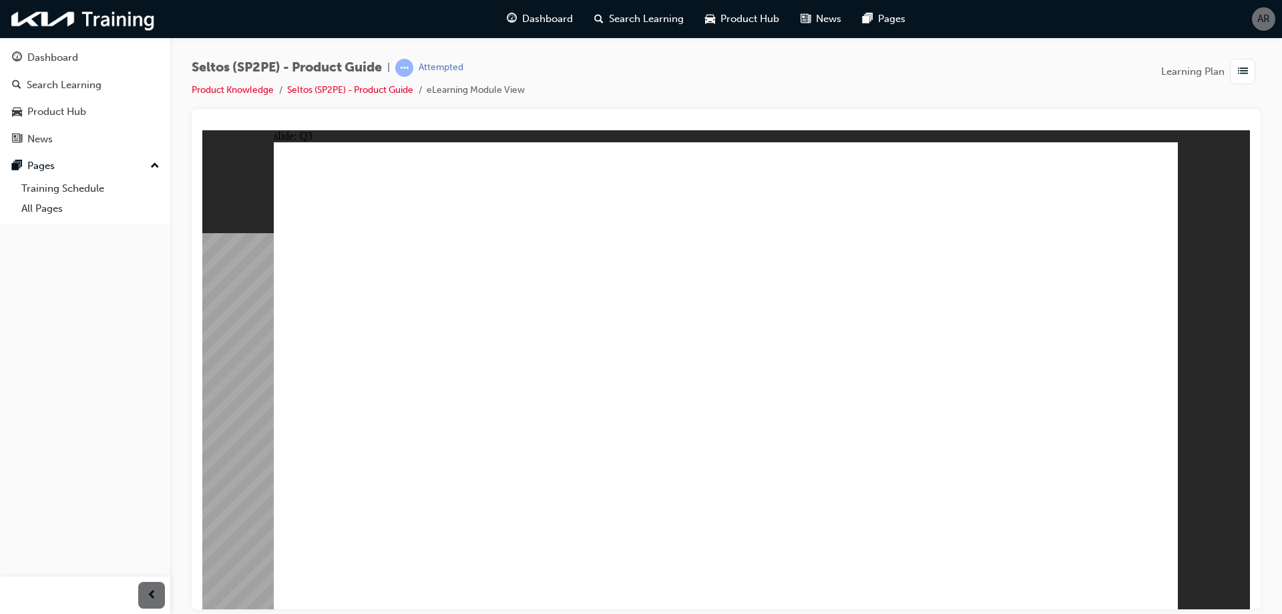
radio input "true"
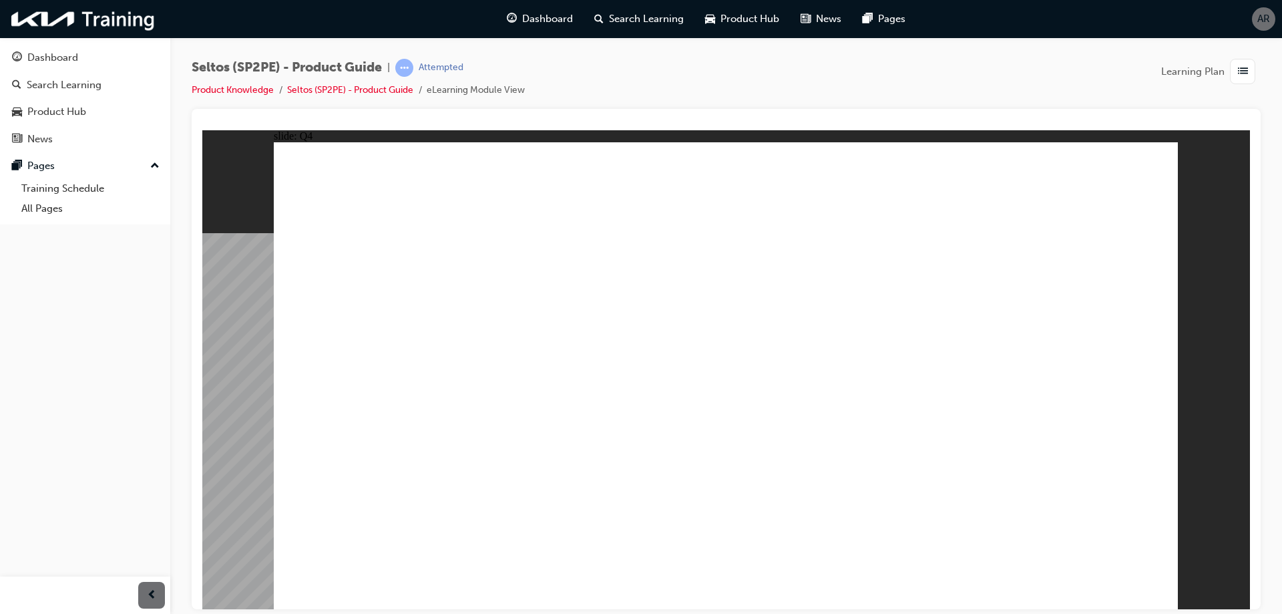
radio input "true"
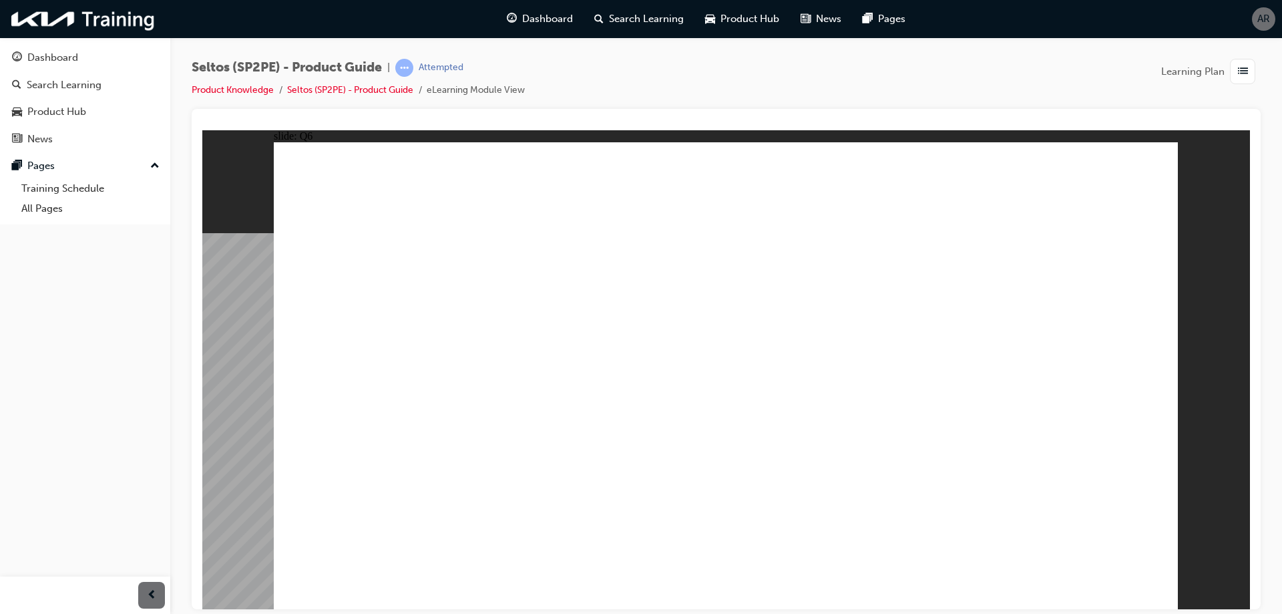
radio input "true"
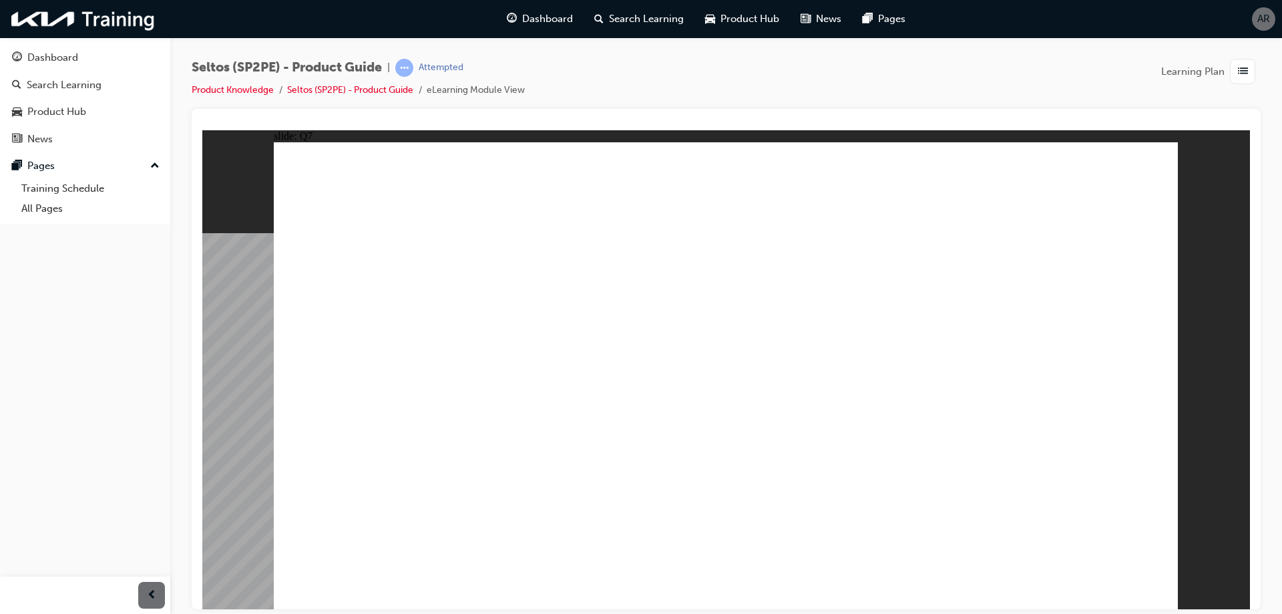
radio input "true"
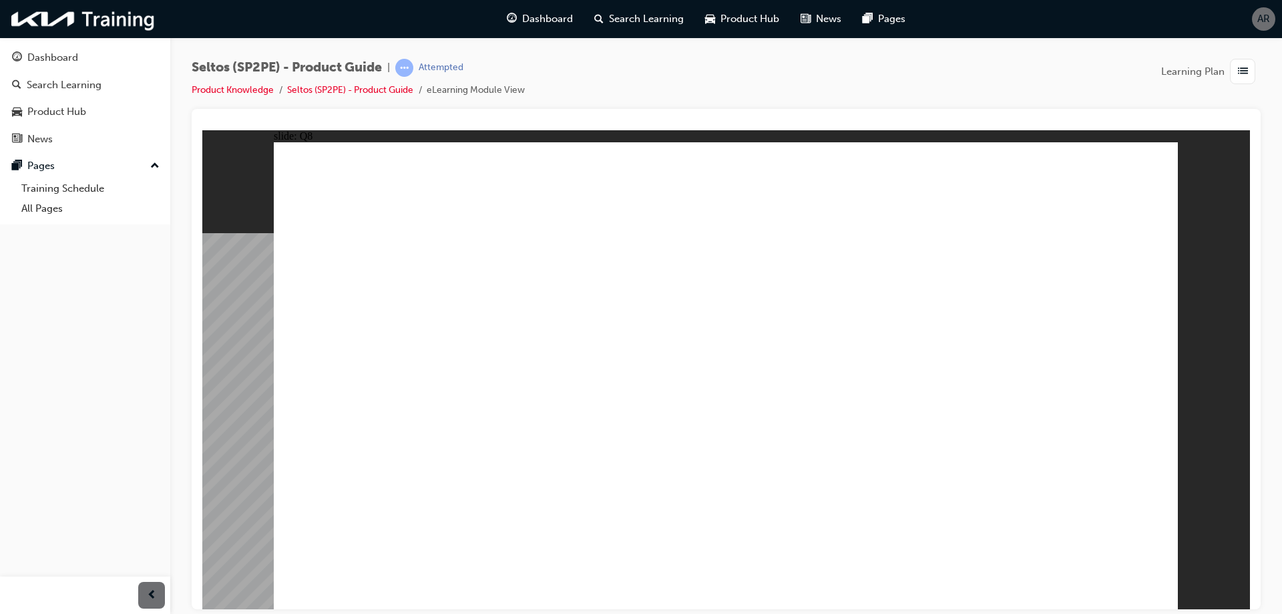
radio input "true"
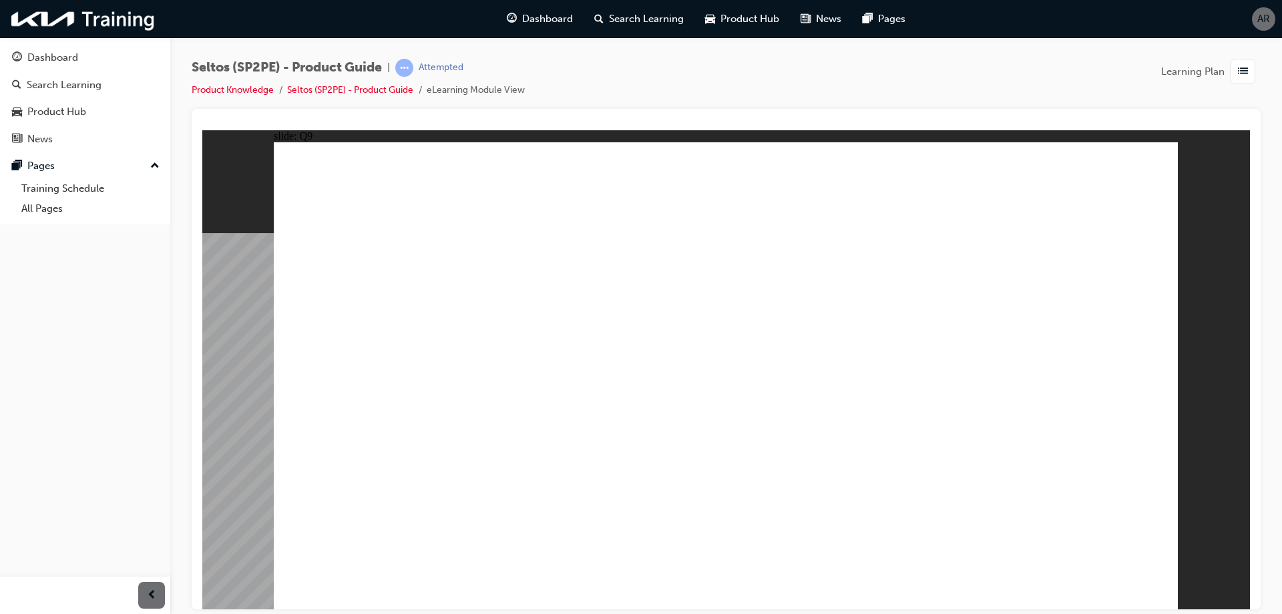
radio input "true"
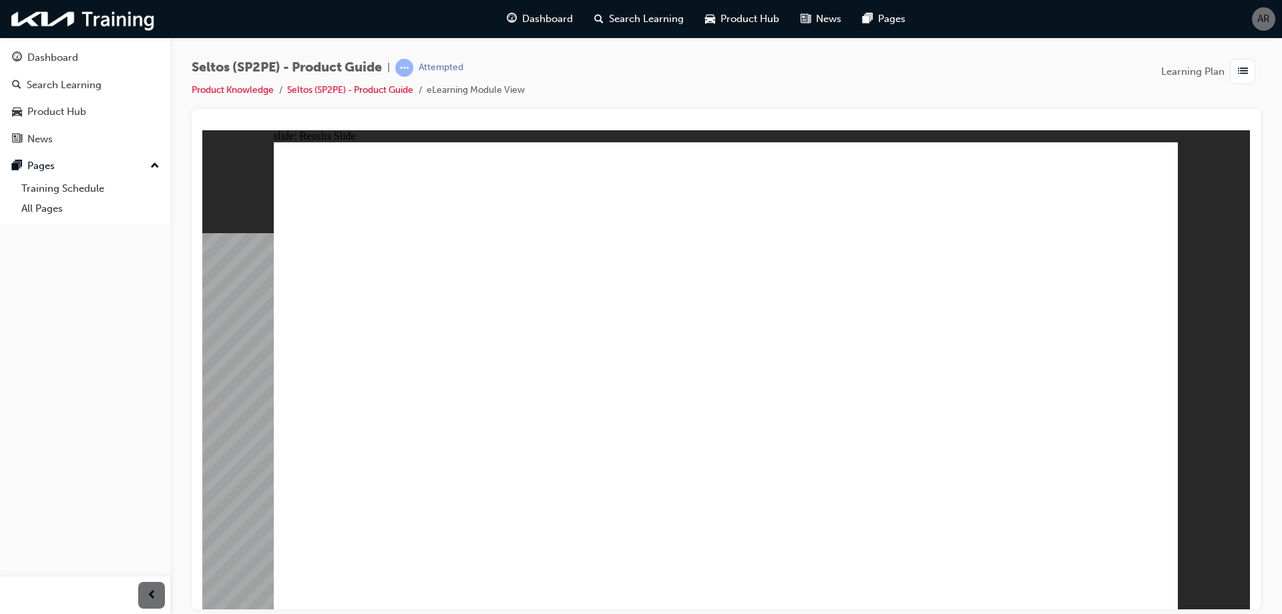
radio input "true"
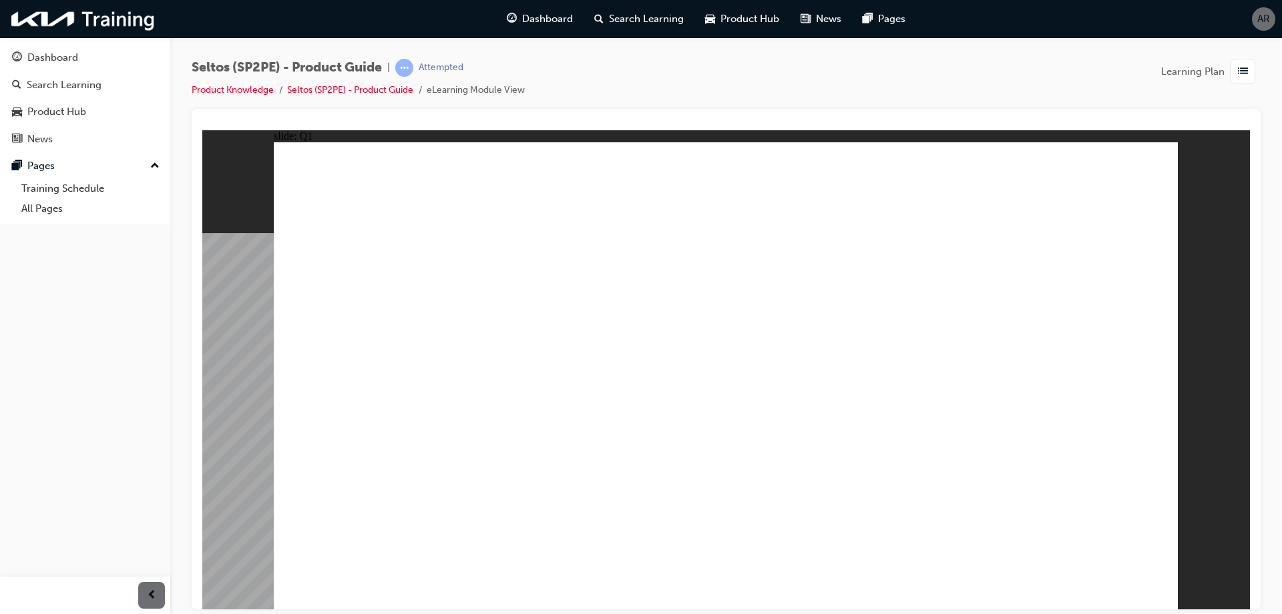
radio input "true"
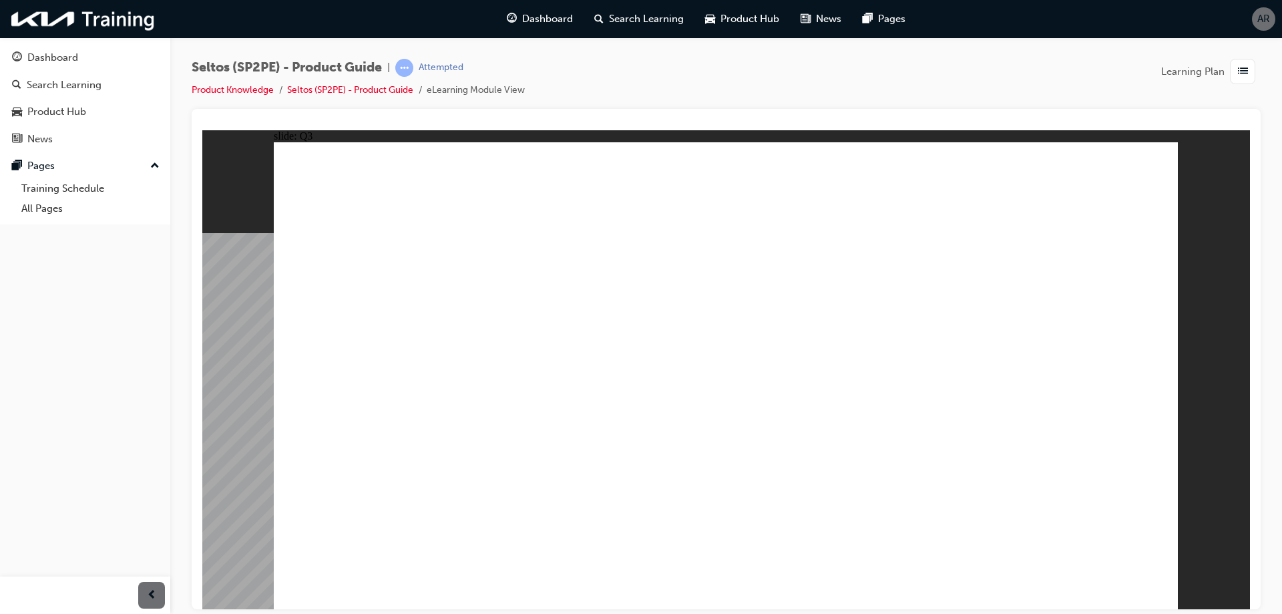
radio input "true"
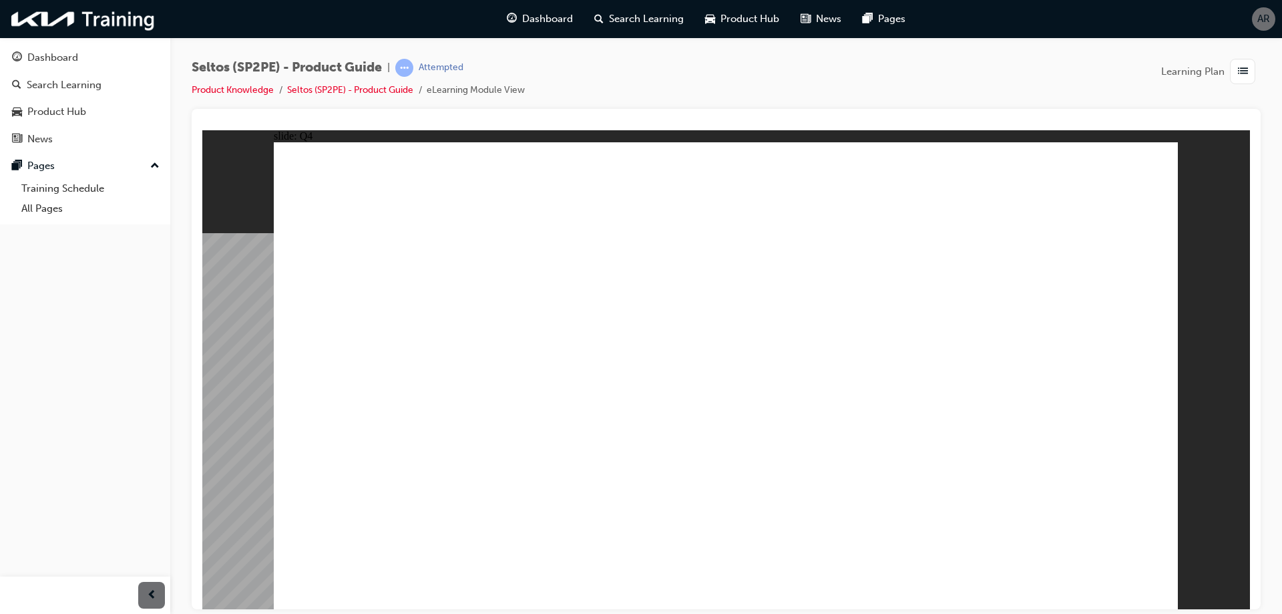
radio input "true"
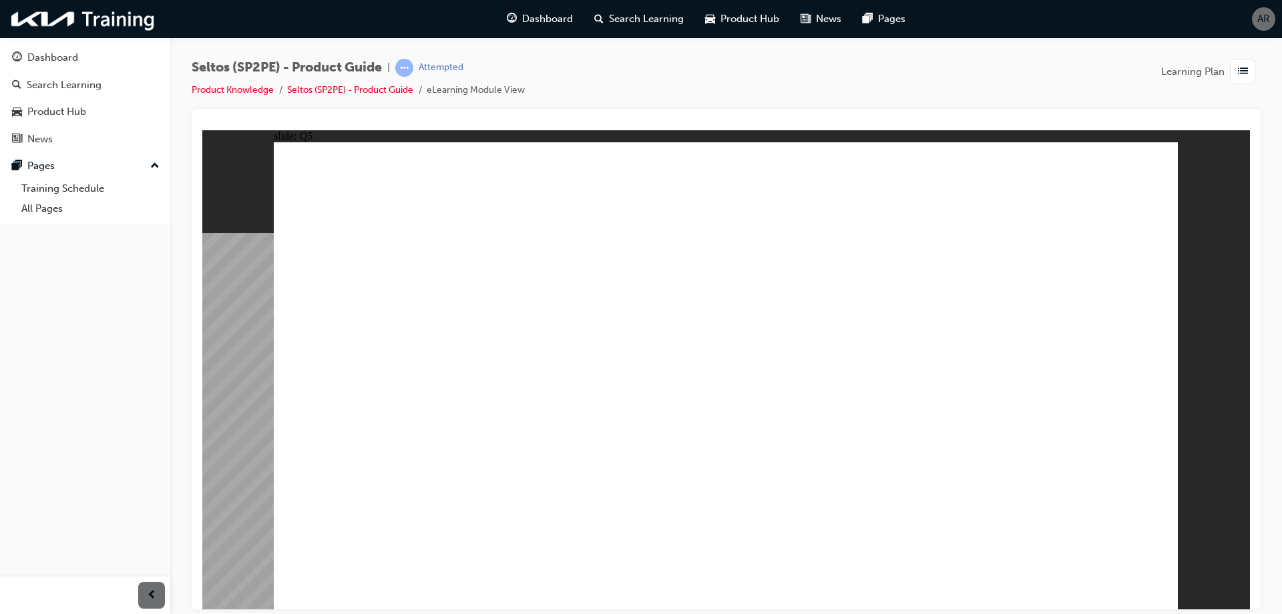
radio input "true"
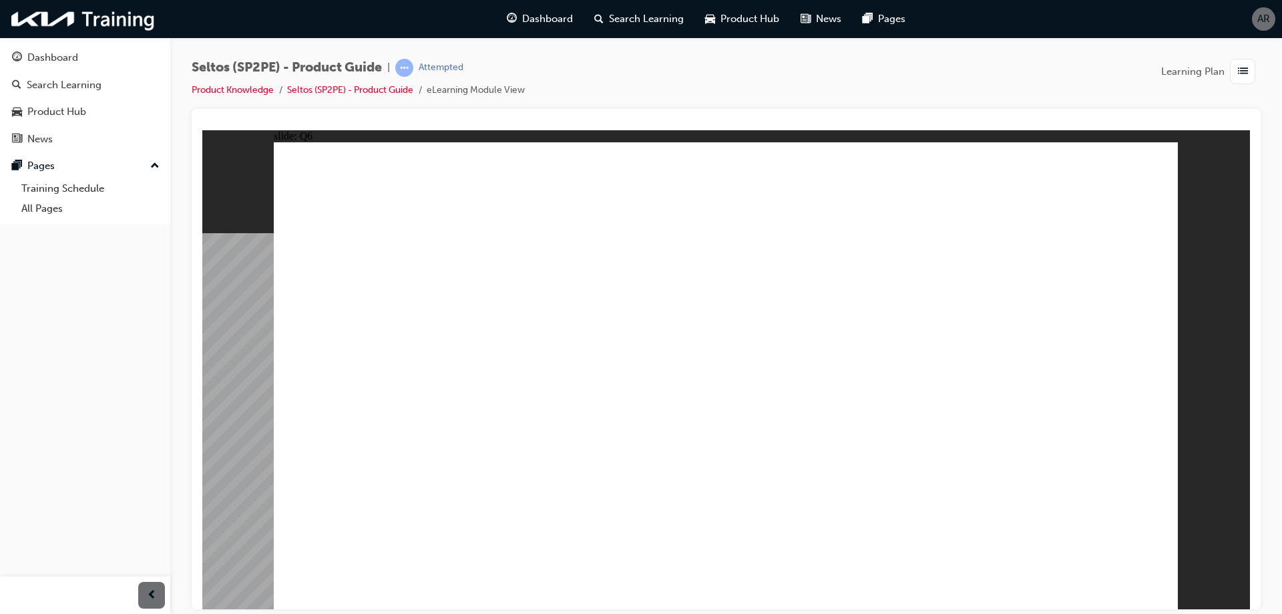
radio input "true"
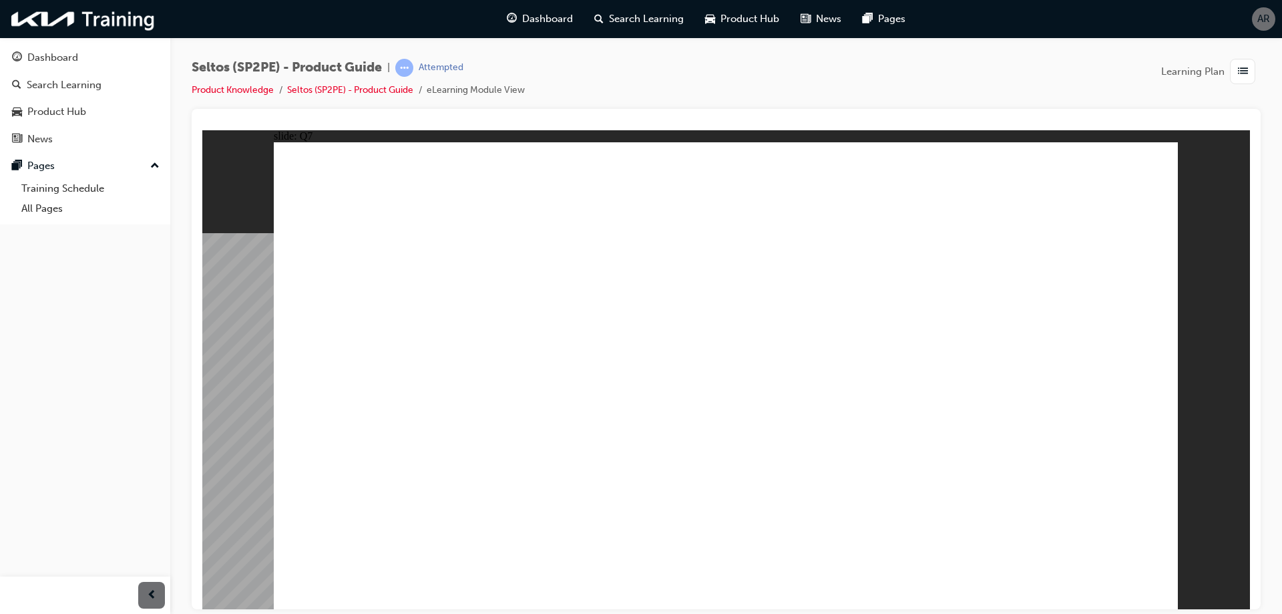
radio input "true"
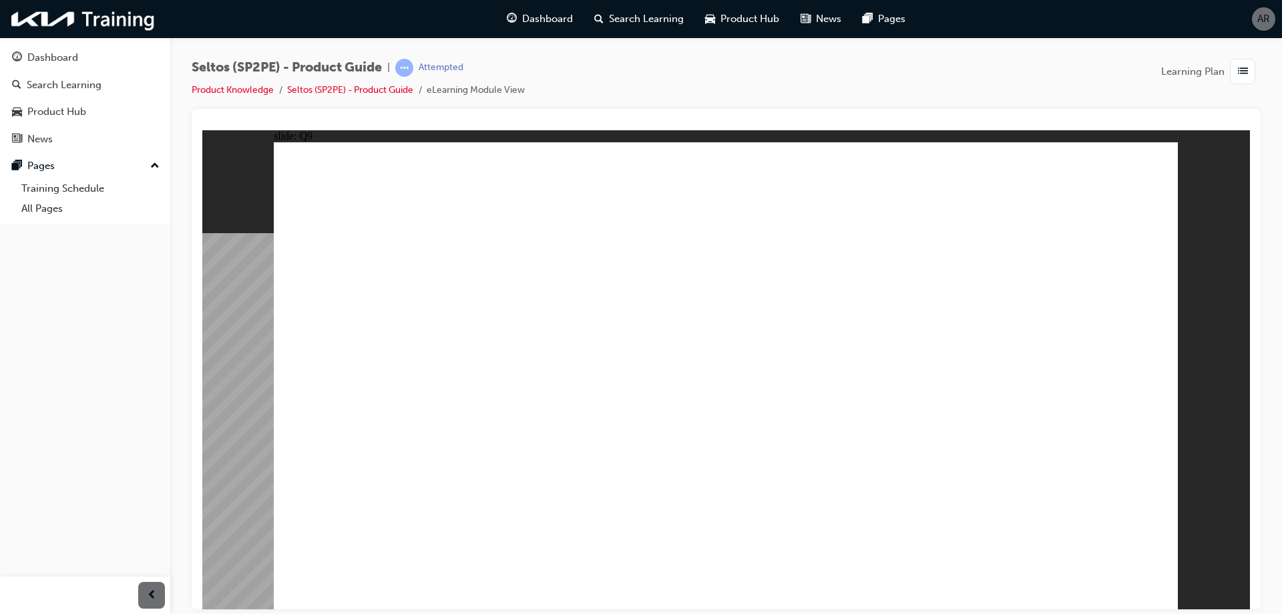
radio input "true"
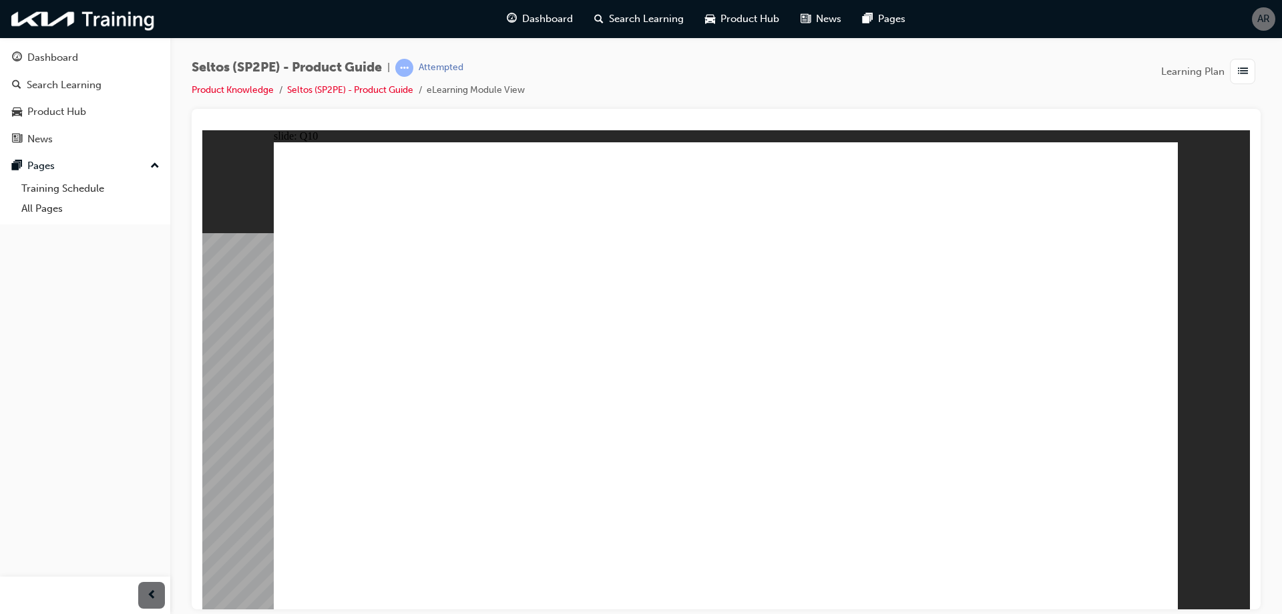
radio input "true"
drag, startPoint x: 1106, startPoint y: 575, endPoint x: 1099, endPoint y: 575, distance: 6.7
click at [1100, 576] on div "Rectangle Group Rectangle 2 Line 2 Menu Resources Question 10 Line 3 Rectangle …" at bounding box center [726, 381] width 904 height 479
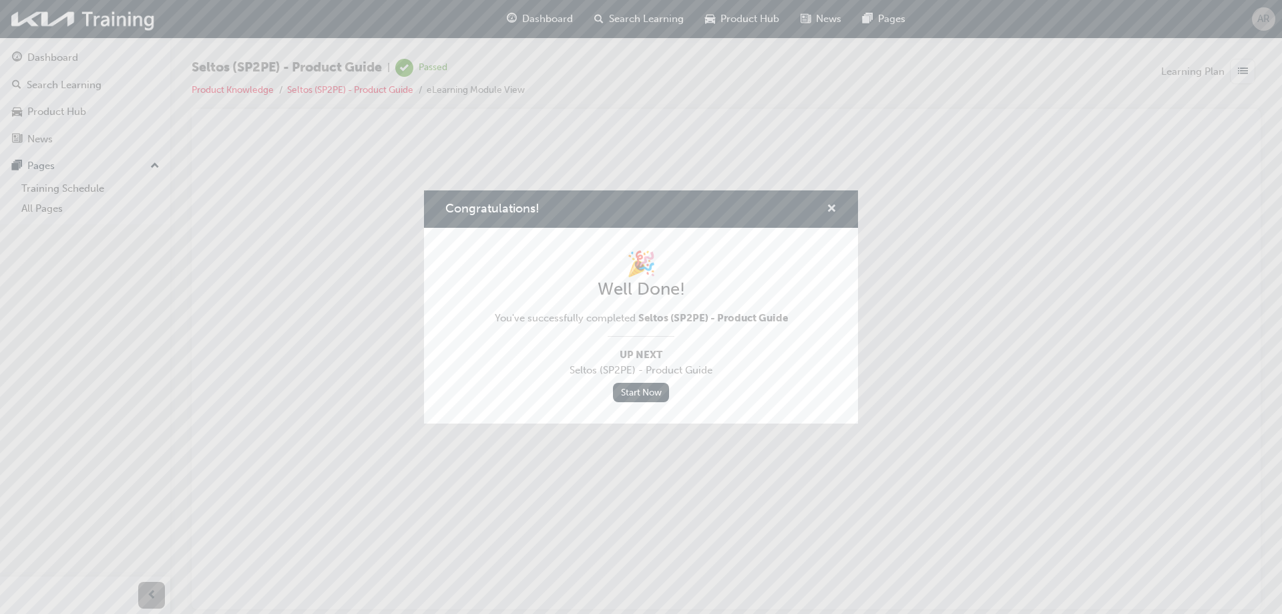
click at [833, 204] on span "cross-icon" at bounding box center [831, 210] width 10 height 12
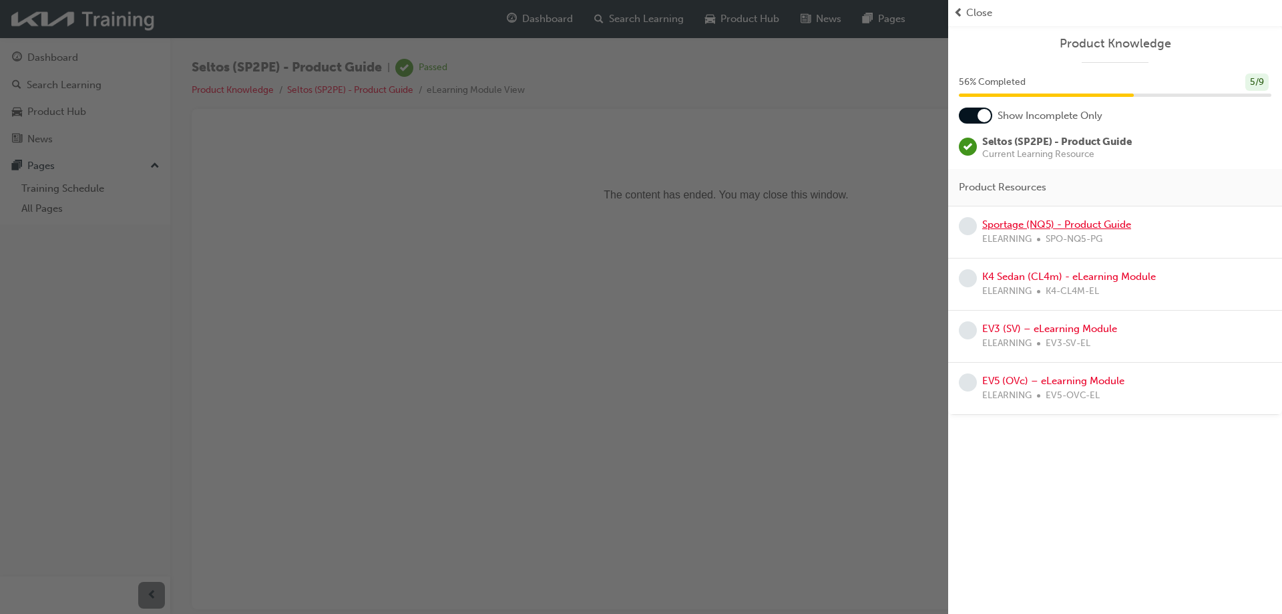
click at [1114, 222] on link "Sportage (NQ5) - Product Guide" at bounding box center [1056, 224] width 149 height 12
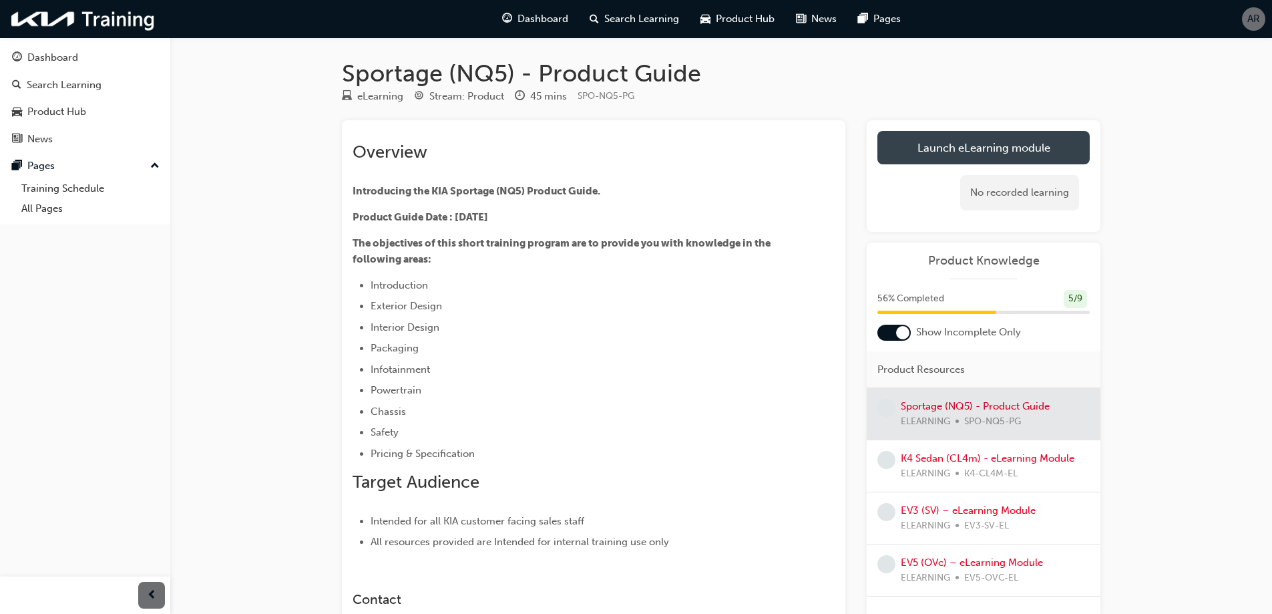
click at [963, 160] on link "Launch eLearning module" at bounding box center [983, 147] width 212 height 33
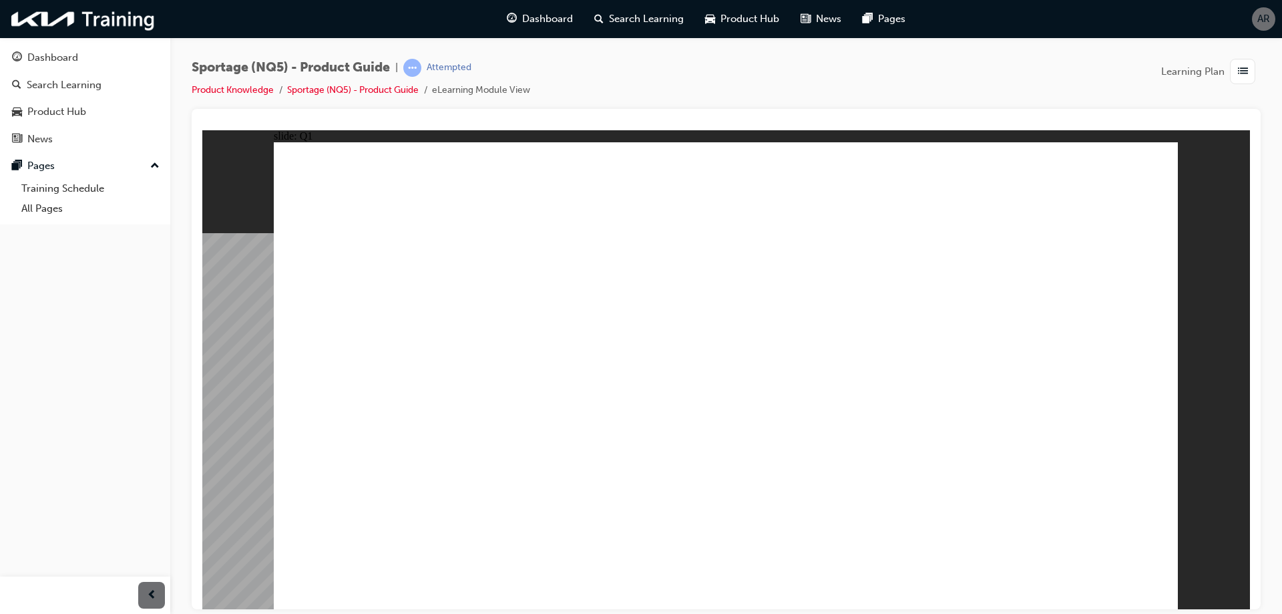
radio input "true"
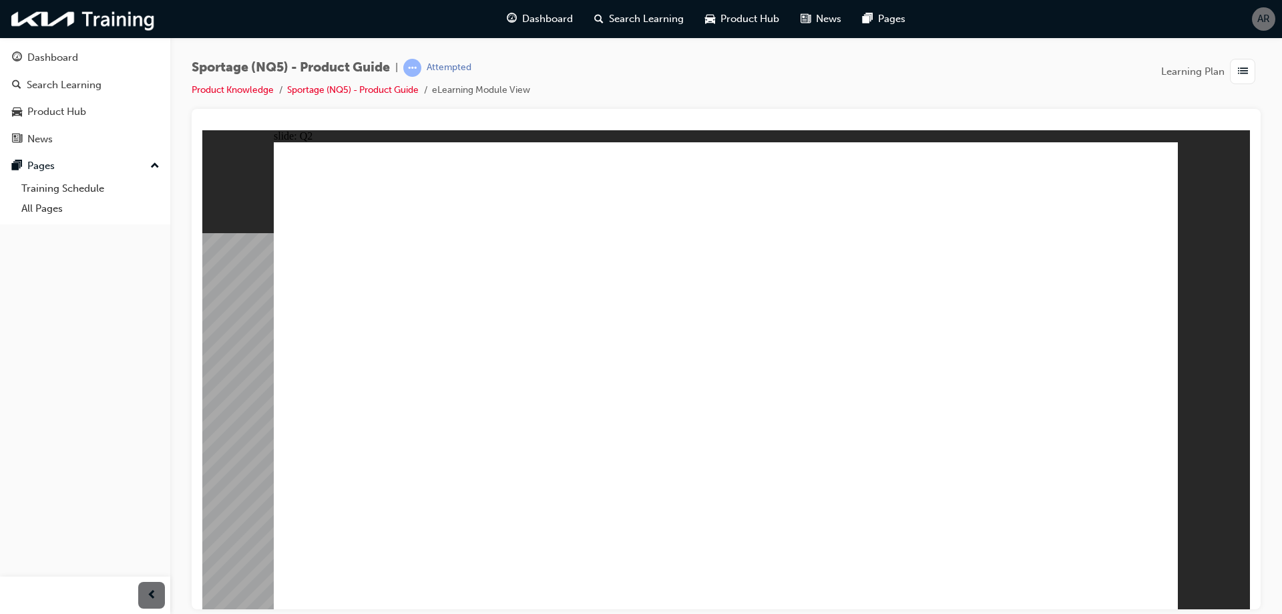
radio input "false"
radio input "true"
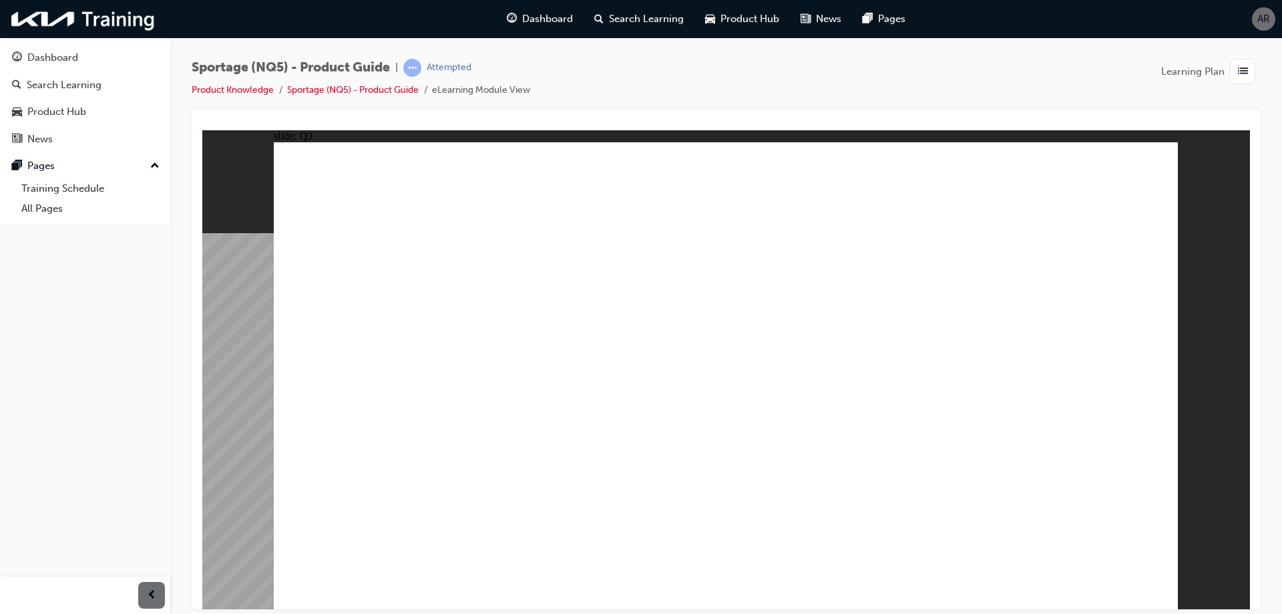
radio input "true"
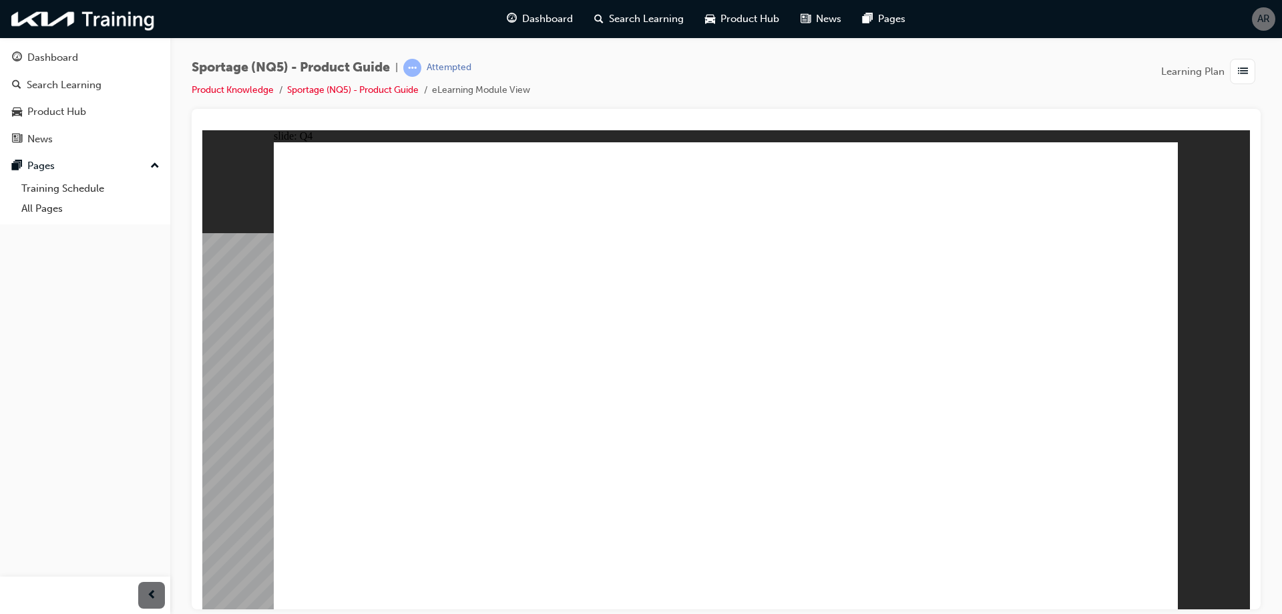
radio input "true"
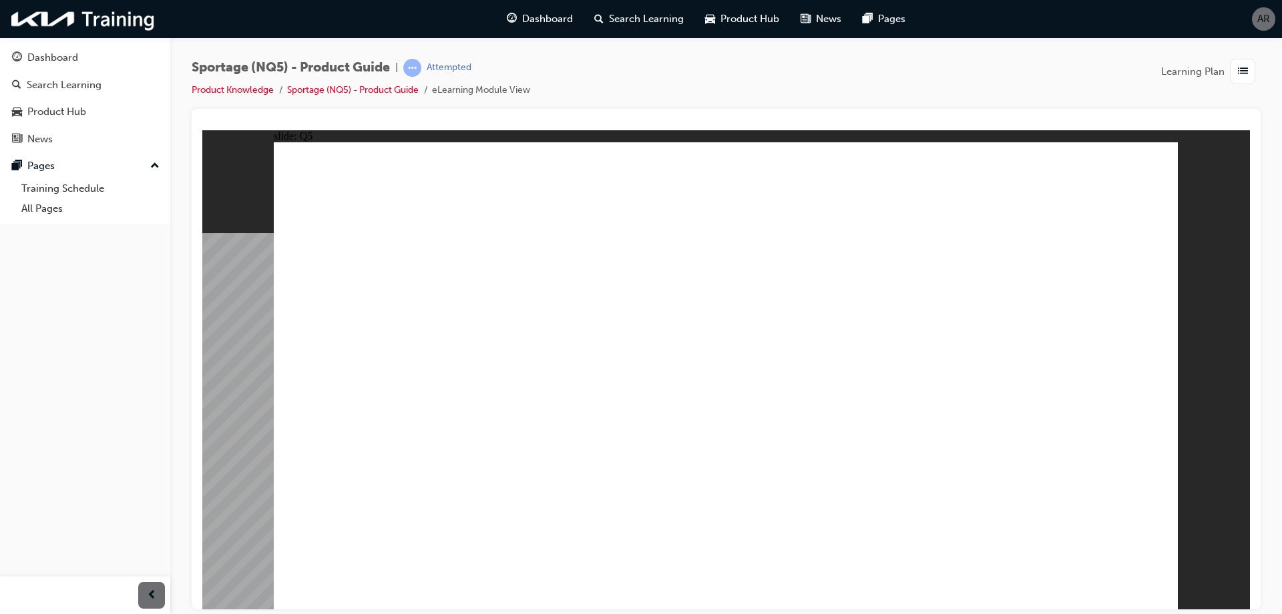
radio input "false"
radio input "true"
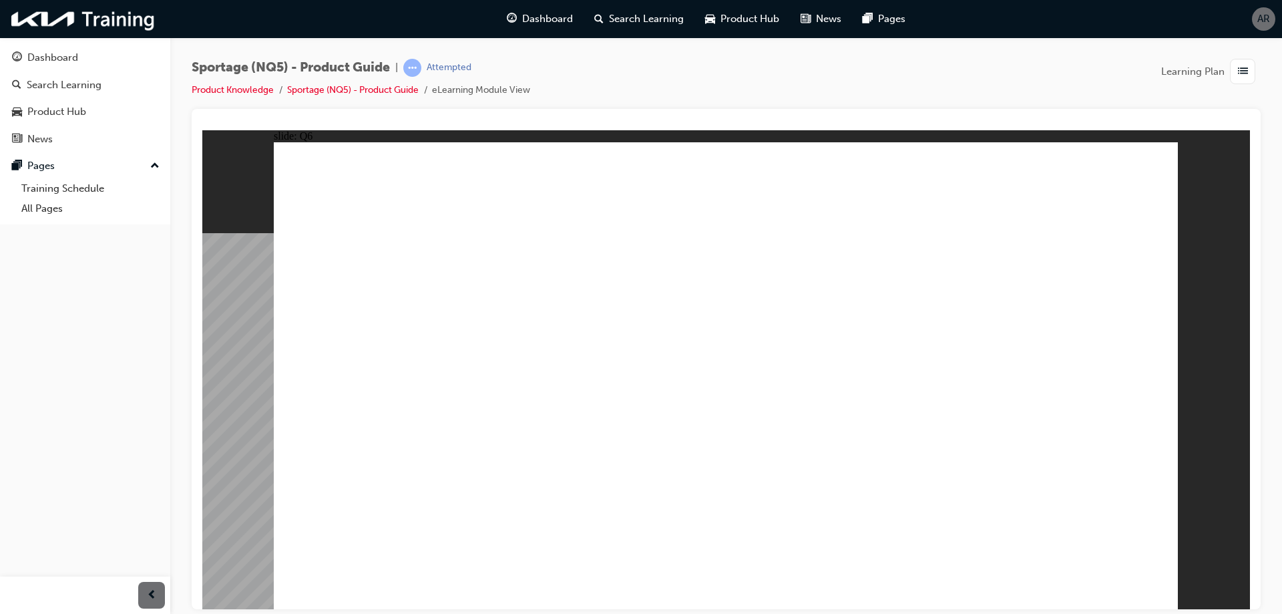
radio input "true"
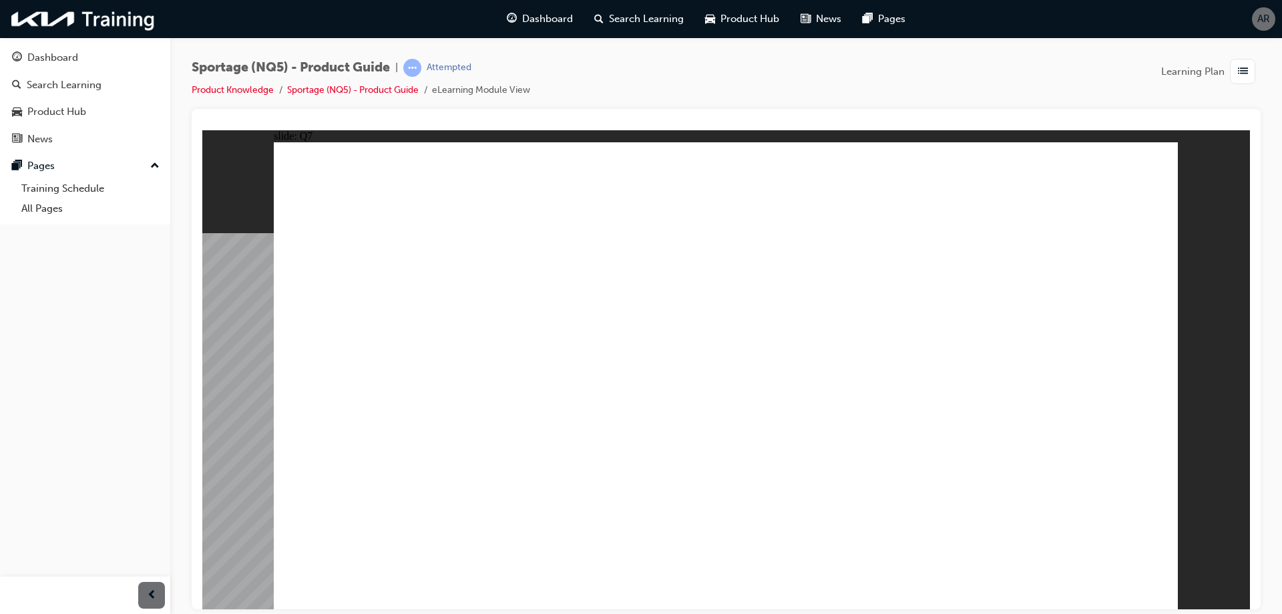
drag, startPoint x: 907, startPoint y: 521, endPoint x: 883, endPoint y: 497, distance: 34.0
radio input "true"
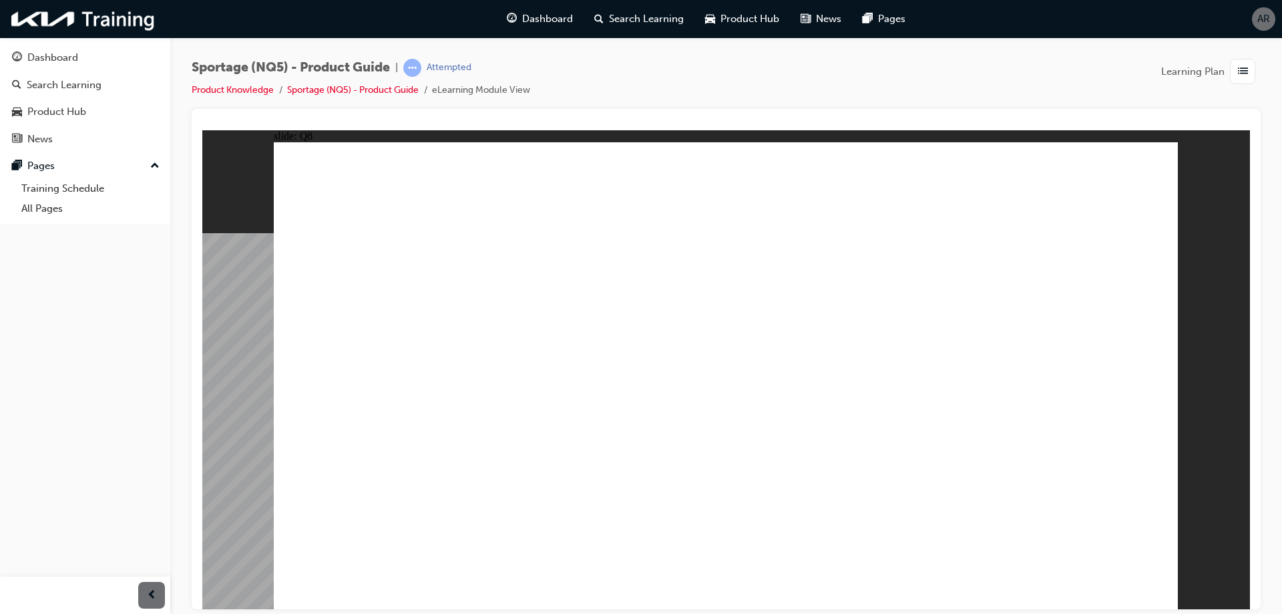
radio input "true"
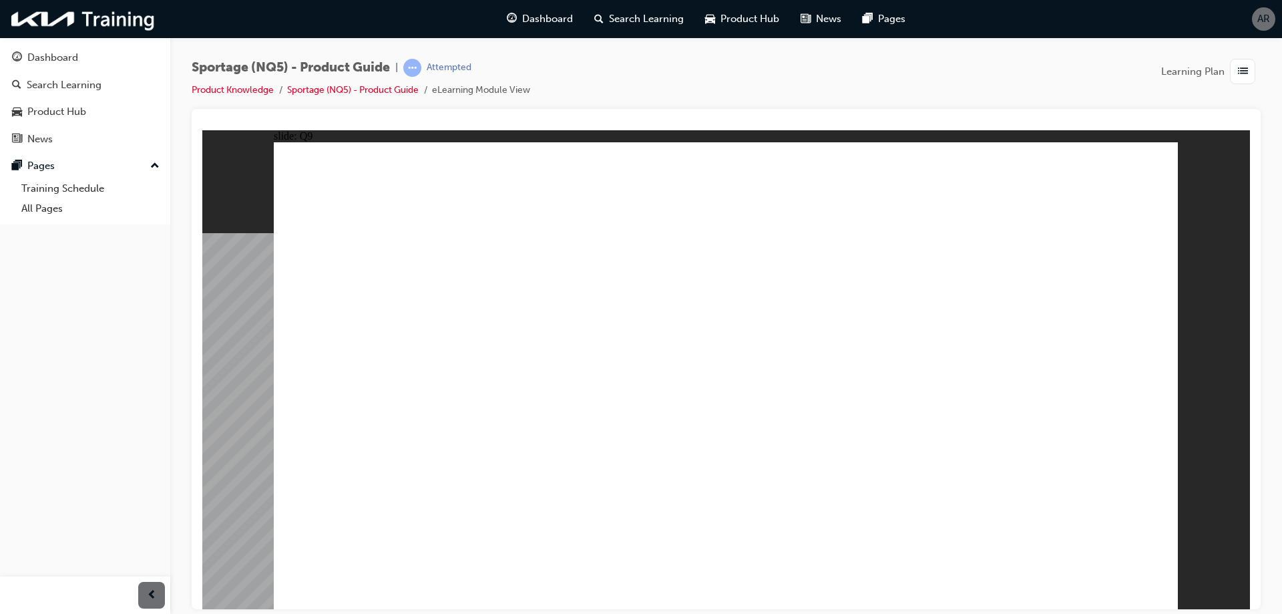
radio input "true"
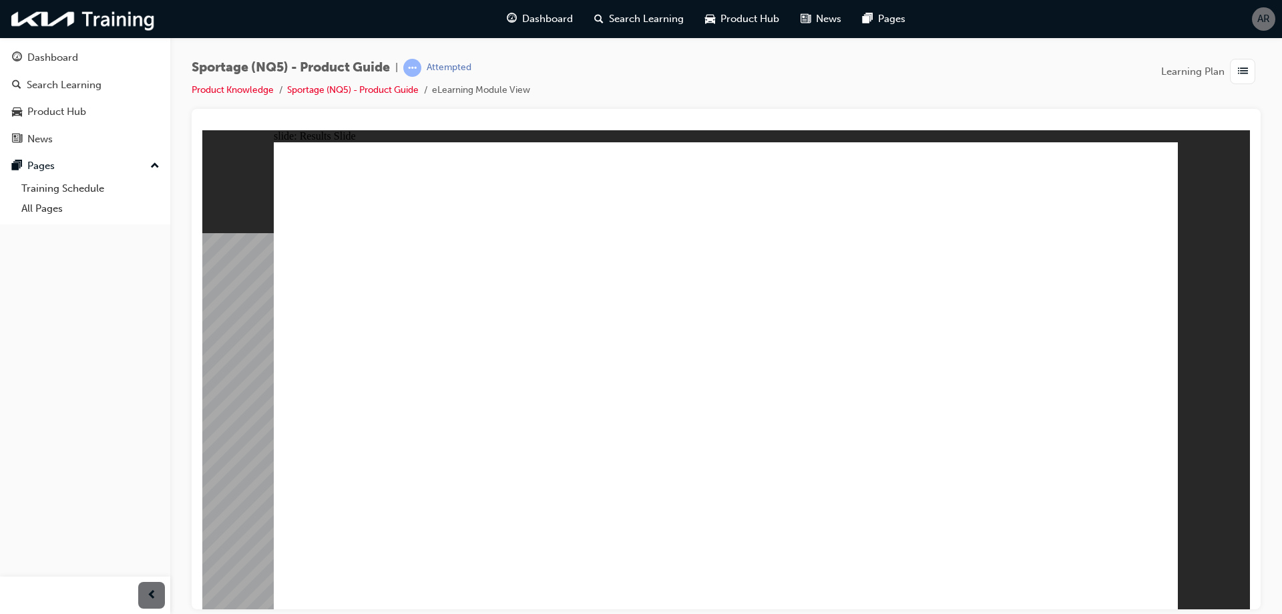
radio input "true"
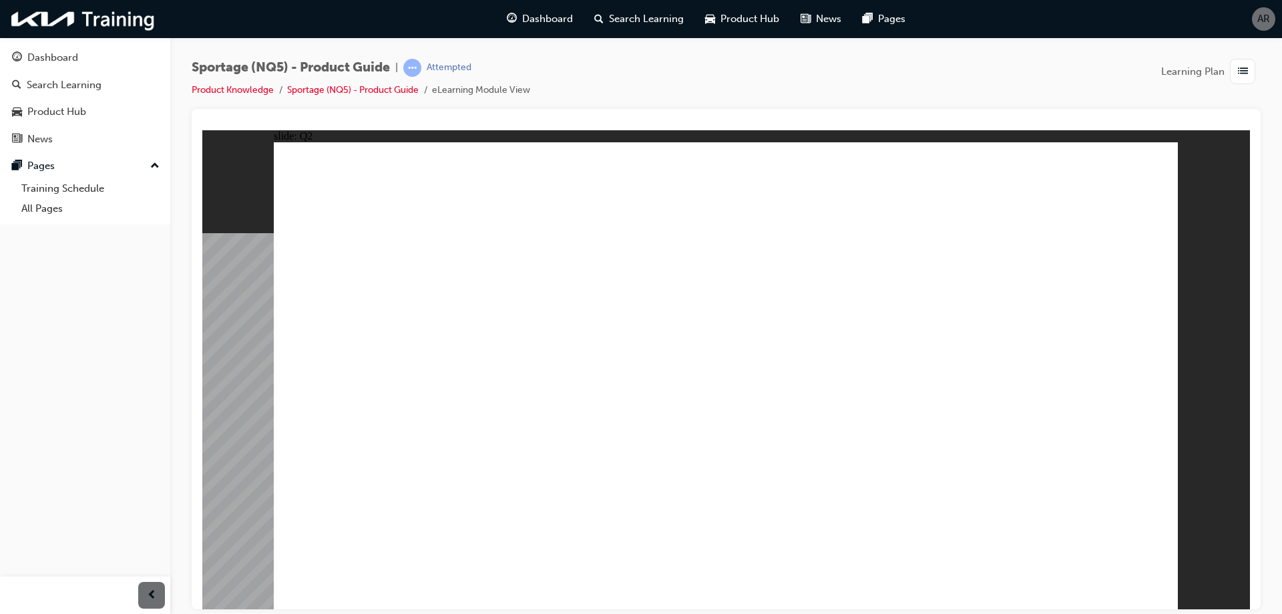
radio input "true"
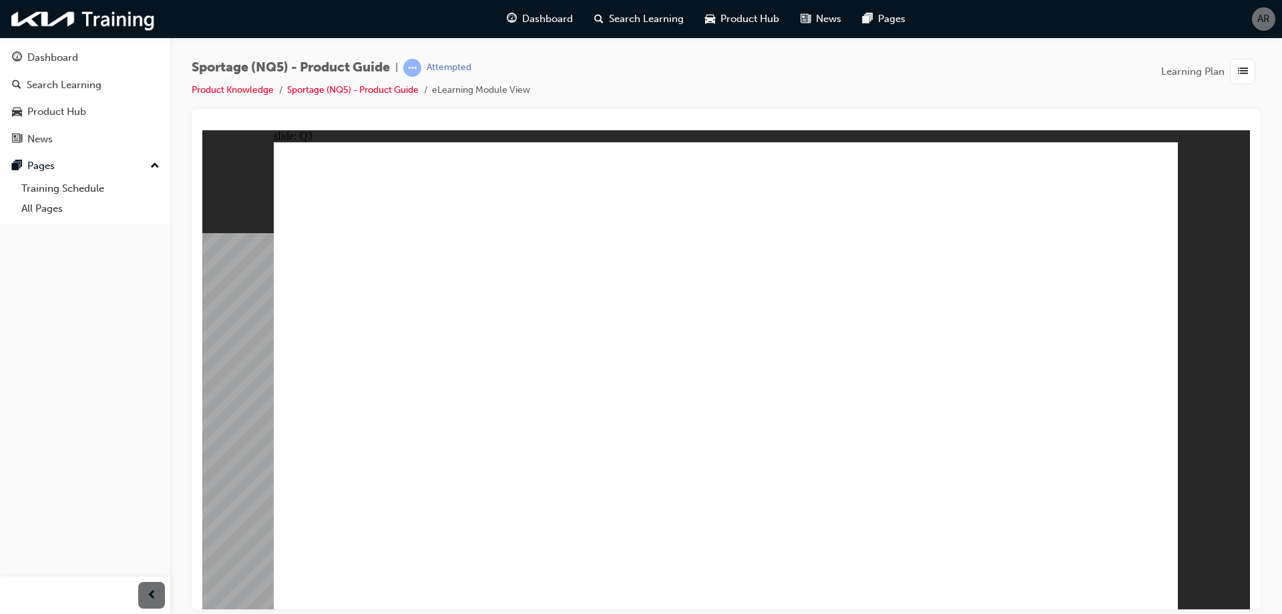
radio input "true"
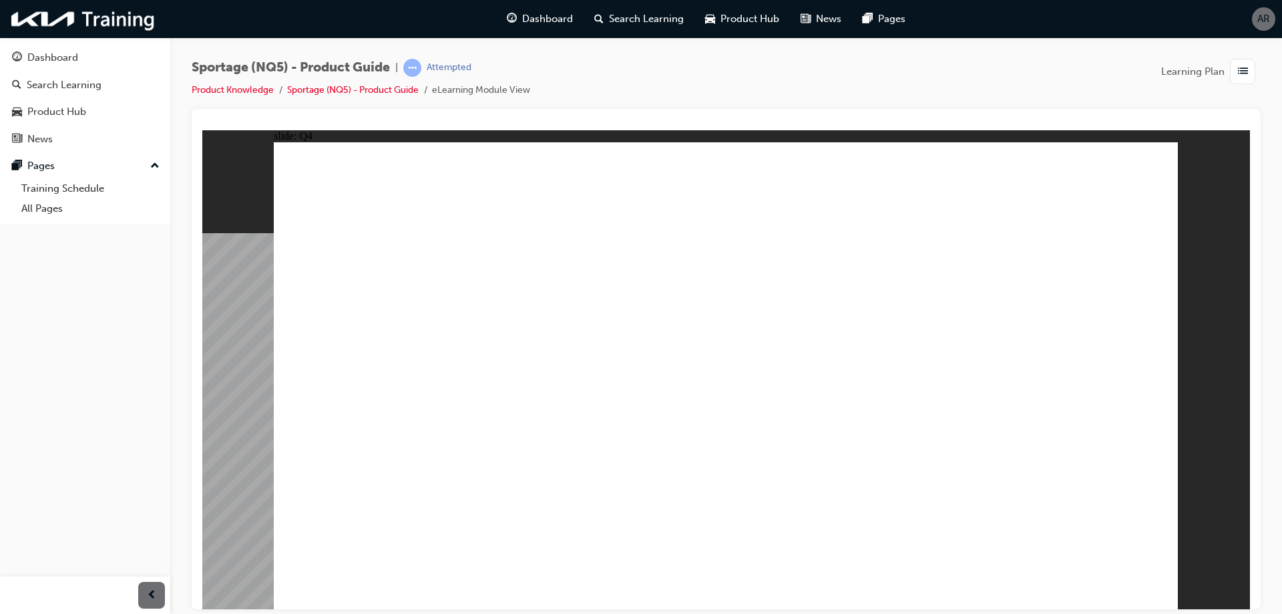
radio input "true"
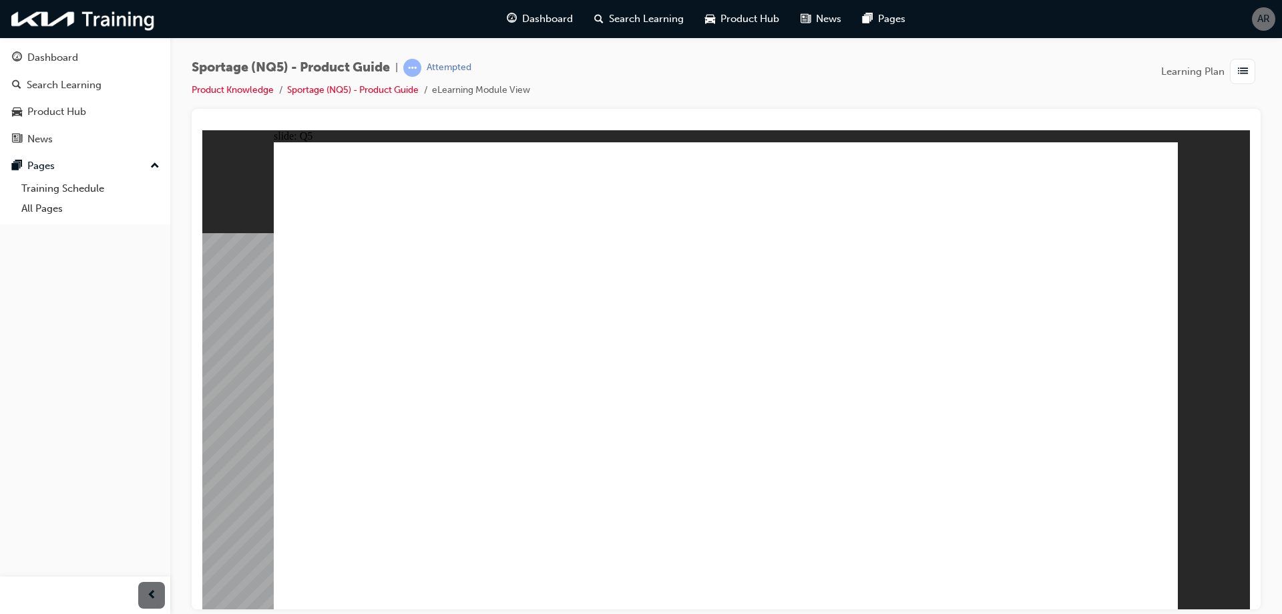
radio input "true"
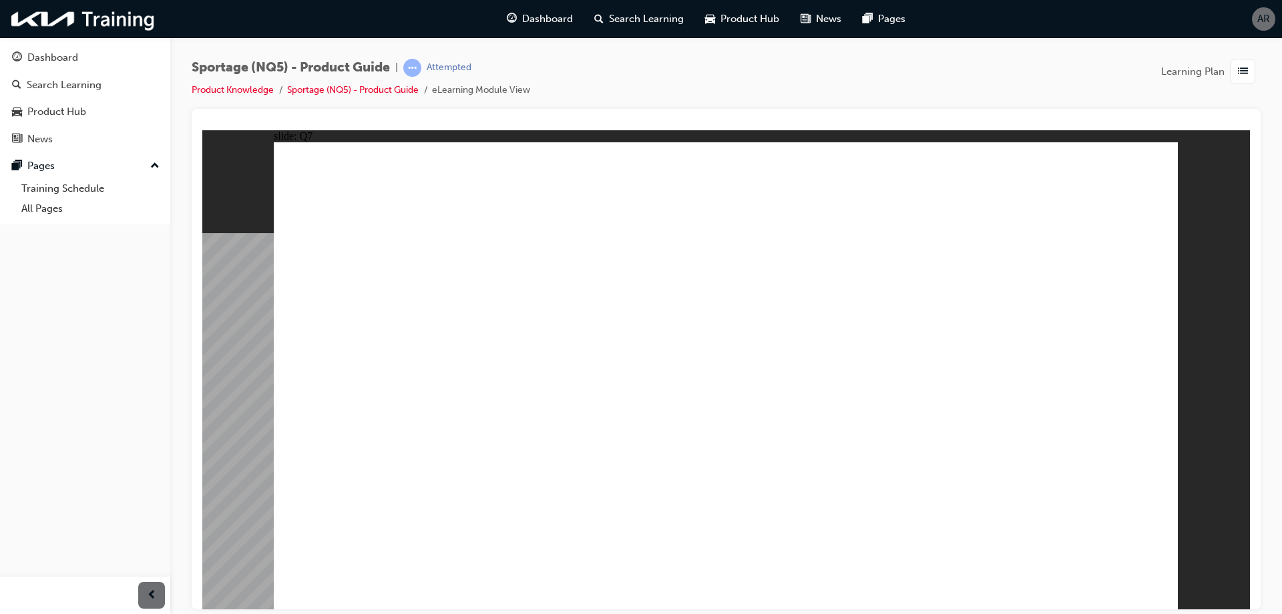
radio input "true"
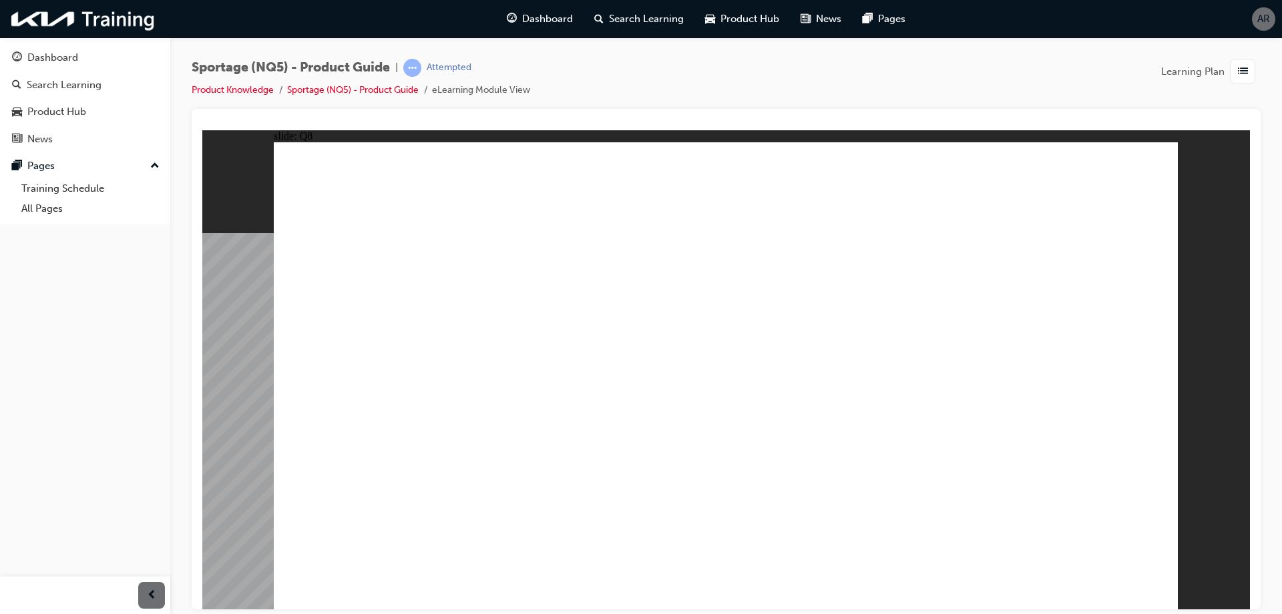
radio input "true"
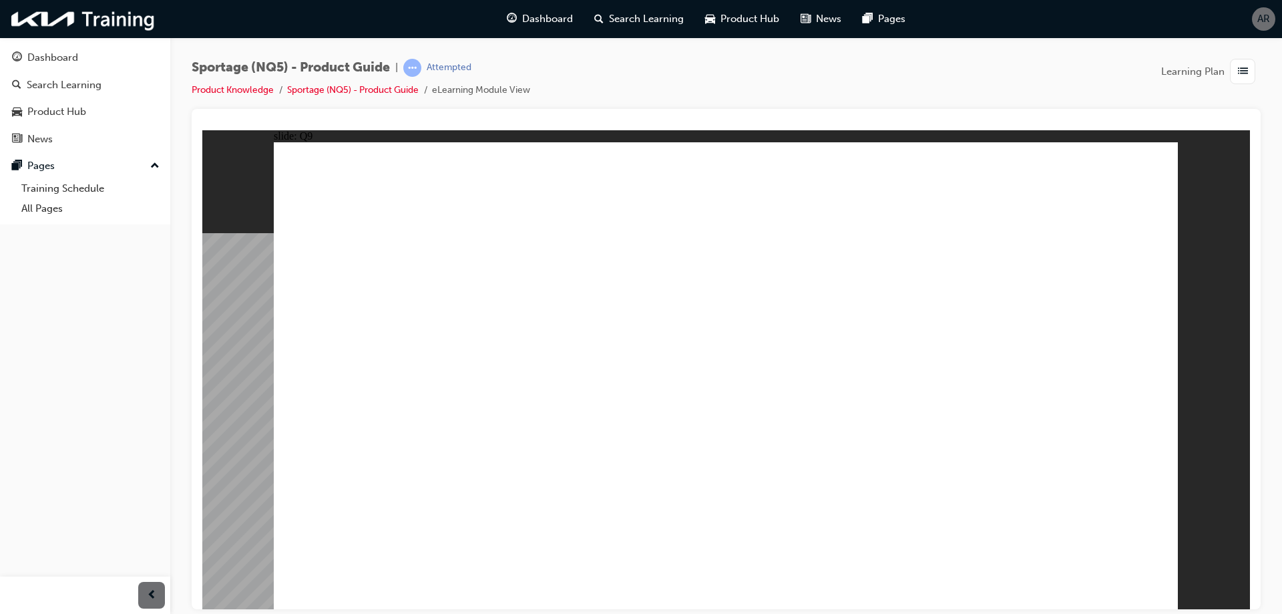
radio input "true"
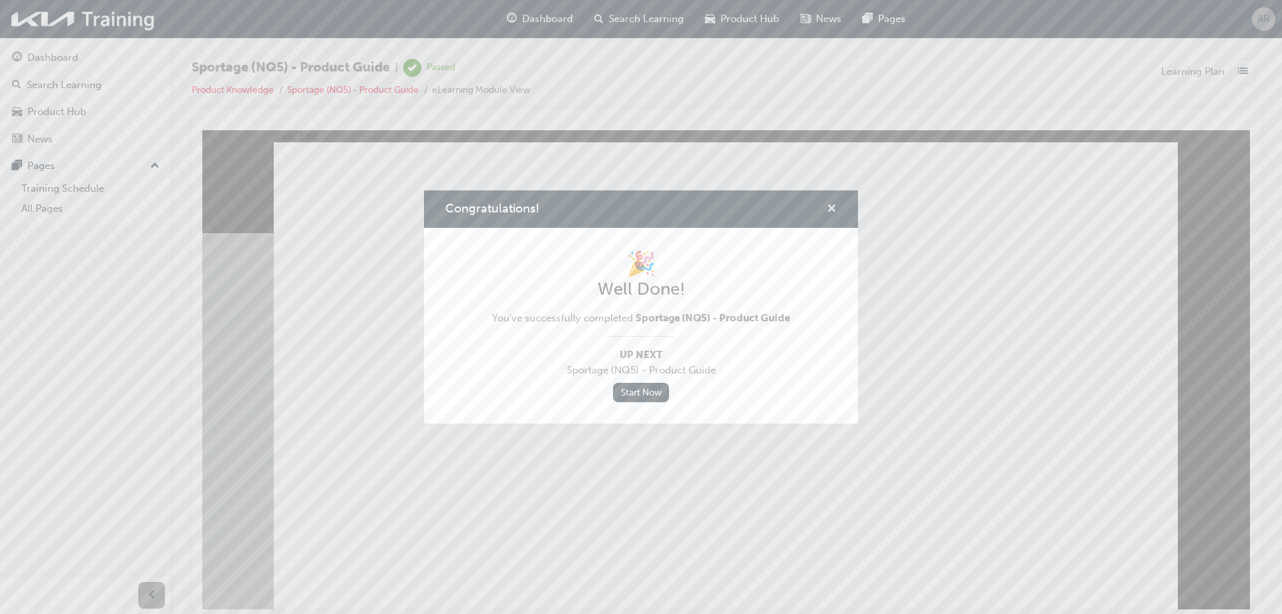
click at [834, 204] on span "cross-icon" at bounding box center [831, 210] width 10 height 12
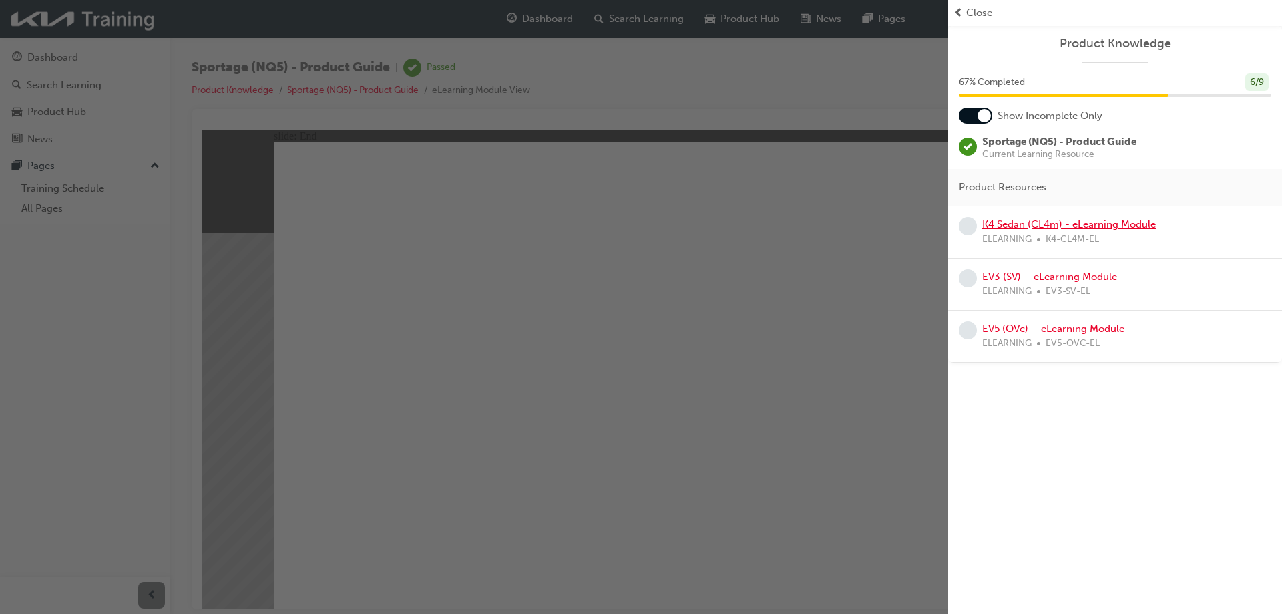
click at [1080, 224] on link "K4 Sedan (CL4m) - eLearning Module" at bounding box center [1069, 224] width 174 height 12
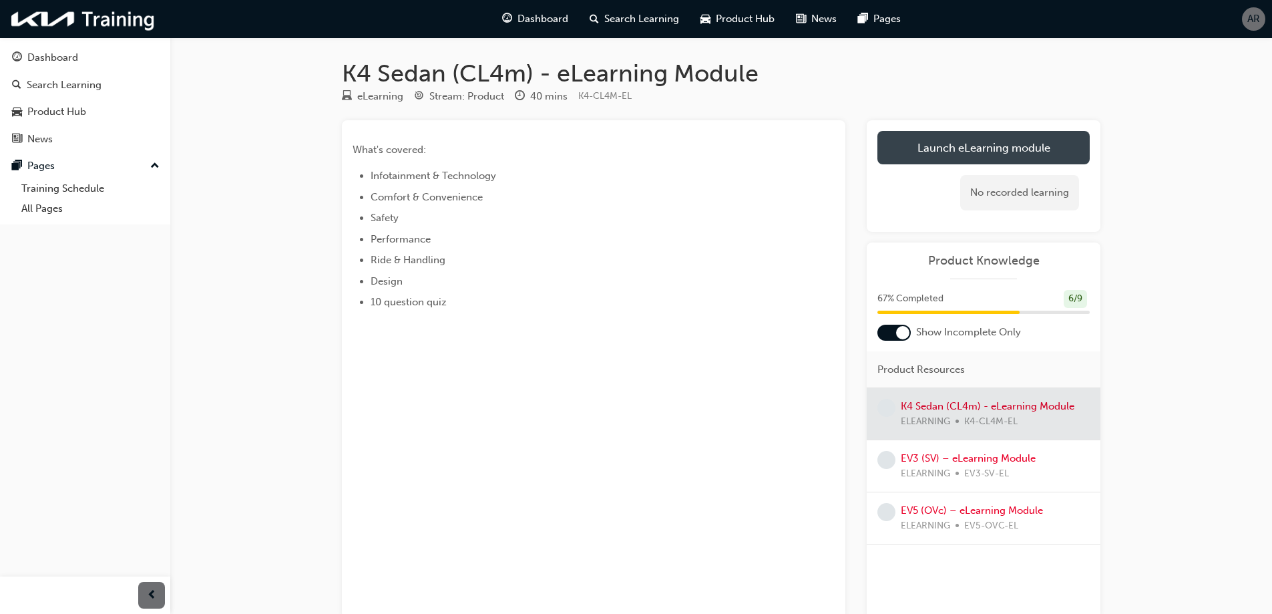
click at [949, 154] on link "Launch eLearning module" at bounding box center [983, 147] width 212 height 33
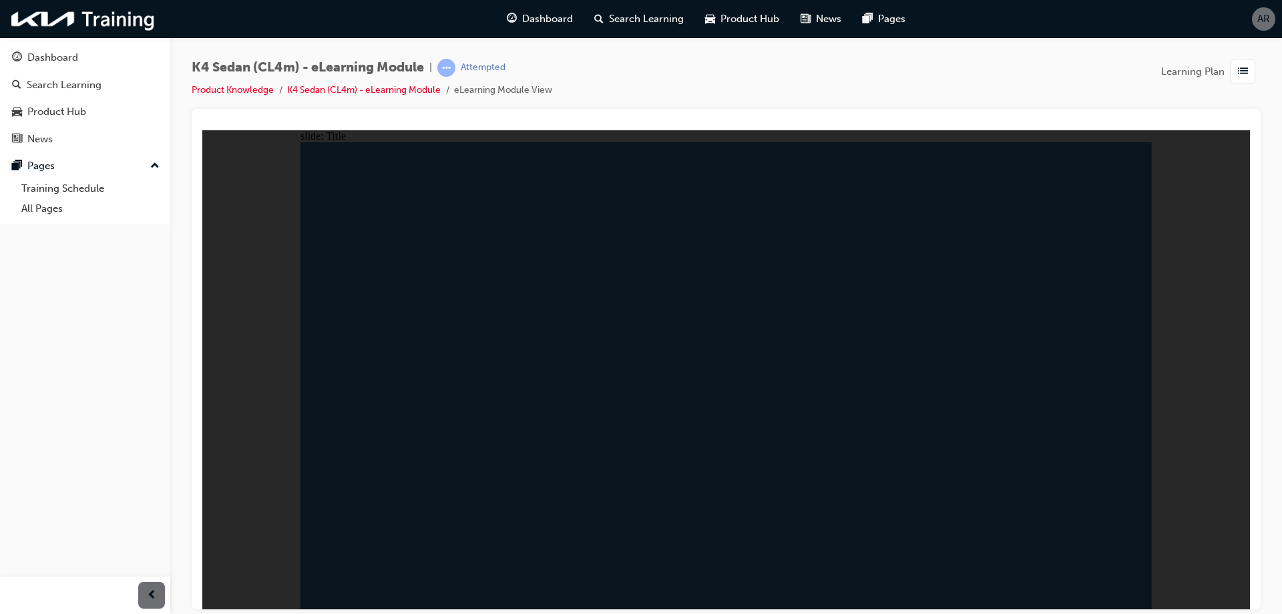
radio input "true"
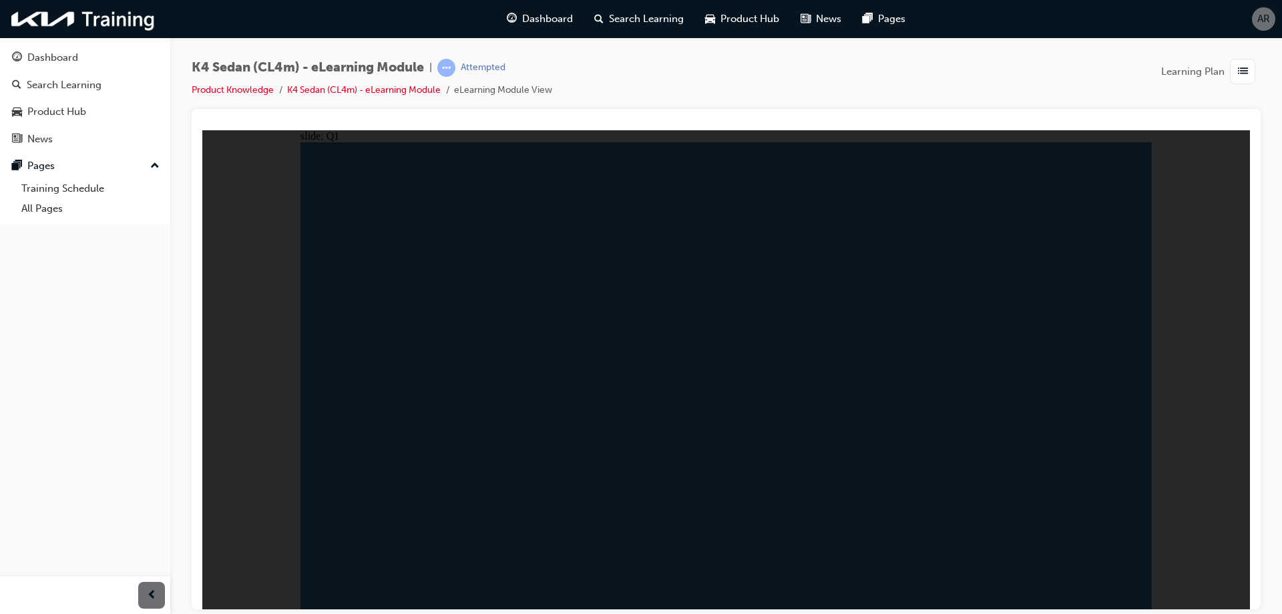
drag, startPoint x: 738, startPoint y: 354, endPoint x: 780, endPoint y: 365, distance: 42.7
radio input "true"
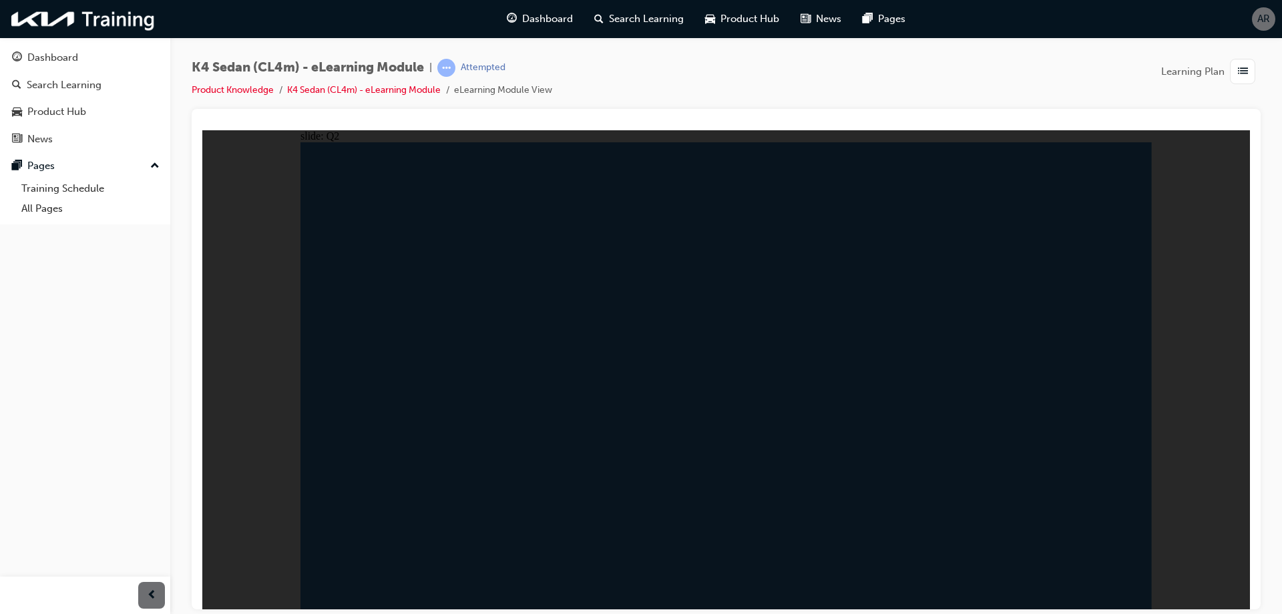
drag, startPoint x: 863, startPoint y: 341, endPoint x: 864, endPoint y: 324, distance: 17.4
radio input "true"
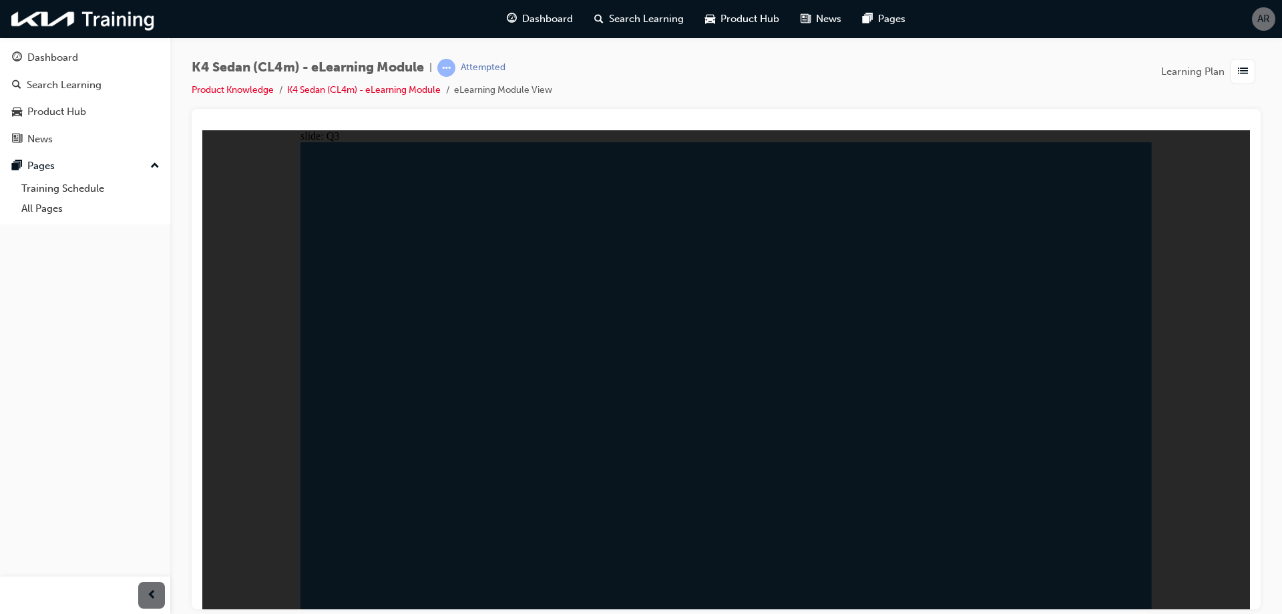
radio input "true"
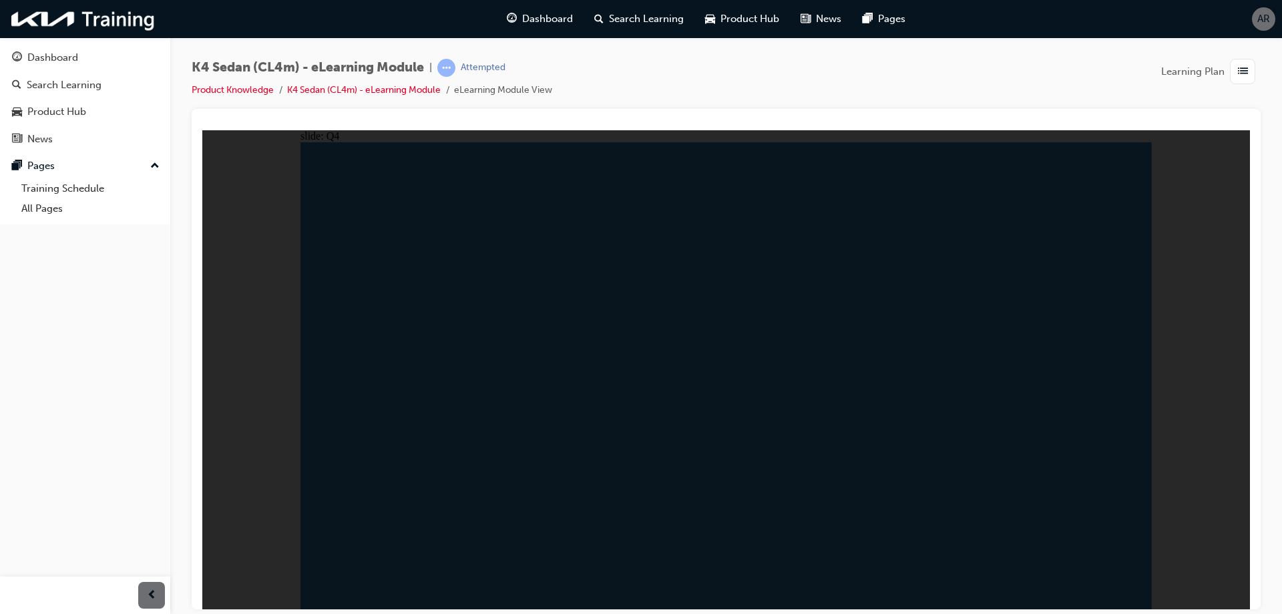
radio input "false"
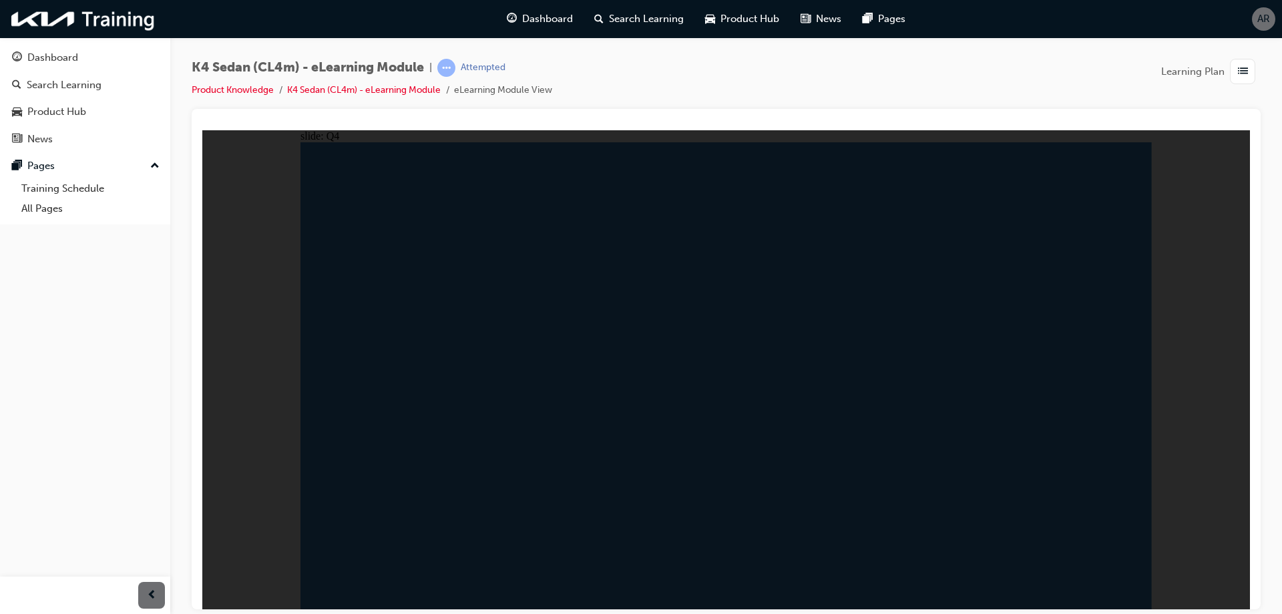
radio input "false"
radio input "true"
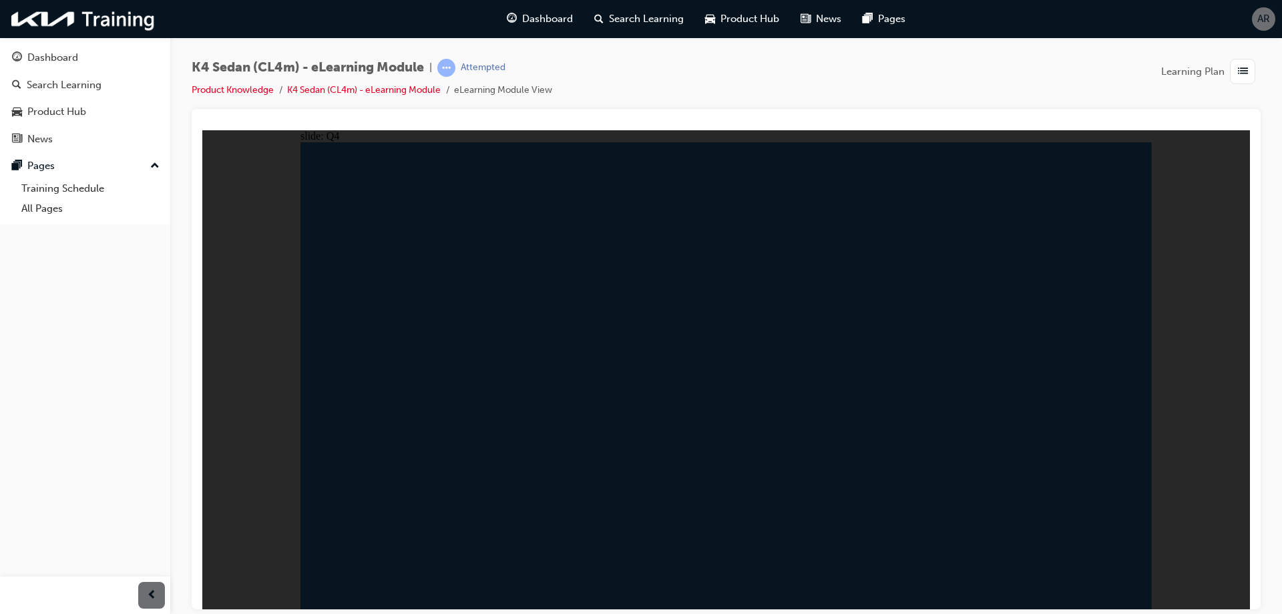
radio input "true"
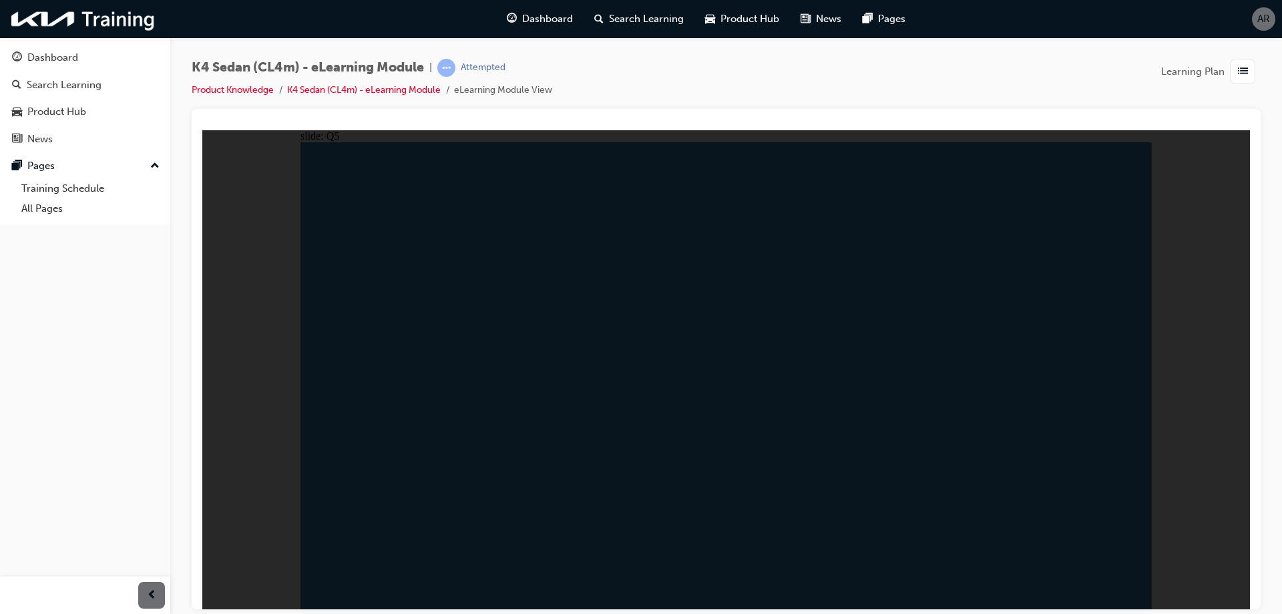
radio input "true"
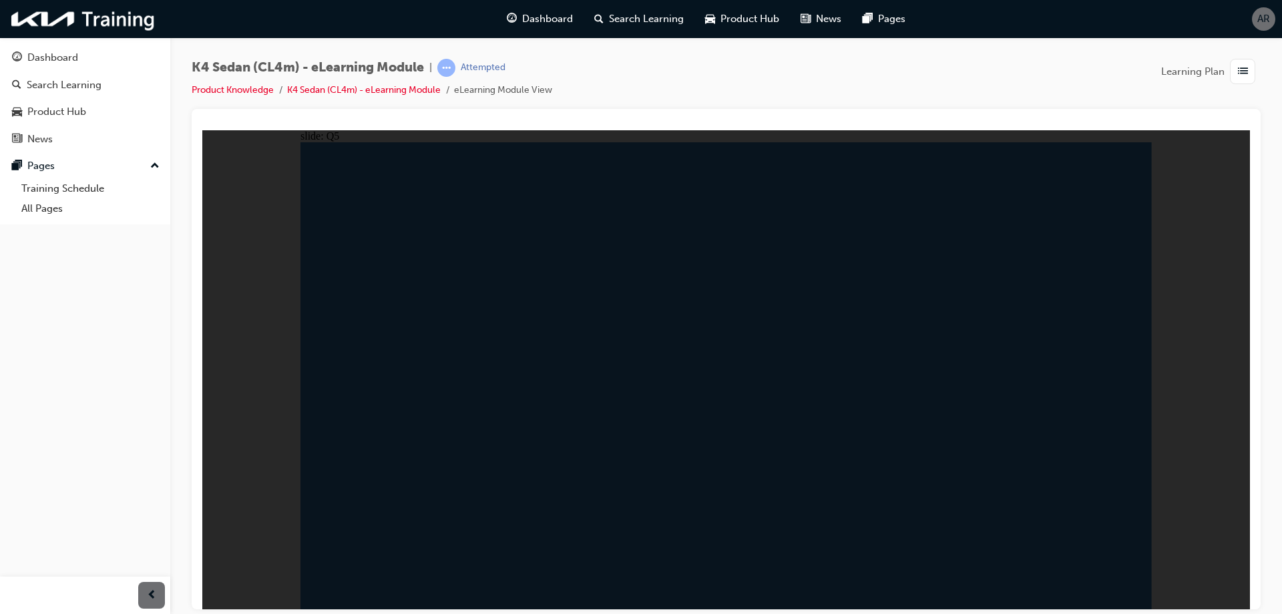
radio input "true"
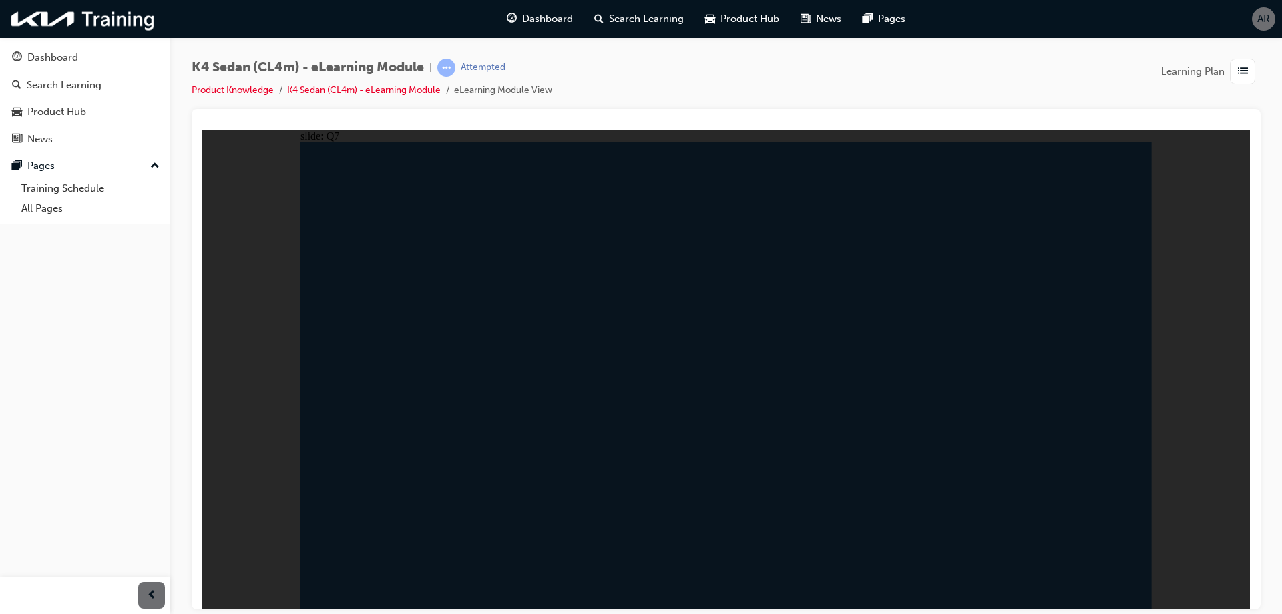
radio input "true"
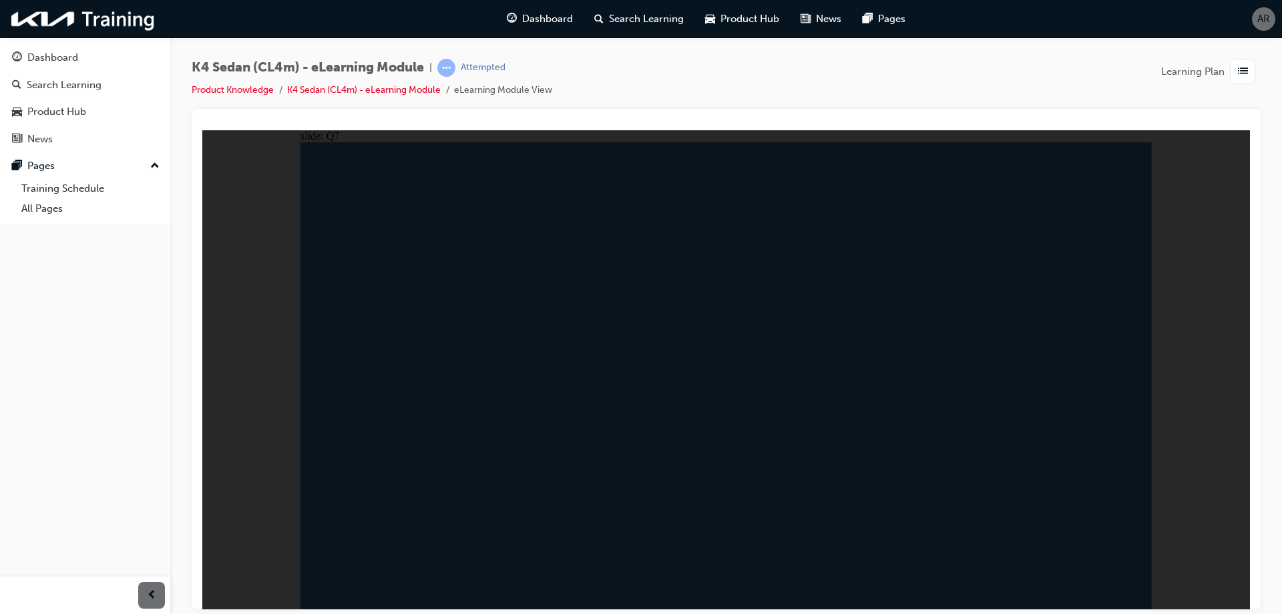
radio input "true"
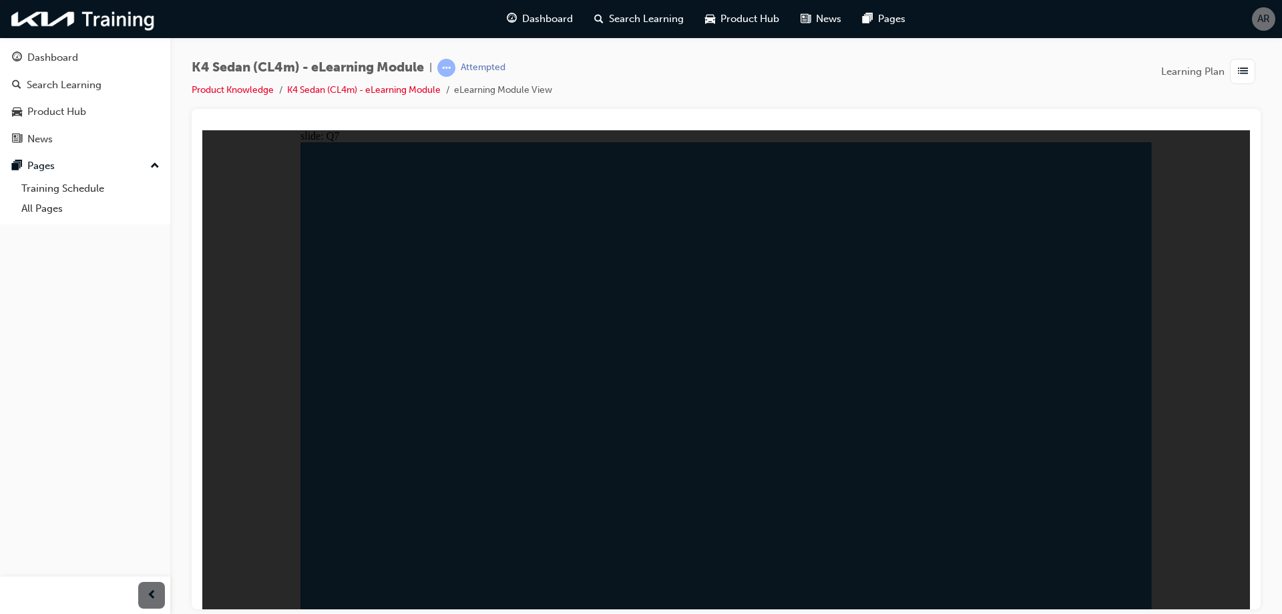
radio input "true"
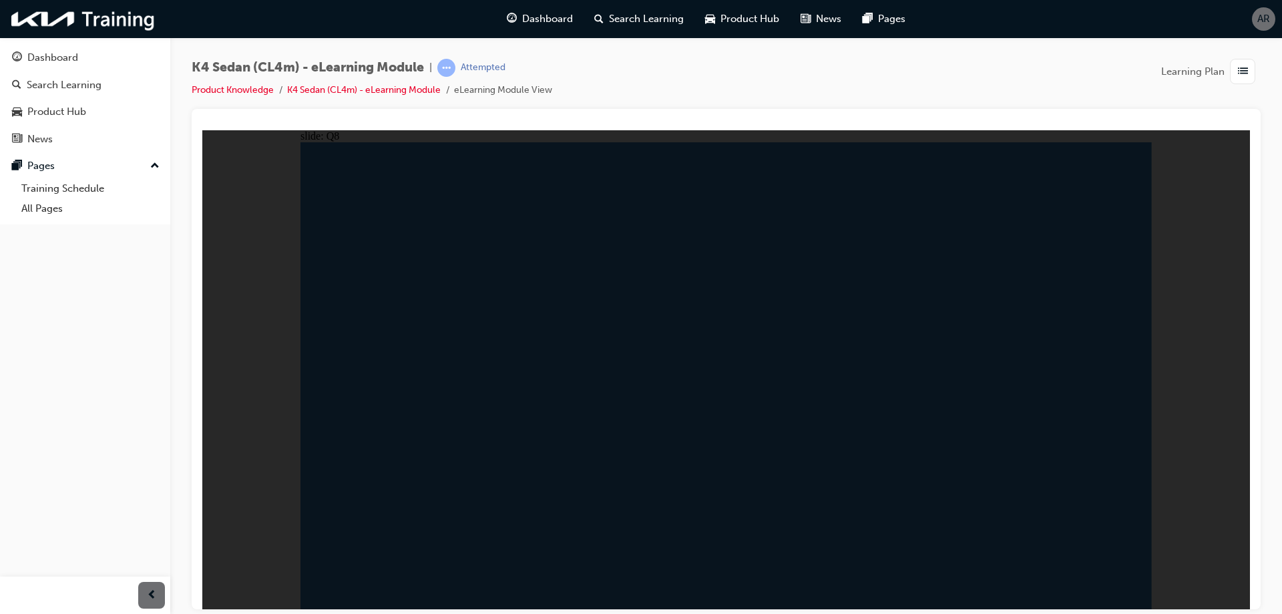
radio input "false"
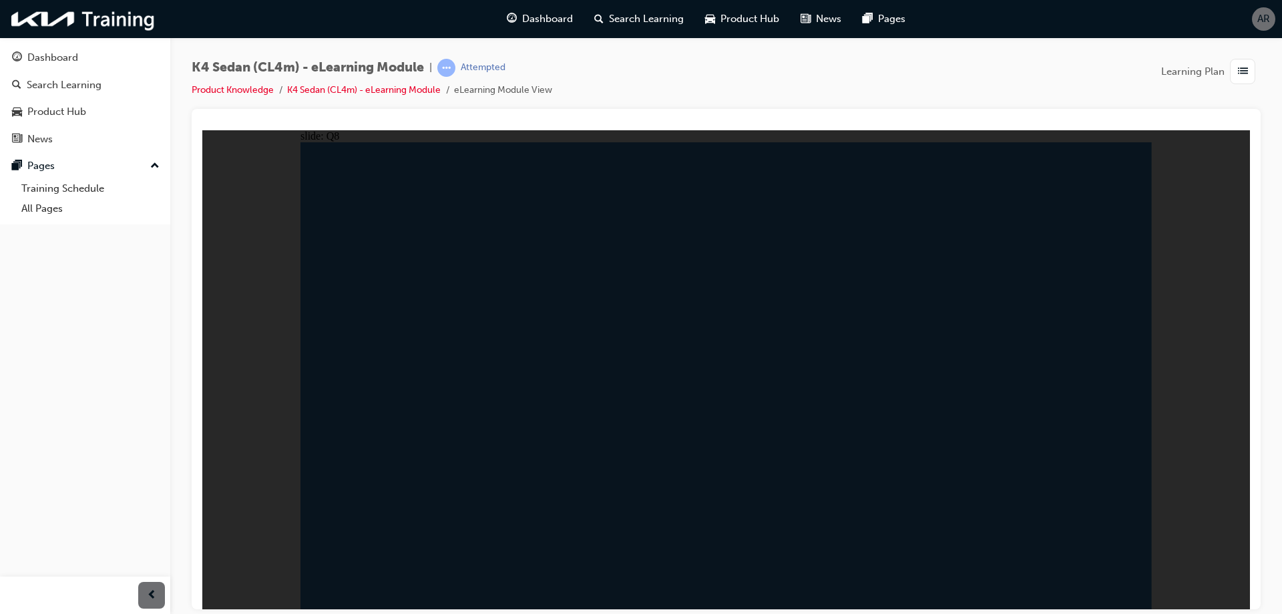
radio input "true"
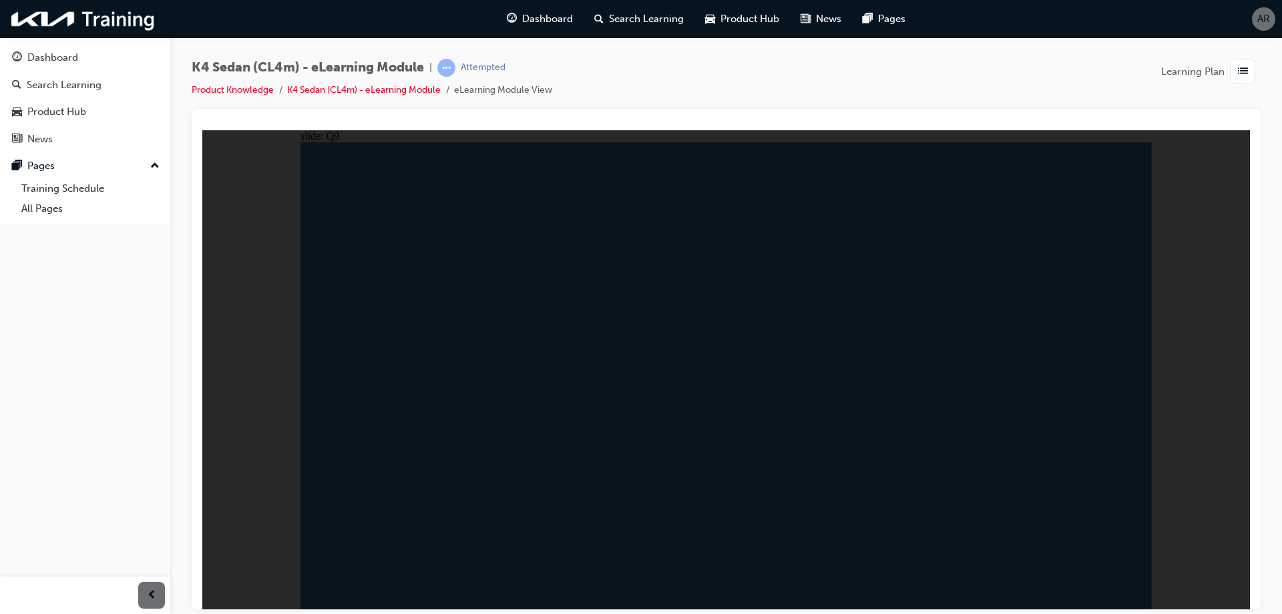
radio input "true"
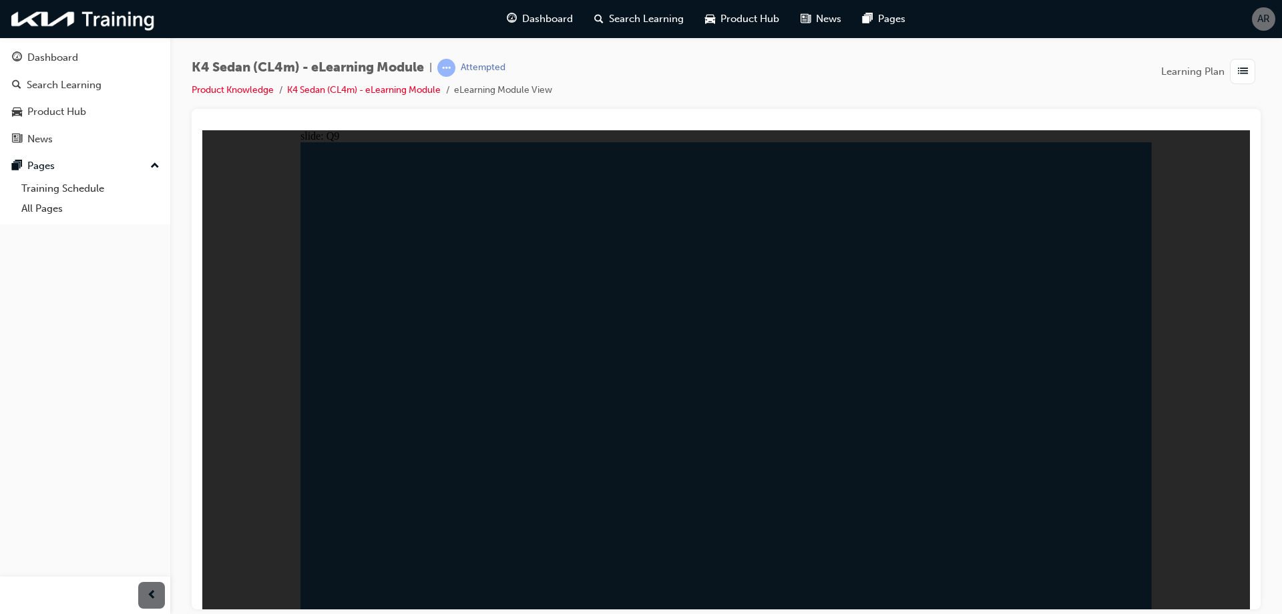
radio input "true"
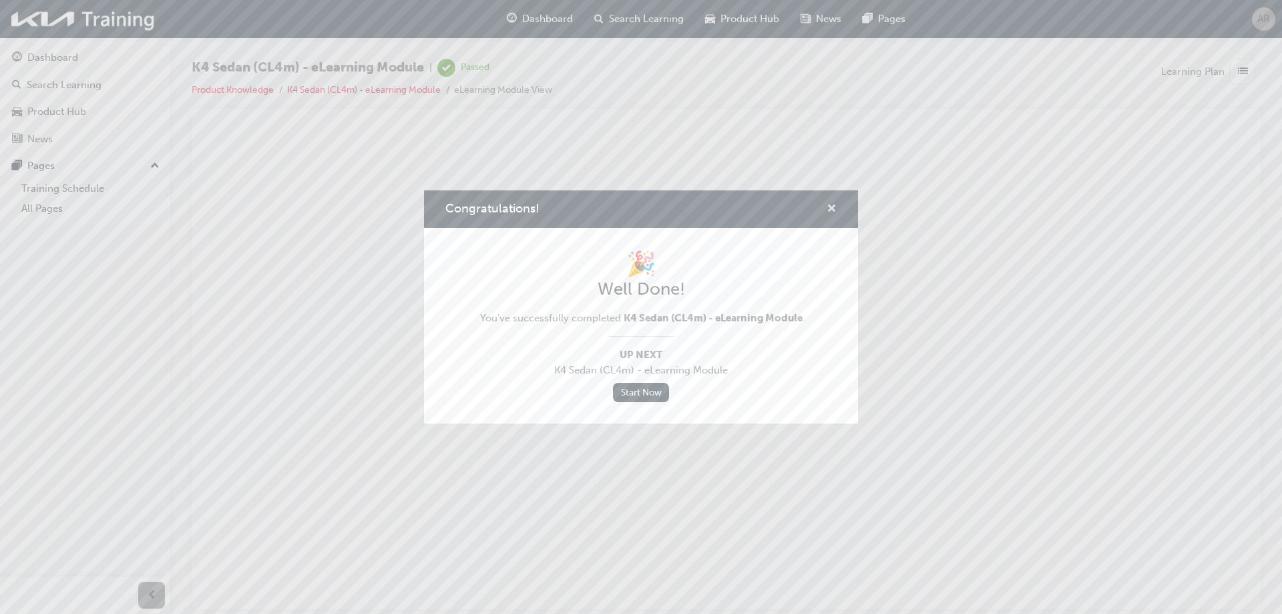
click at [835, 206] on span "cross-icon" at bounding box center [831, 210] width 10 height 12
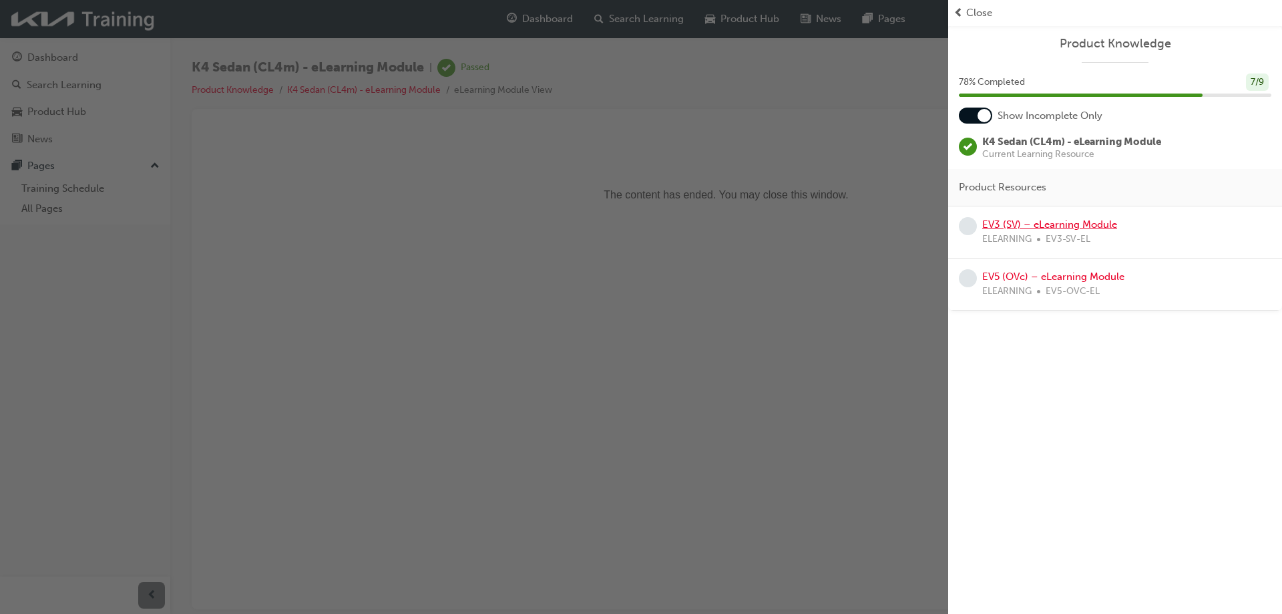
click at [1065, 228] on link "EV3 (SV) – eLearning Module" at bounding box center [1049, 224] width 135 height 12
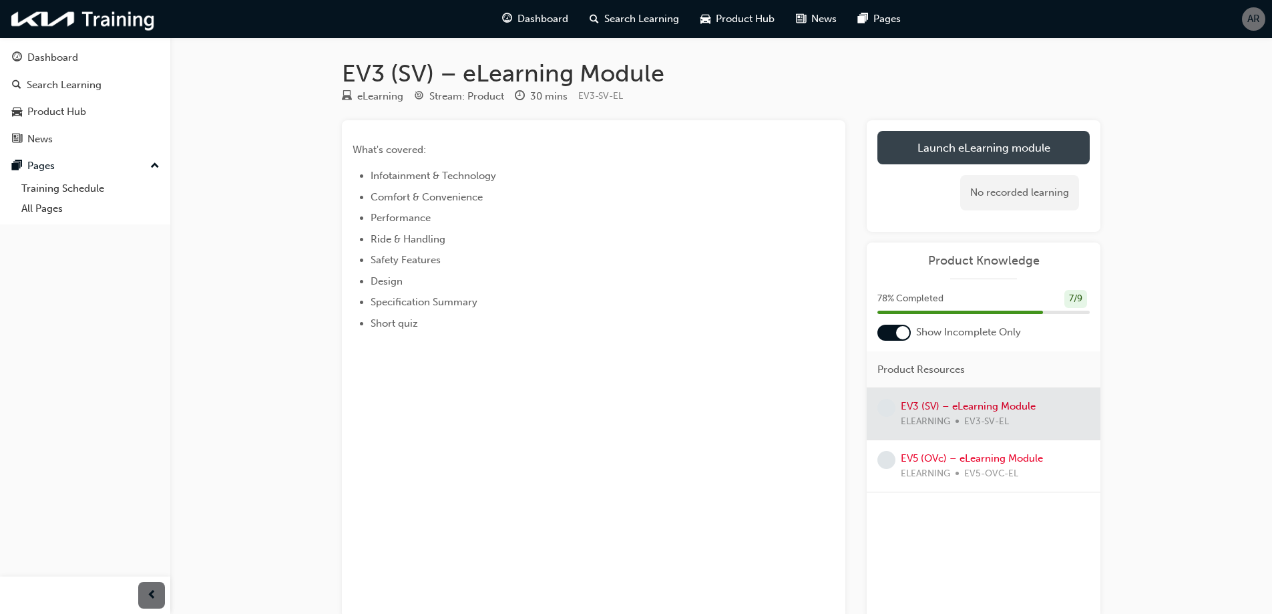
click at [1004, 152] on link "Launch eLearning module" at bounding box center [983, 147] width 212 height 33
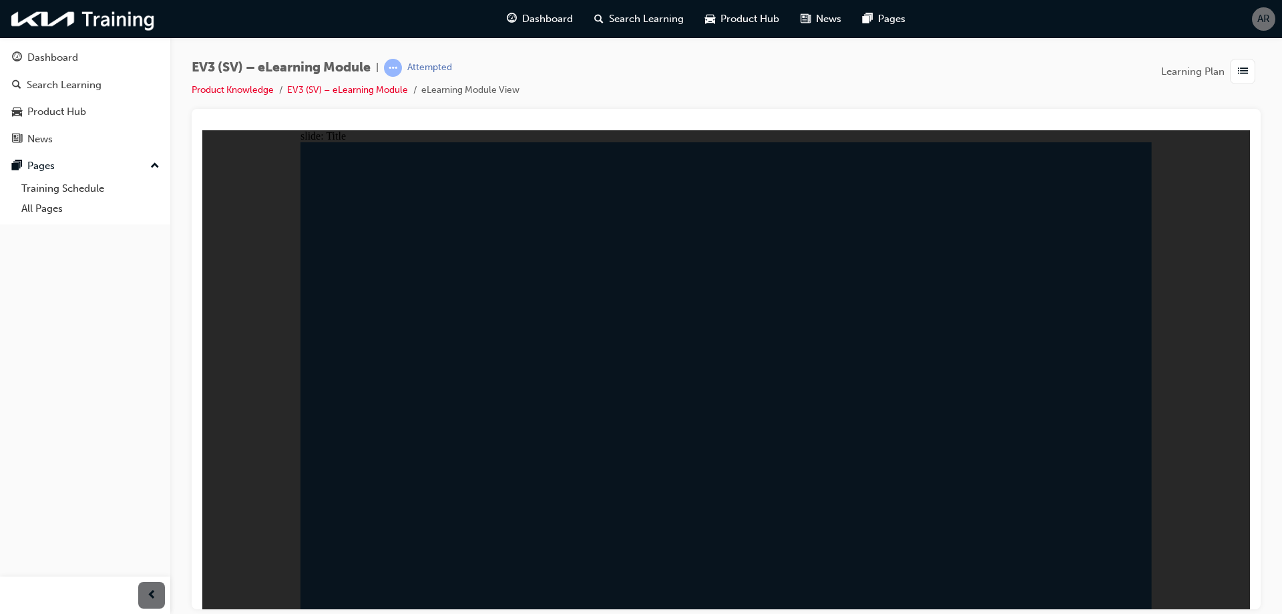
drag, startPoint x: 1121, startPoint y: 571, endPoint x: 1120, endPoint y: 581, distance: 9.4
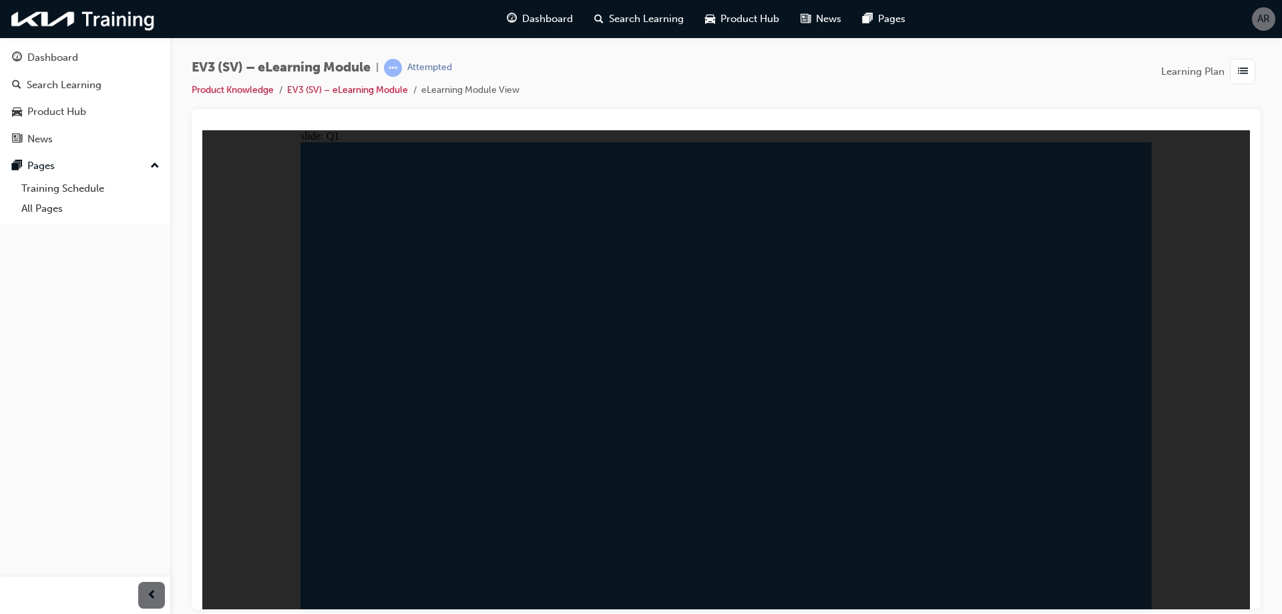
radio input "true"
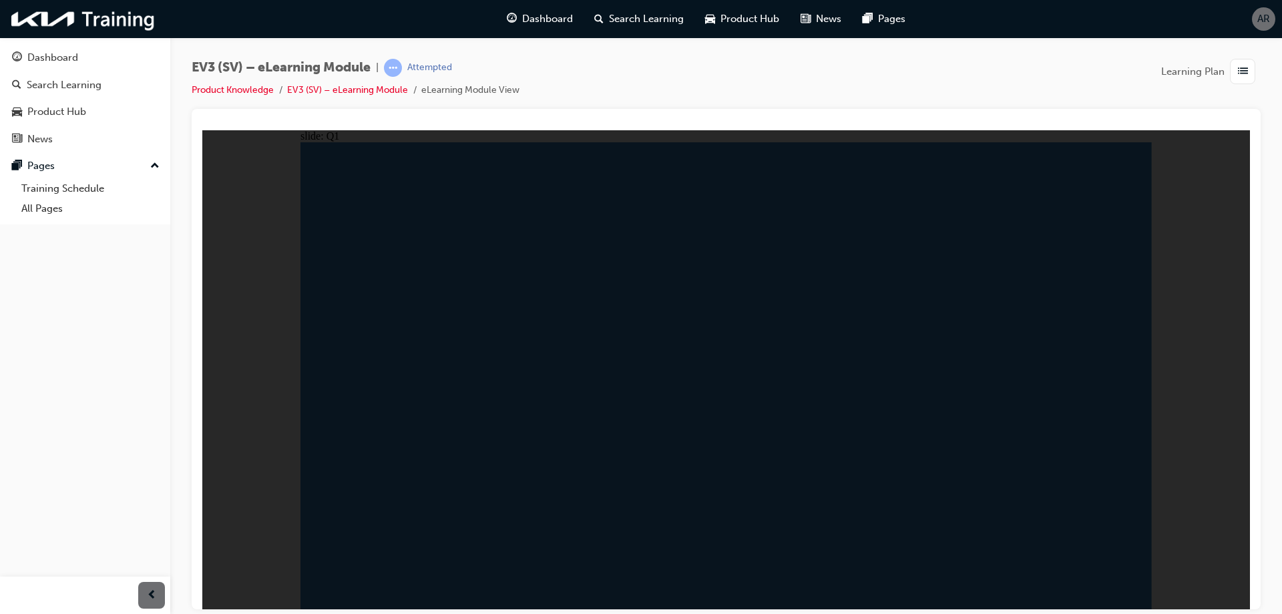
radio input "false"
radio input "true"
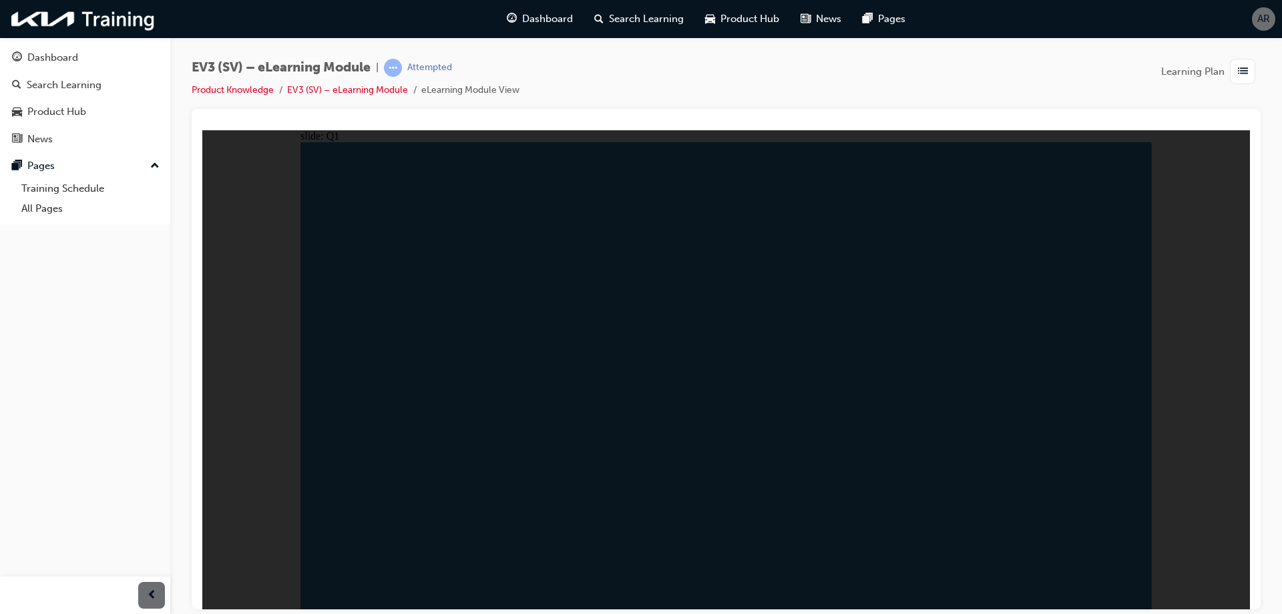
radio input "true"
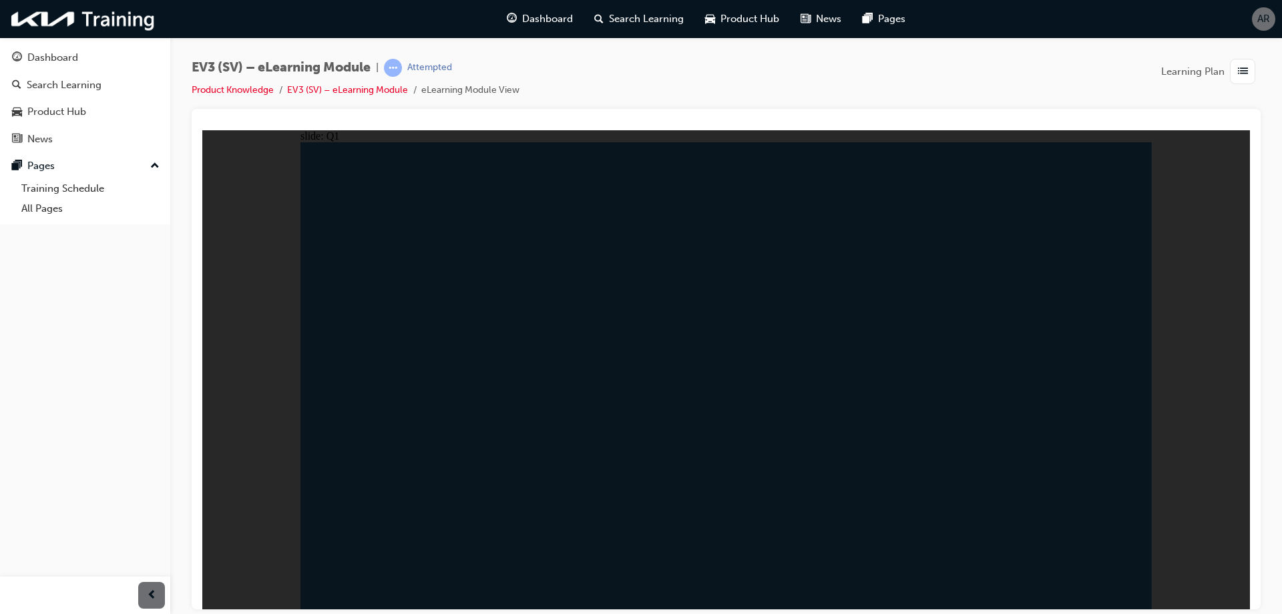
radio input "true"
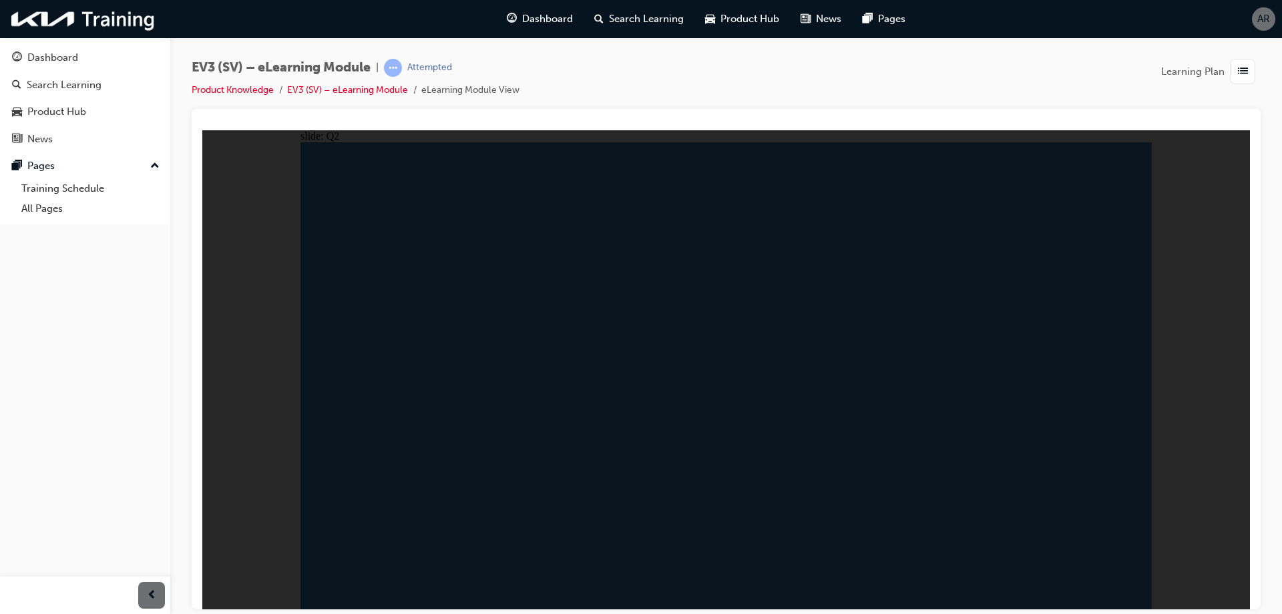
drag, startPoint x: 760, startPoint y: 427, endPoint x: 770, endPoint y: 427, distance: 10.7
radio input "false"
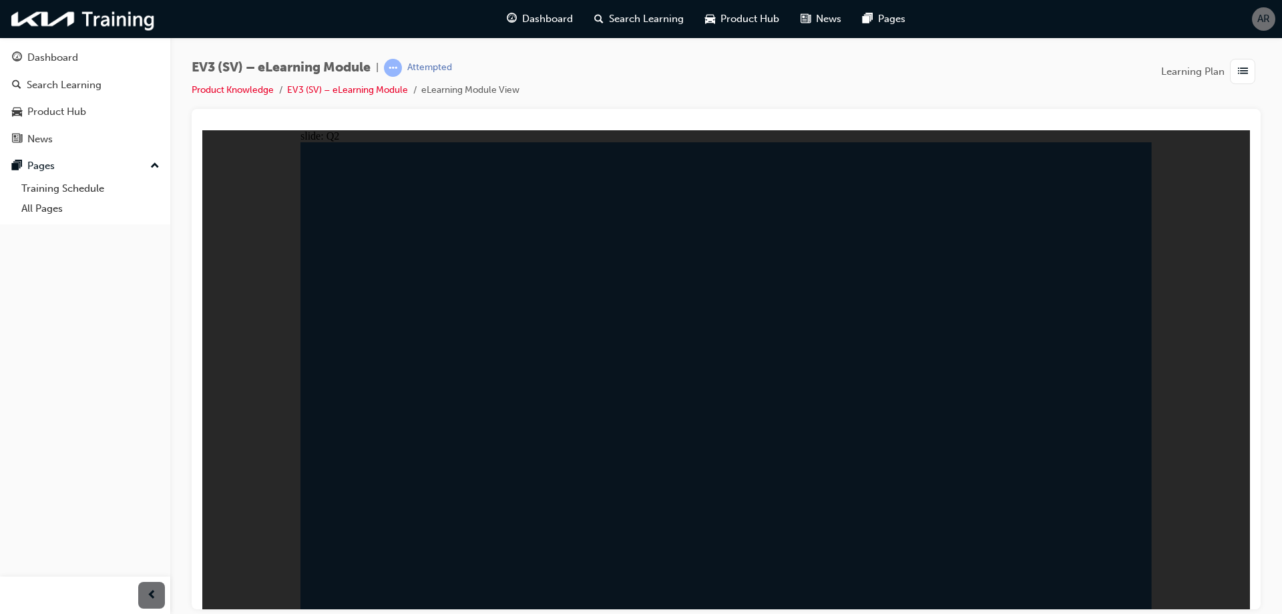
radio input "true"
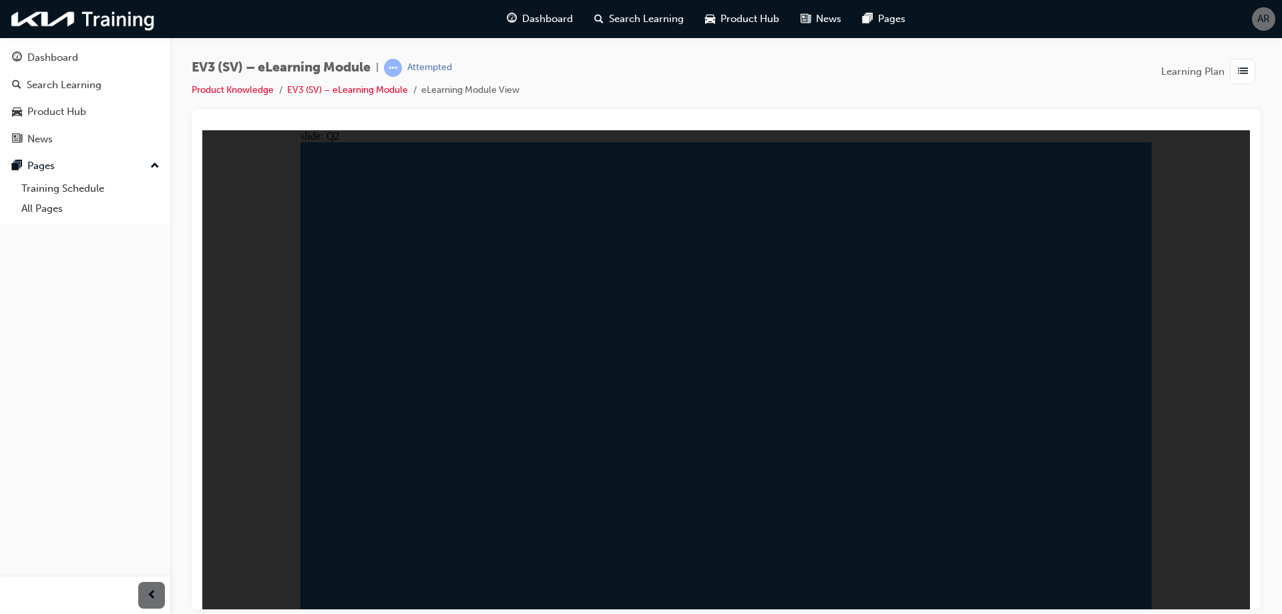
radio input "true"
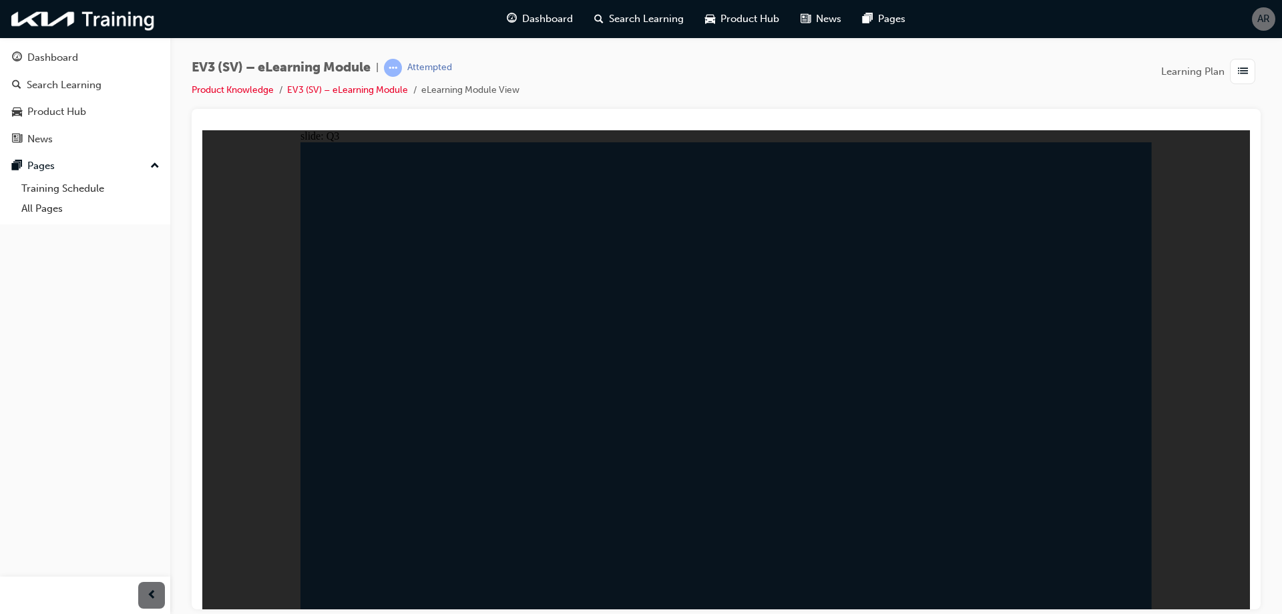
radio input "true"
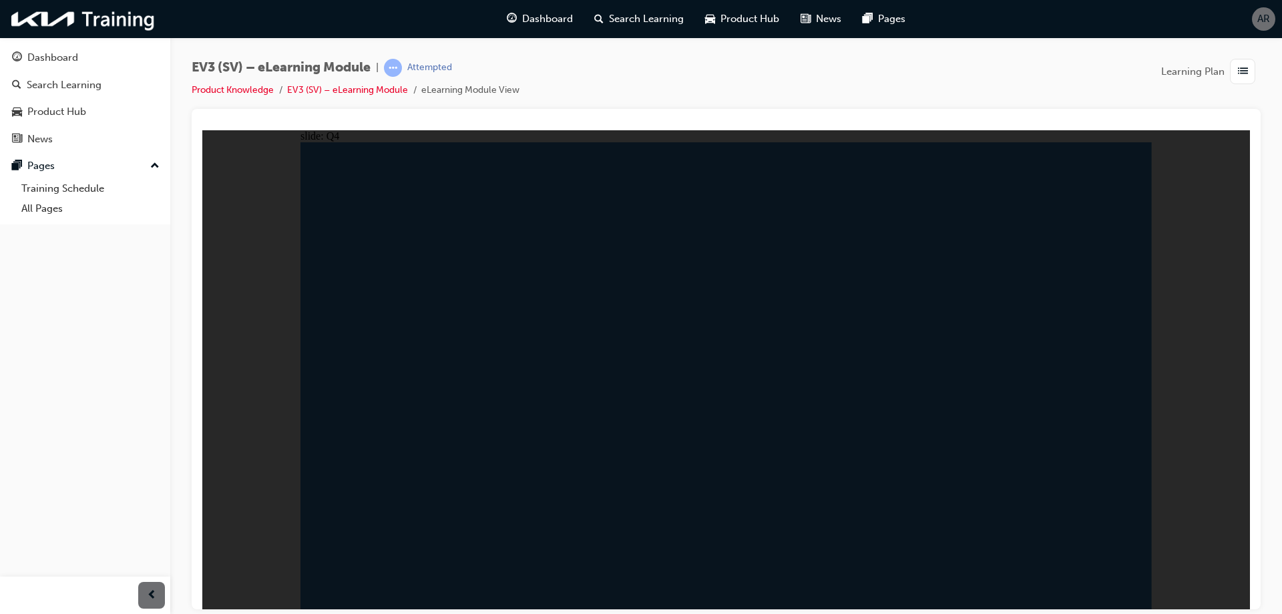
radio input "true"
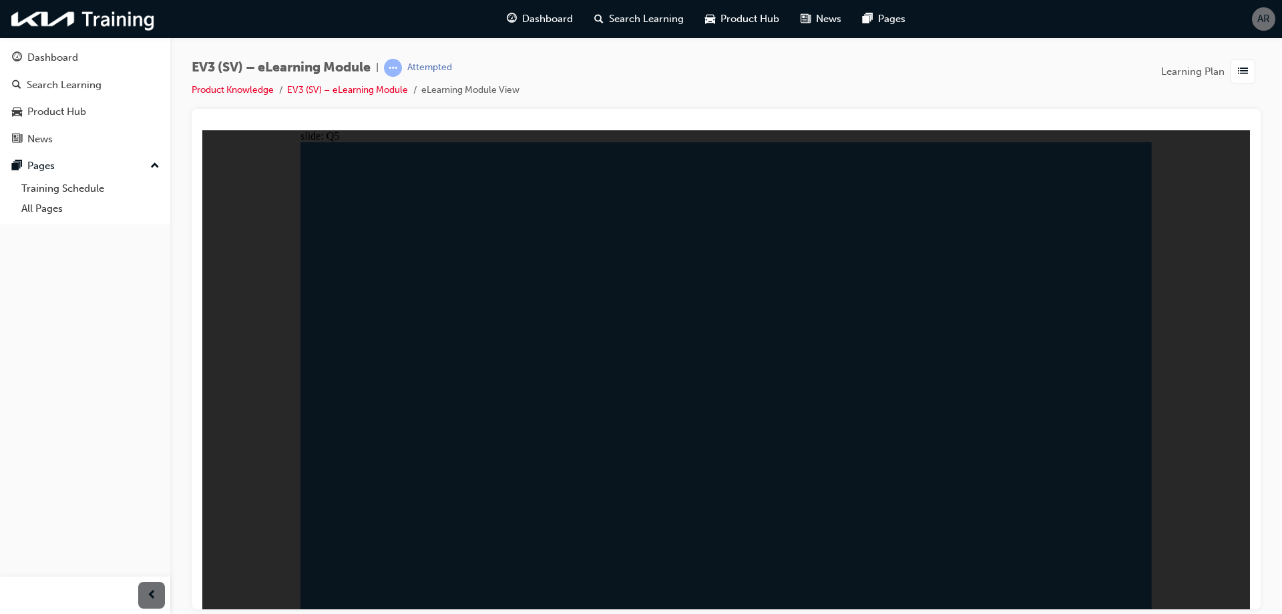
radio input "true"
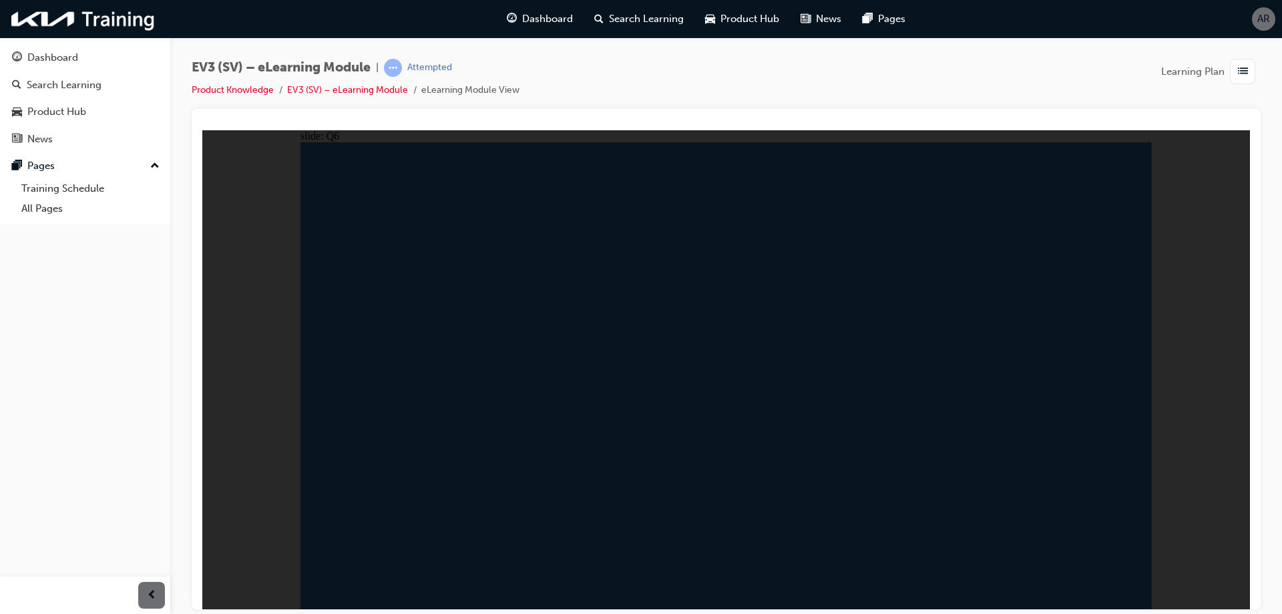
radio input "true"
